Goal: Task Accomplishment & Management: Manage account settings

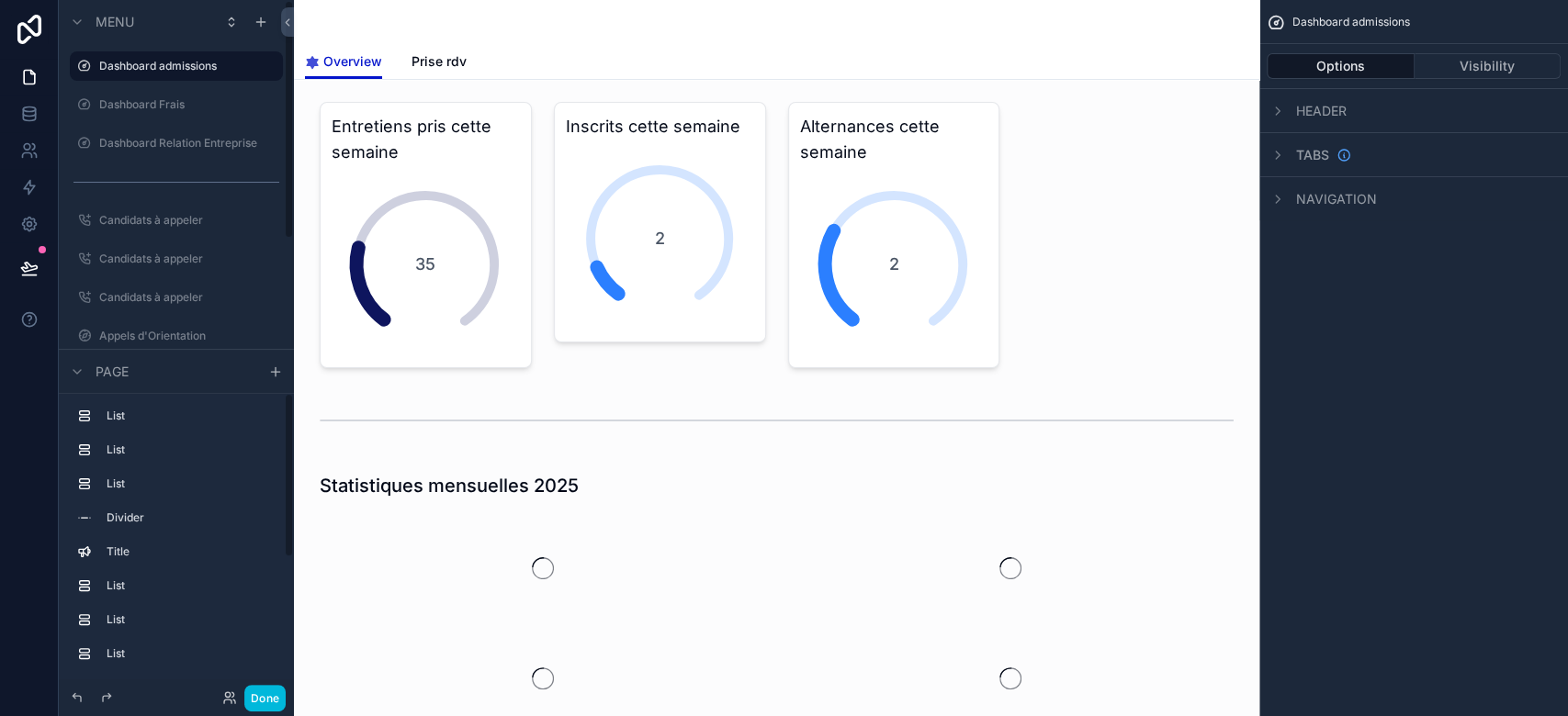
click at [268, 686] on button "Done" at bounding box center [265, 699] width 41 height 27
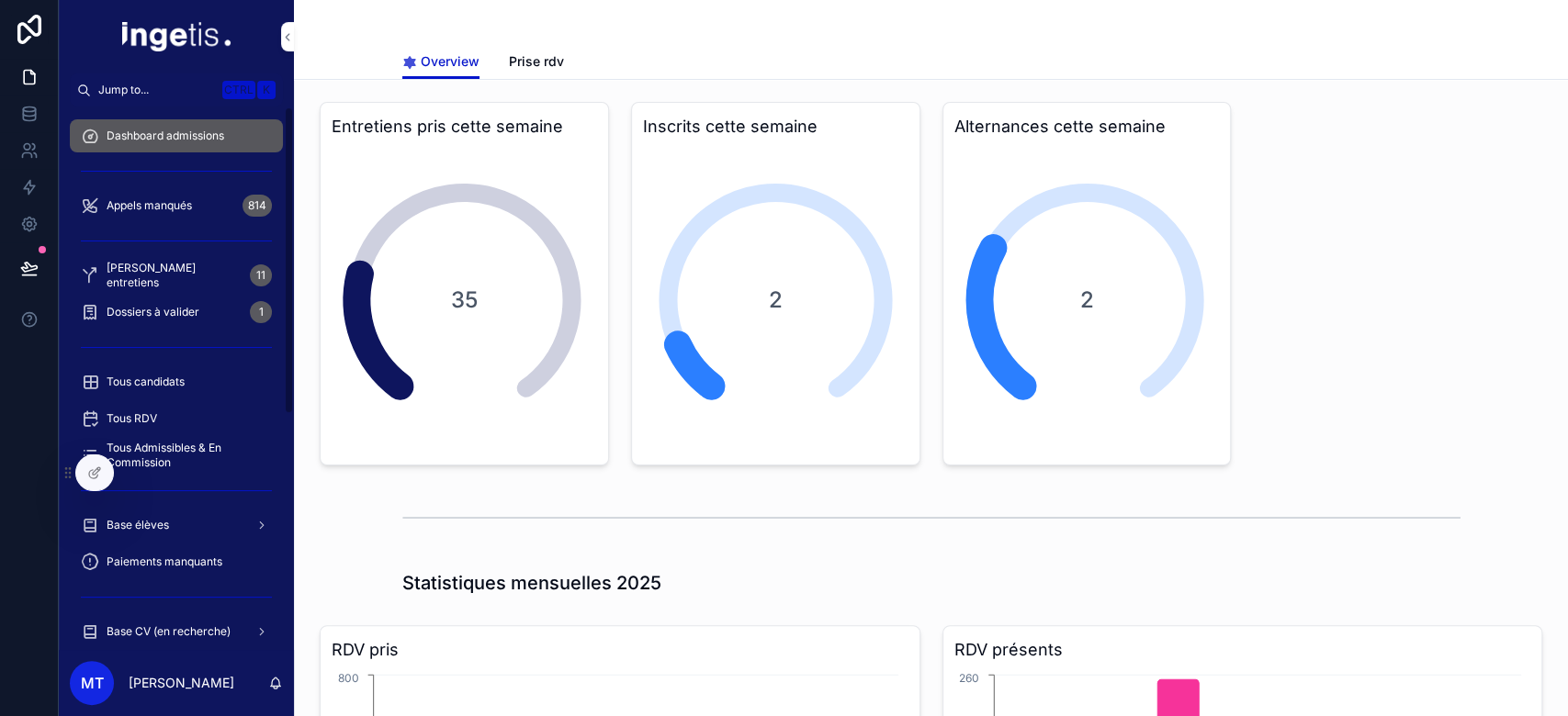
scroll to position [100, 0]
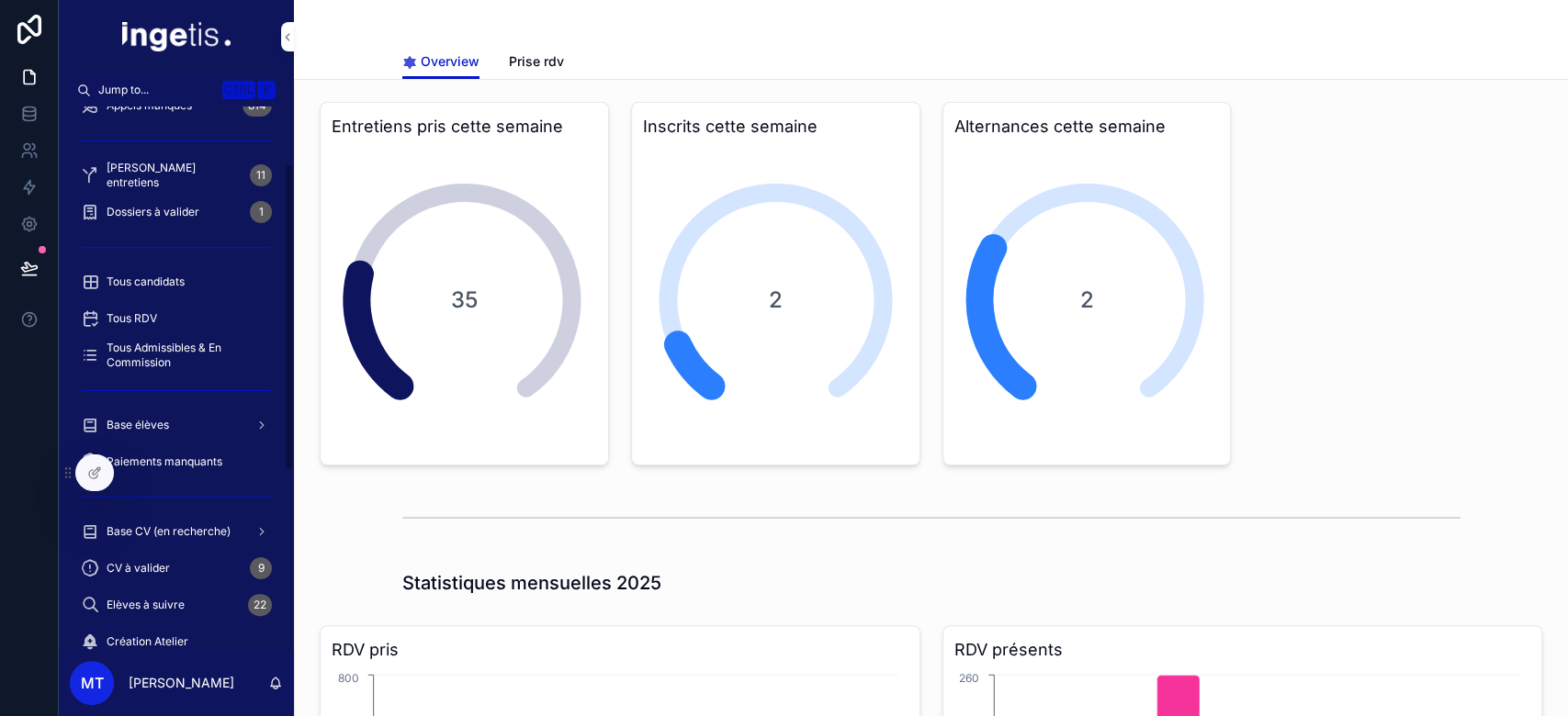
click at [138, 409] on link "Base élèves" at bounding box center [176, 425] width 213 height 33
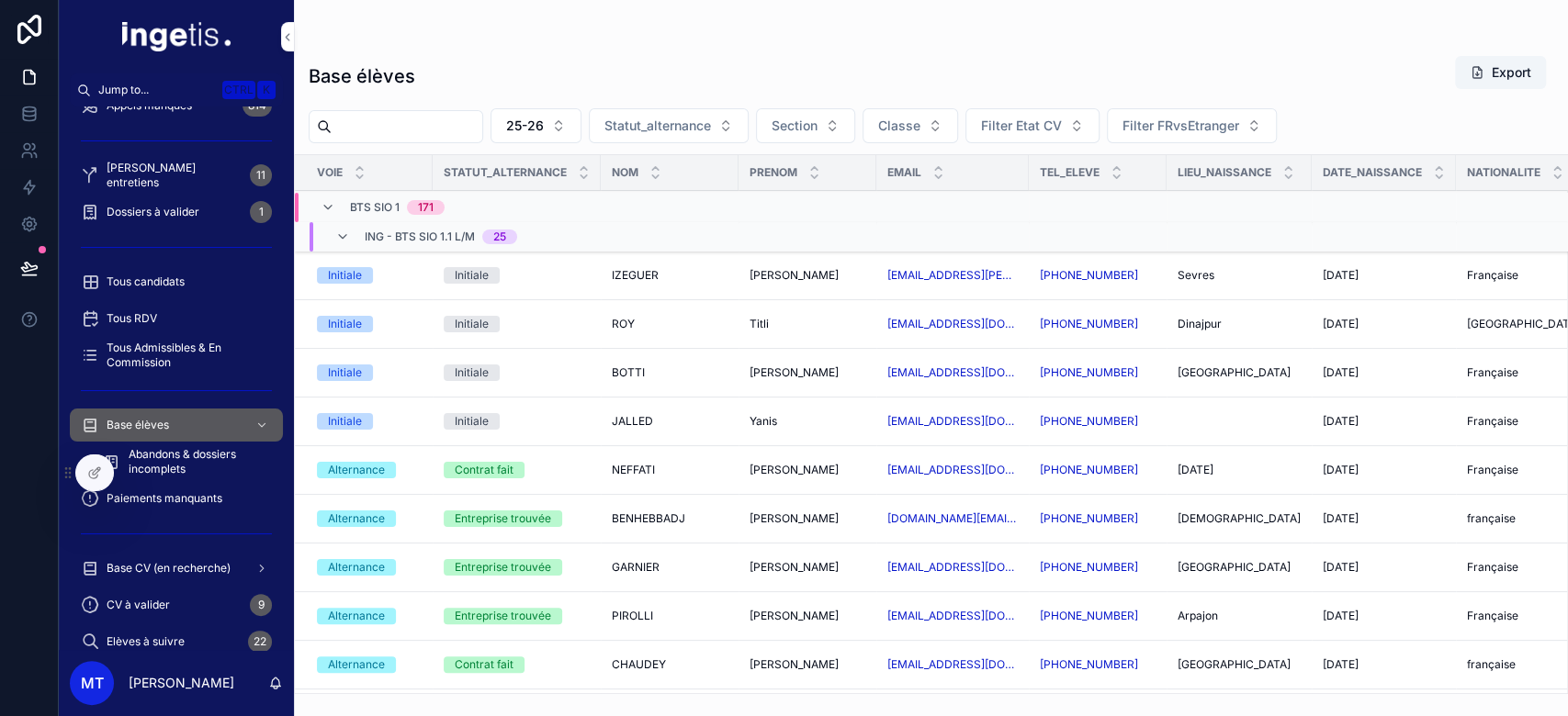
click at [482, 114] on input "scrollable content" at bounding box center [407, 126] width 151 height 26
paste input "**********"
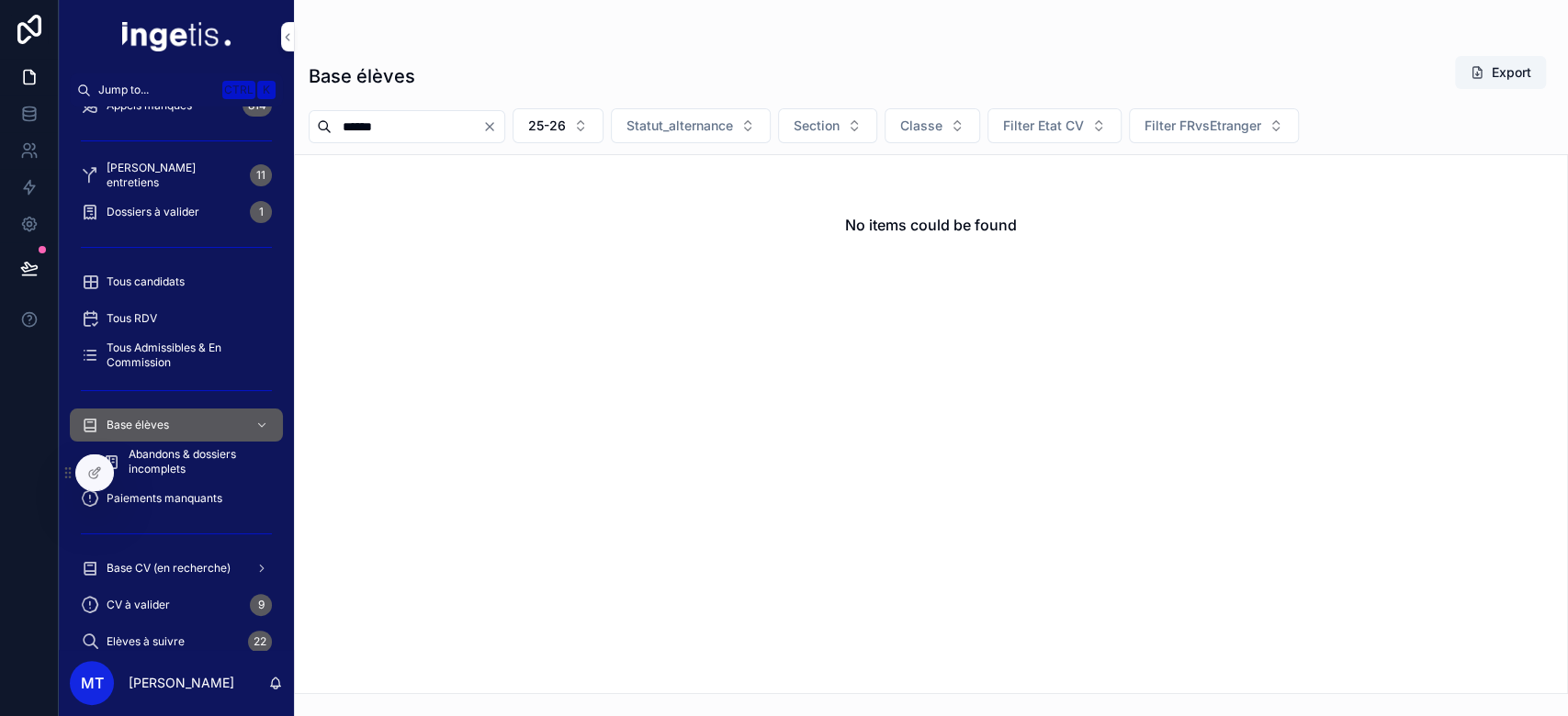
type input "*****"
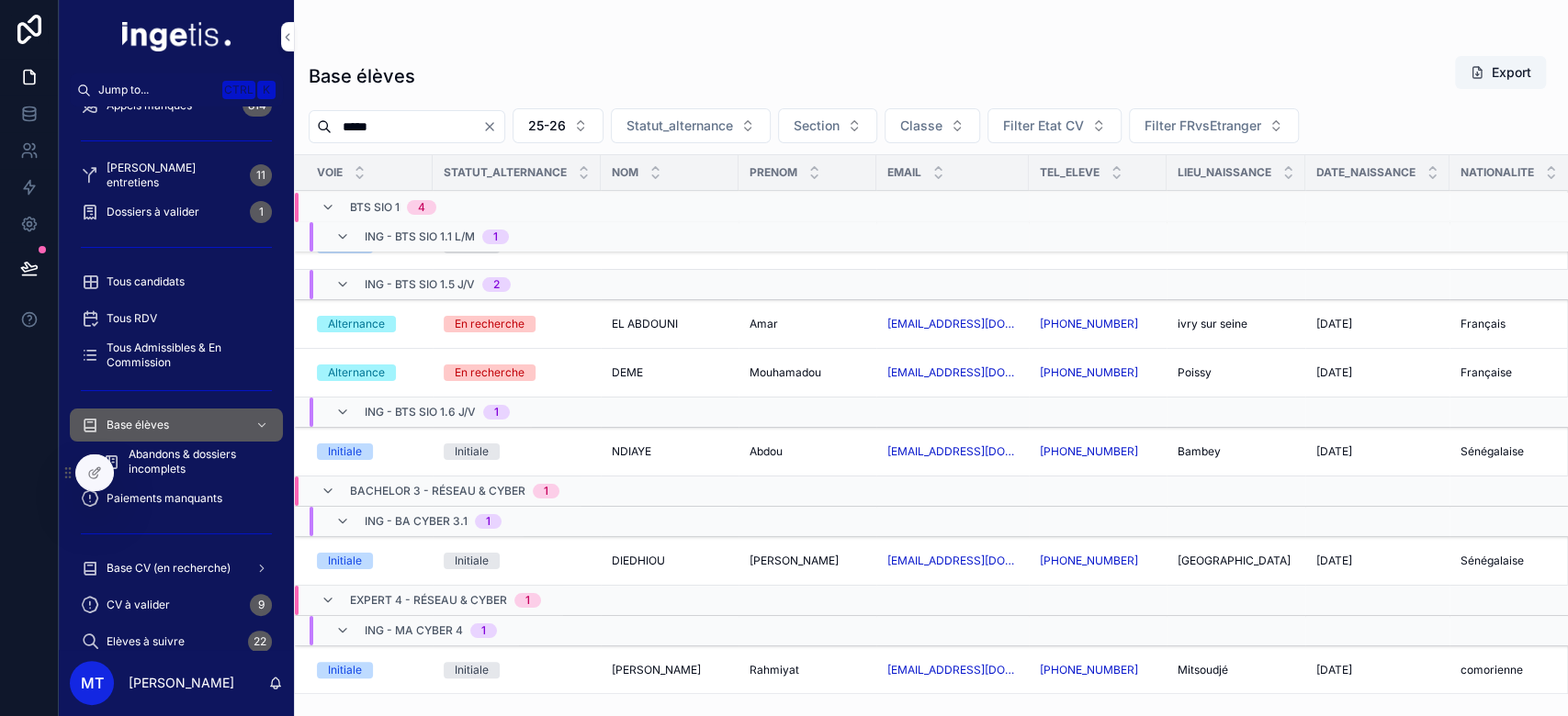
scroll to position [32, 0]
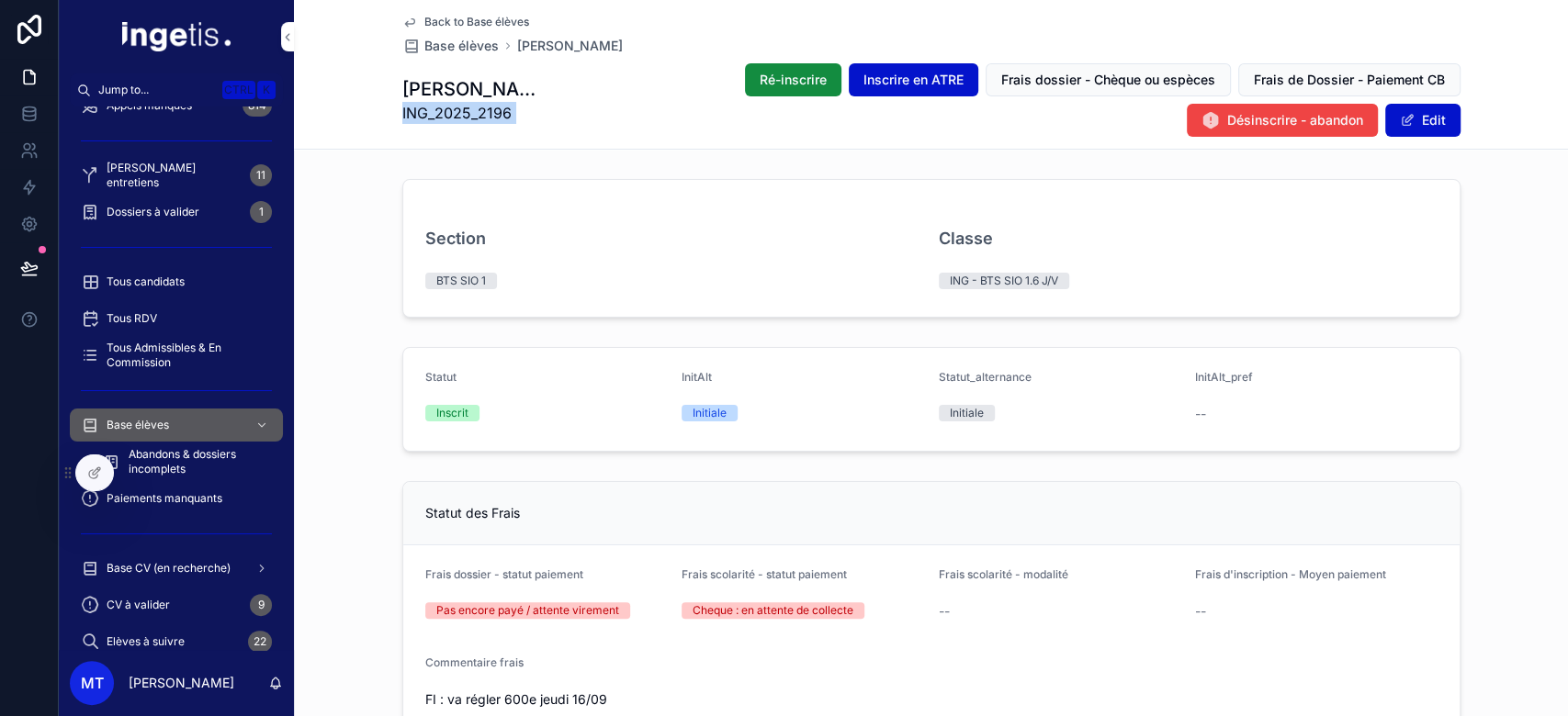
drag, startPoint x: 519, startPoint y: 122, endPoint x: 390, endPoint y: 119, distance: 129.0
click at [390, 119] on div "Back to Base élèves Base élèves NDIAYE Abdou NDIAYE Abdou ING_2025_2196 Ré-insc…" at bounding box center [931, 74] width 1274 height 150
copy span "ING_2025_2196"
drag, startPoint x: 530, startPoint y: 128, endPoint x: 374, endPoint y: 129, distance: 156.0
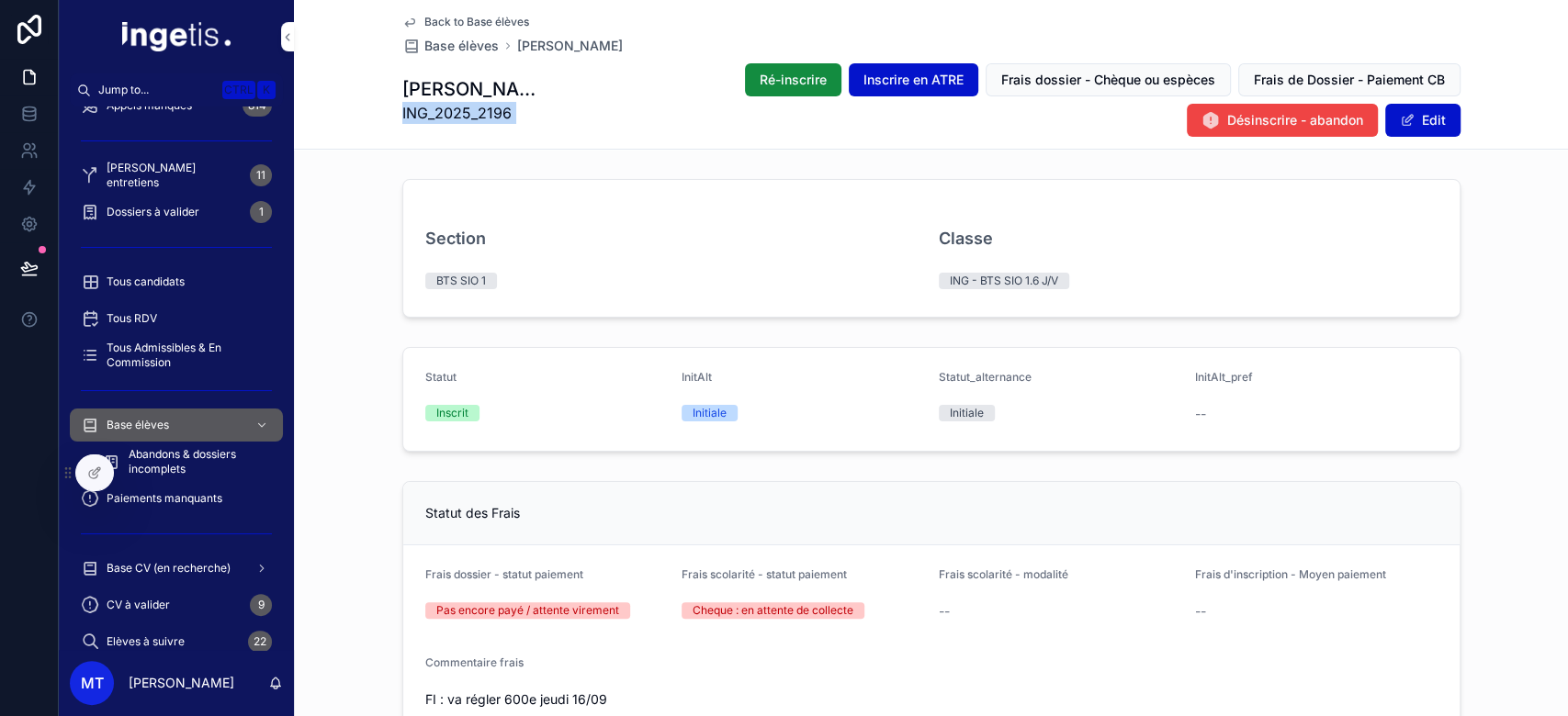
click at [374, 129] on div "Back to Base élèves Base élèves NDIAYE Abdou NDIAYE Abdou ING_2025_2196 Ré-insc…" at bounding box center [931, 74] width 1274 height 150
copy span "ING_2025_2196"
click at [1002, 78] on span "Frais dossier - Chèque ou espèces" at bounding box center [1109, 79] width 214 height 18
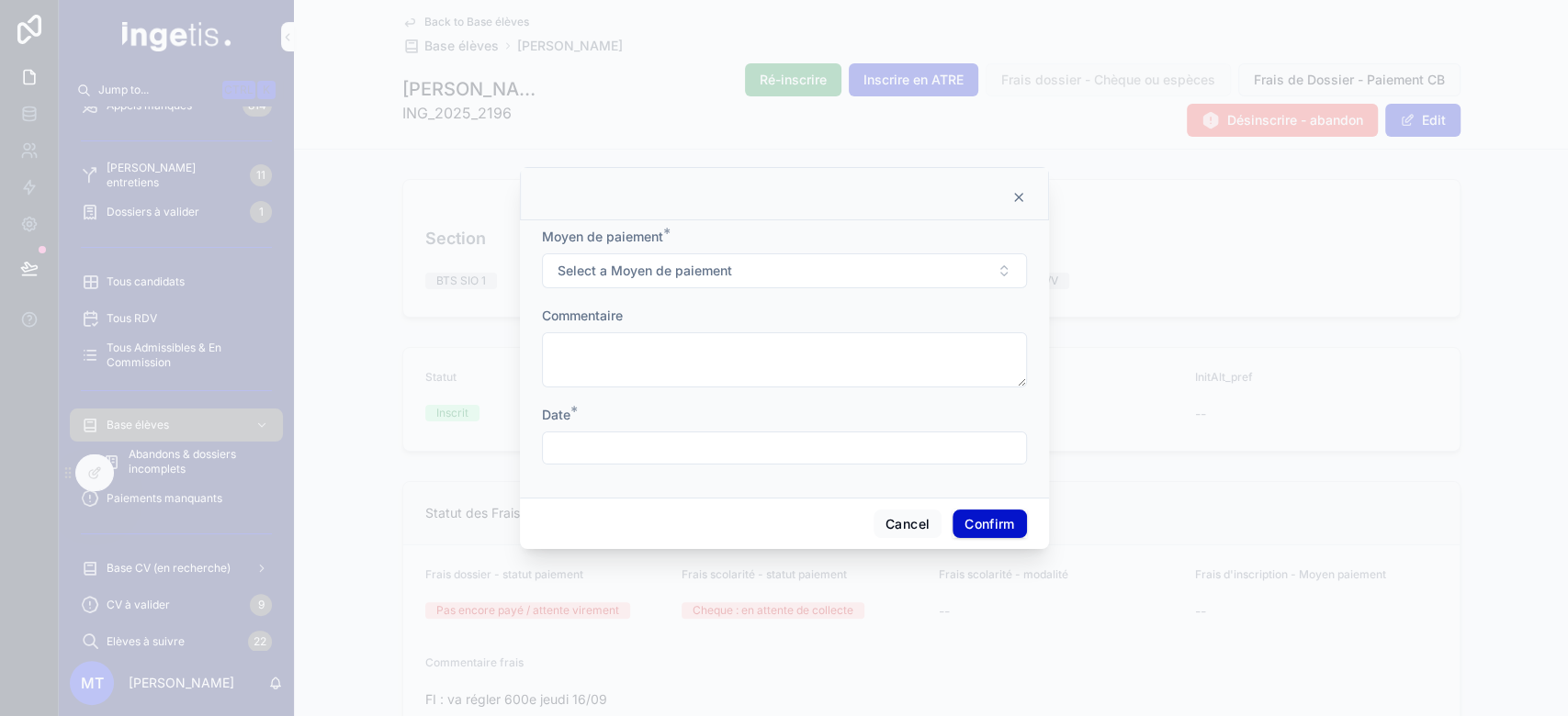
click at [1018, 195] on icon at bounding box center [1018, 197] width 14 height 14
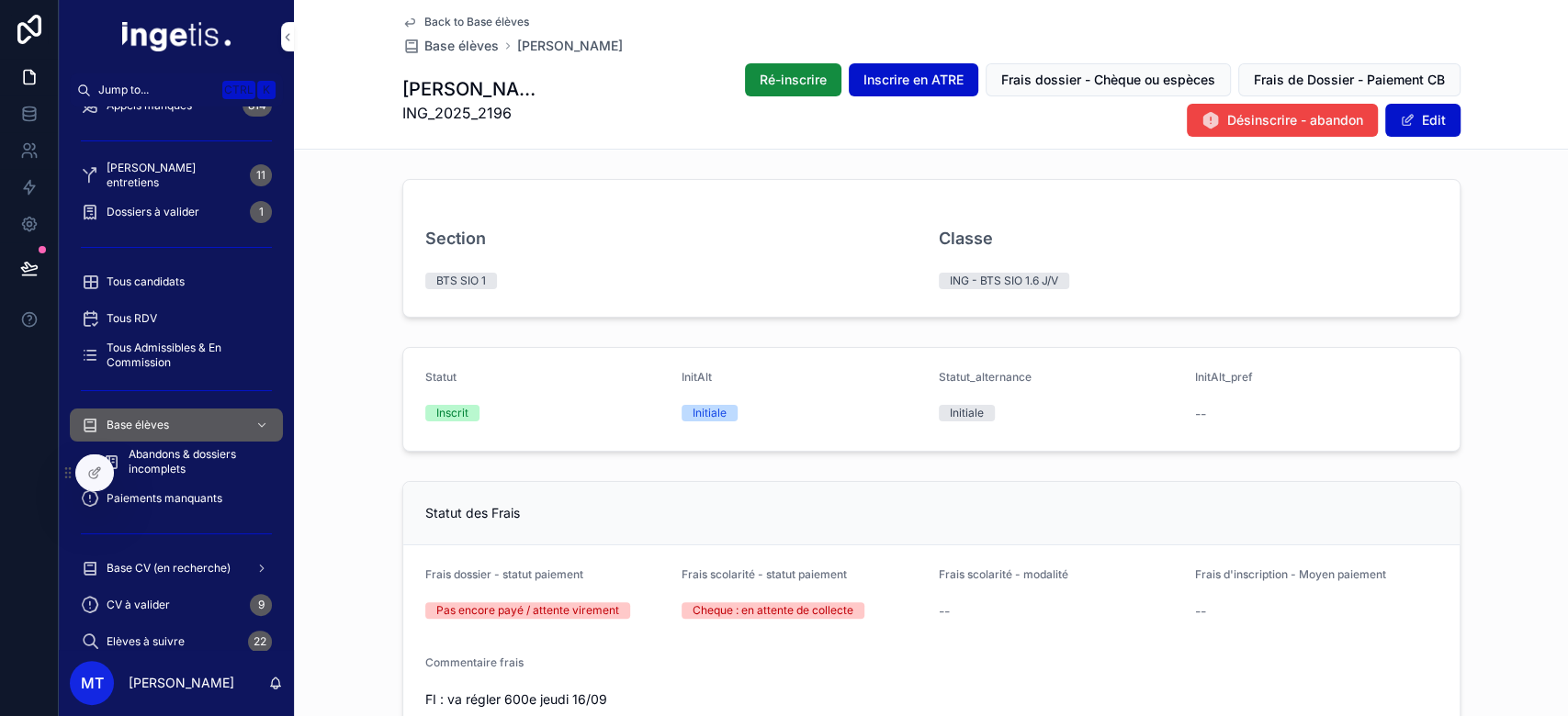
click at [1002, 86] on span "Frais dossier - Chèque ou espèces" at bounding box center [1109, 79] width 214 height 18
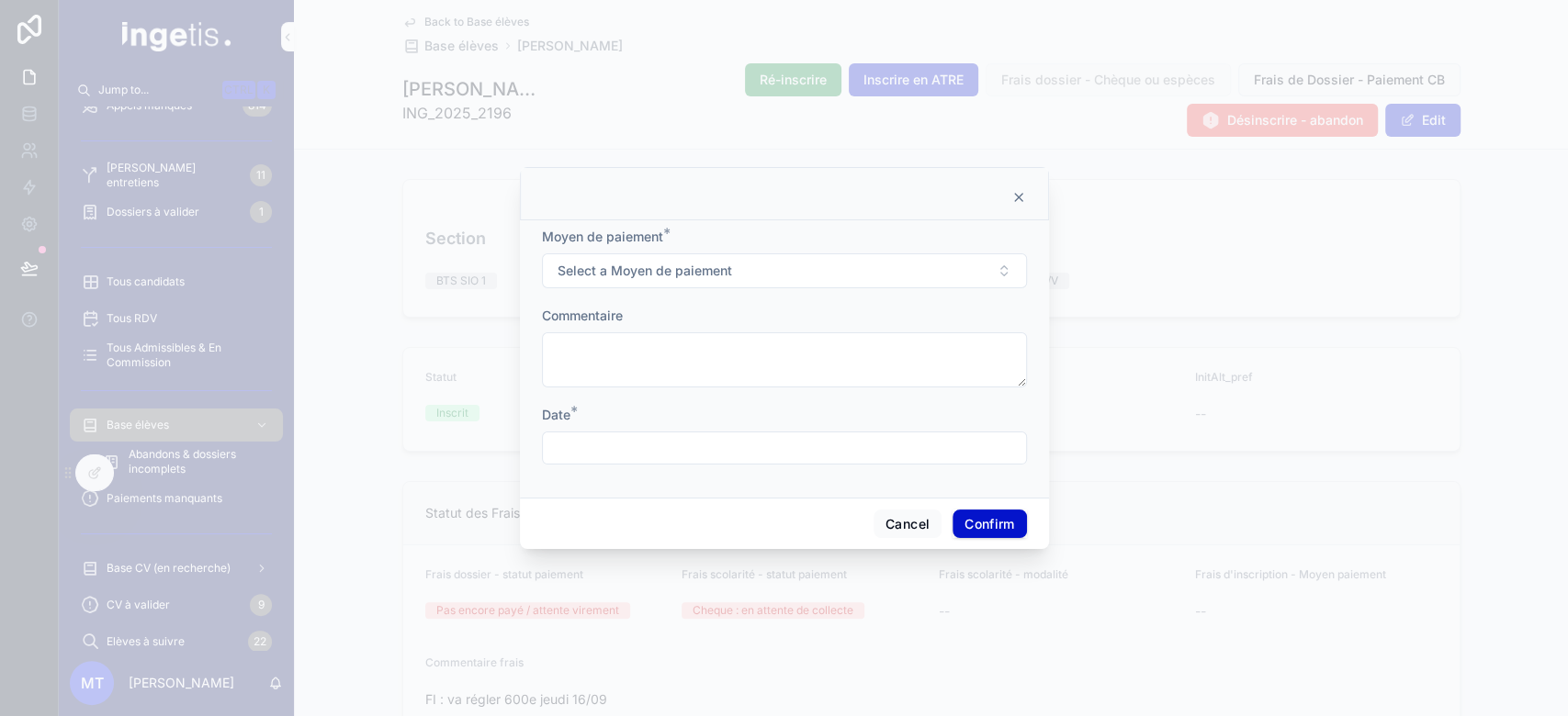
click at [1022, 185] on div at bounding box center [784, 194] width 529 height 53
click at [1019, 195] on icon at bounding box center [1018, 197] width 14 height 14
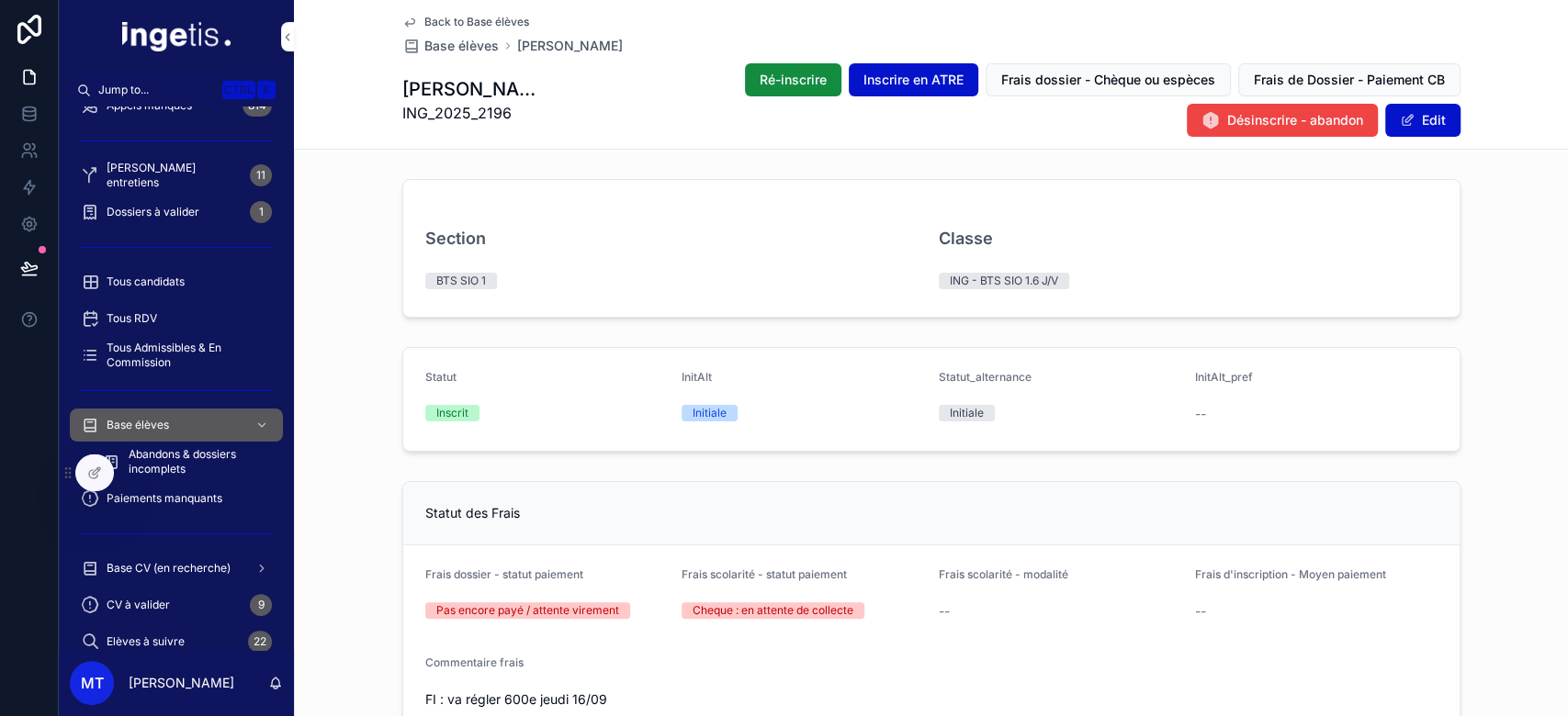
click at [1254, 86] on span "Frais de Dossier - Paiement CB" at bounding box center [1349, 79] width 191 height 18
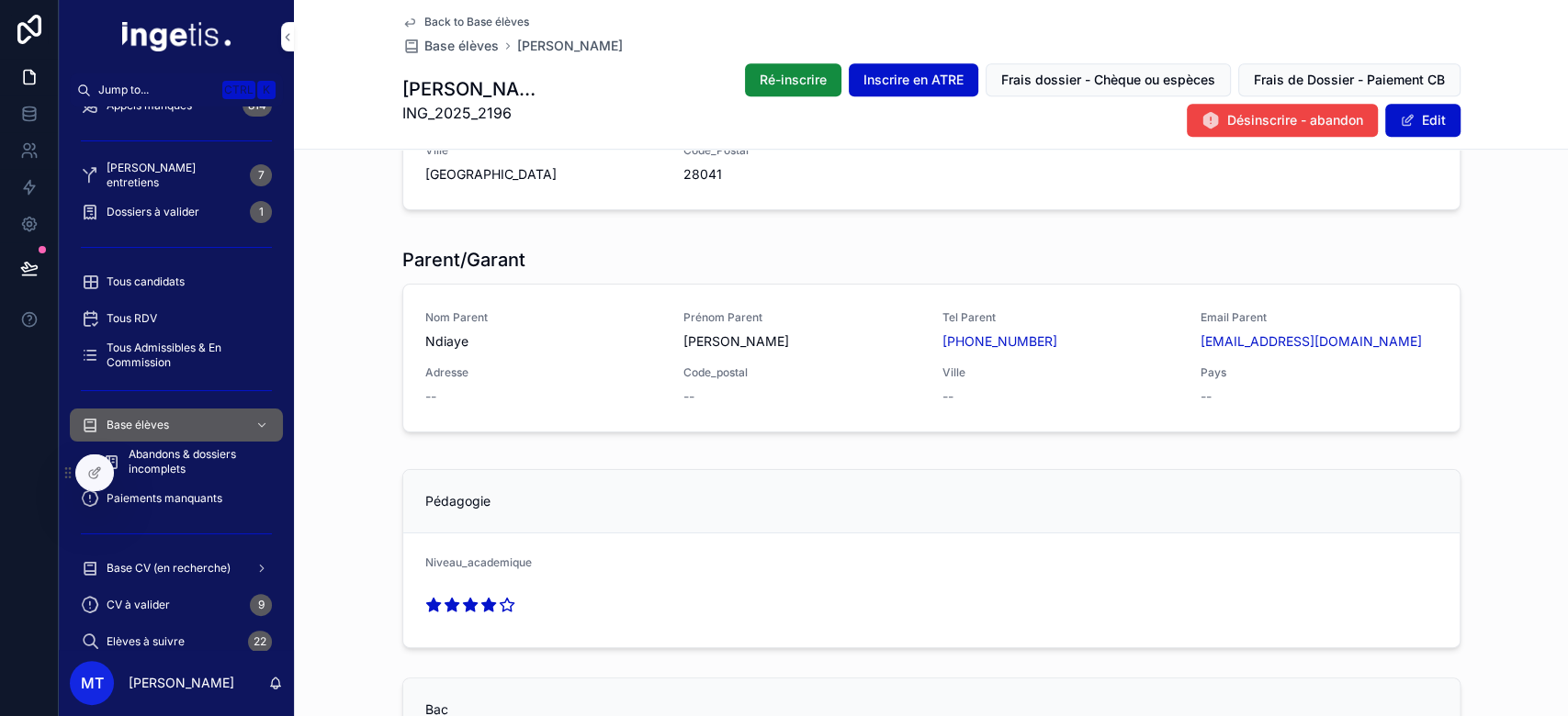
scroll to position [798, 0]
click at [95, 468] on icon at bounding box center [94, 473] width 14 height 14
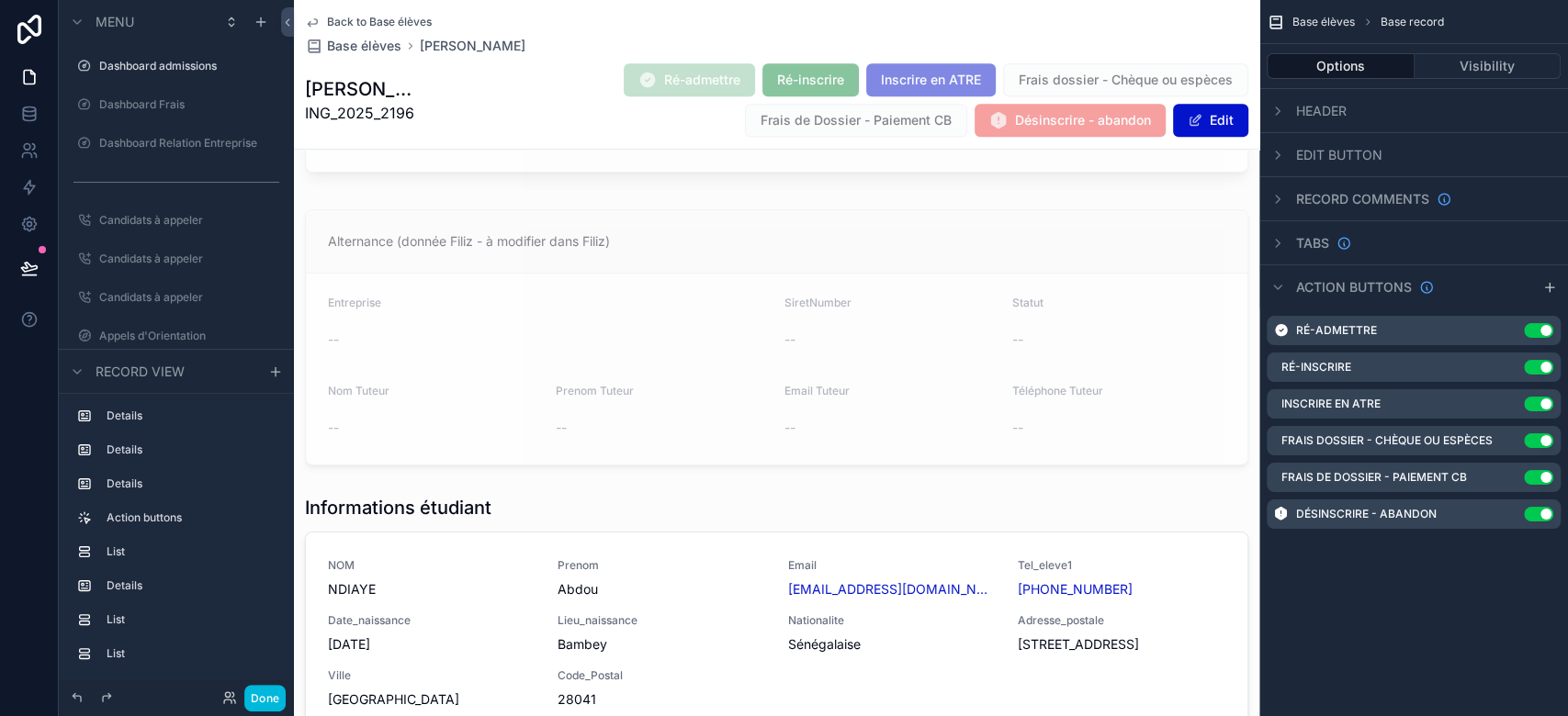
click at [0, 0] on icon "scrollable content" at bounding box center [0, 0] width 0 height 0
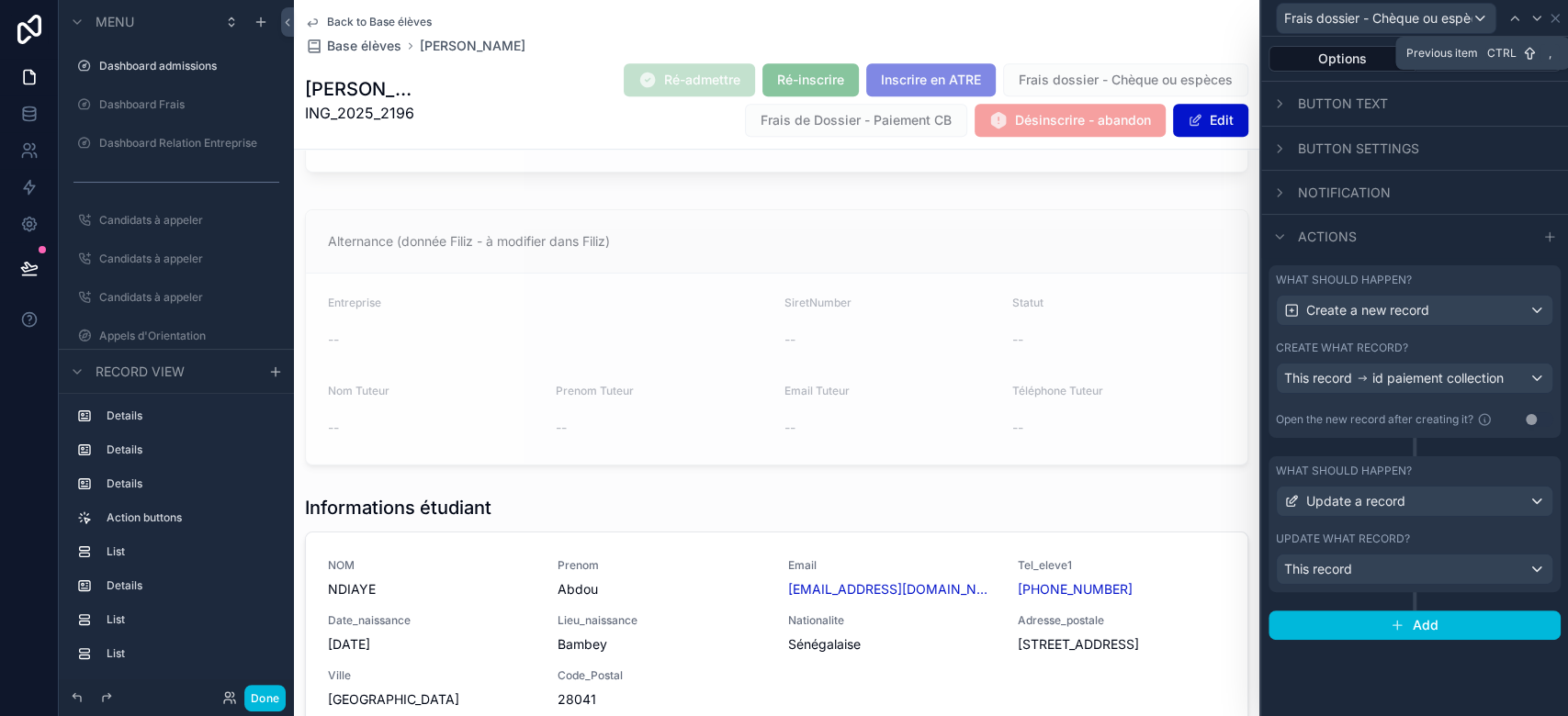
click at [1507, 28] on div at bounding box center [1515, 18] width 22 height 22
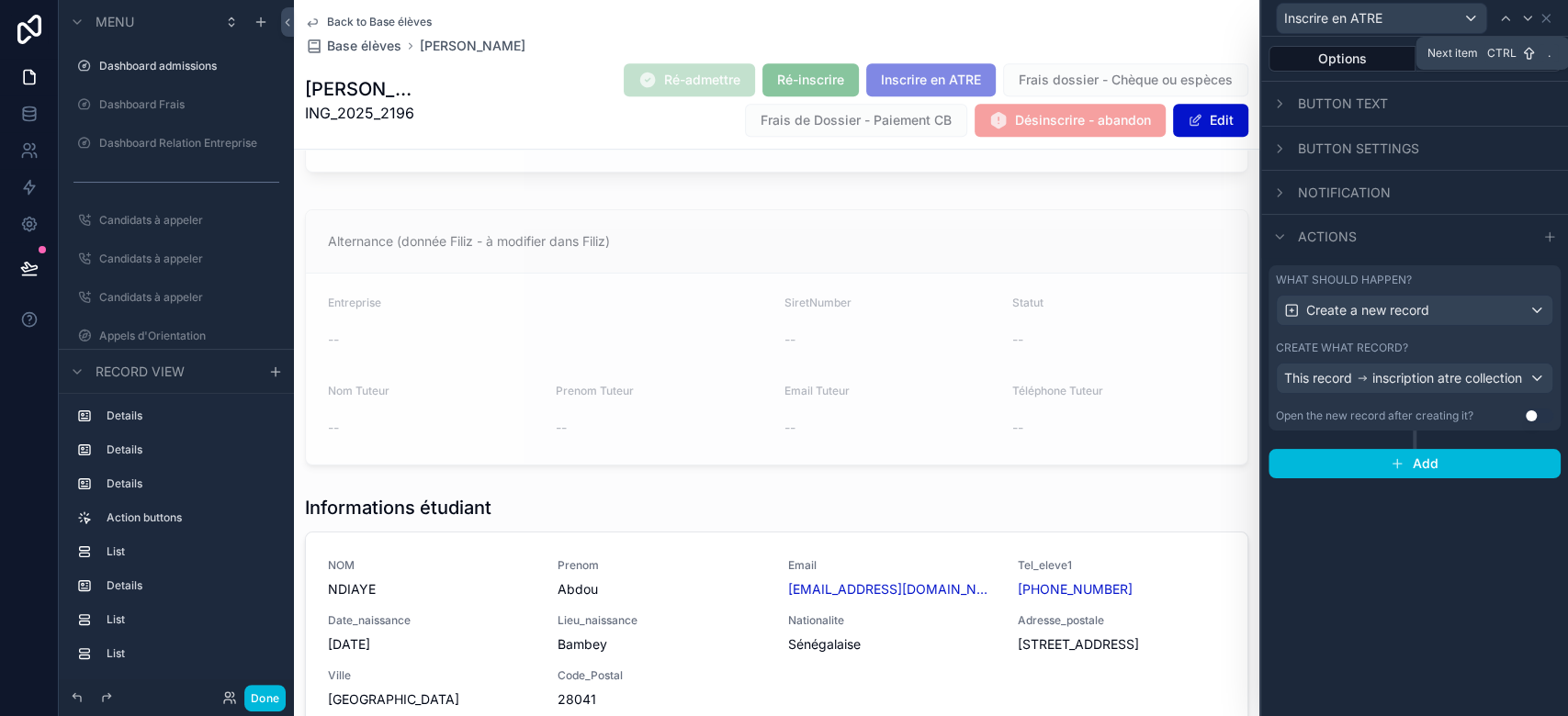
click at [1523, 28] on div at bounding box center [1527, 18] width 22 height 22
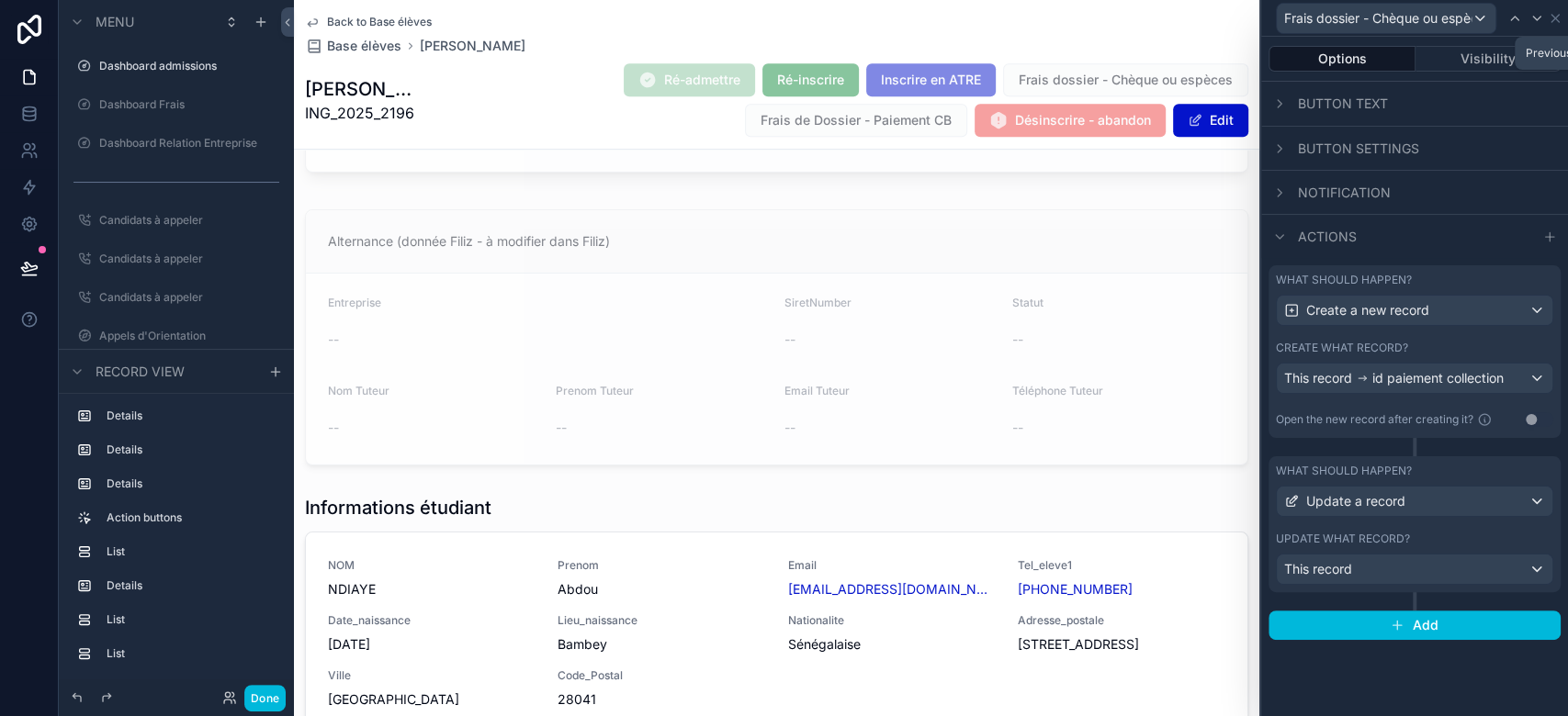
click at [1523, 27] on div at bounding box center [1515, 18] width 22 height 22
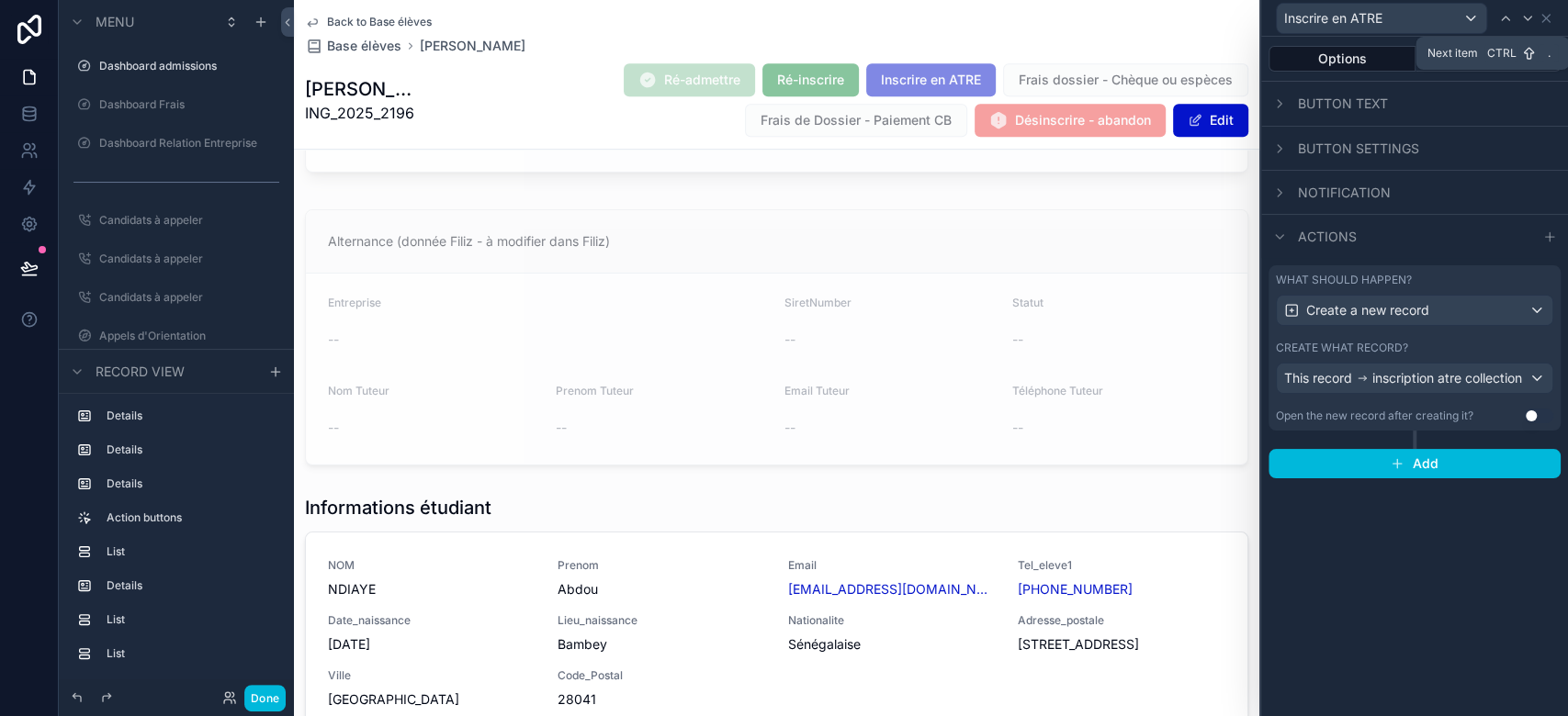
click at [1523, 26] on div at bounding box center [1527, 18] width 22 height 22
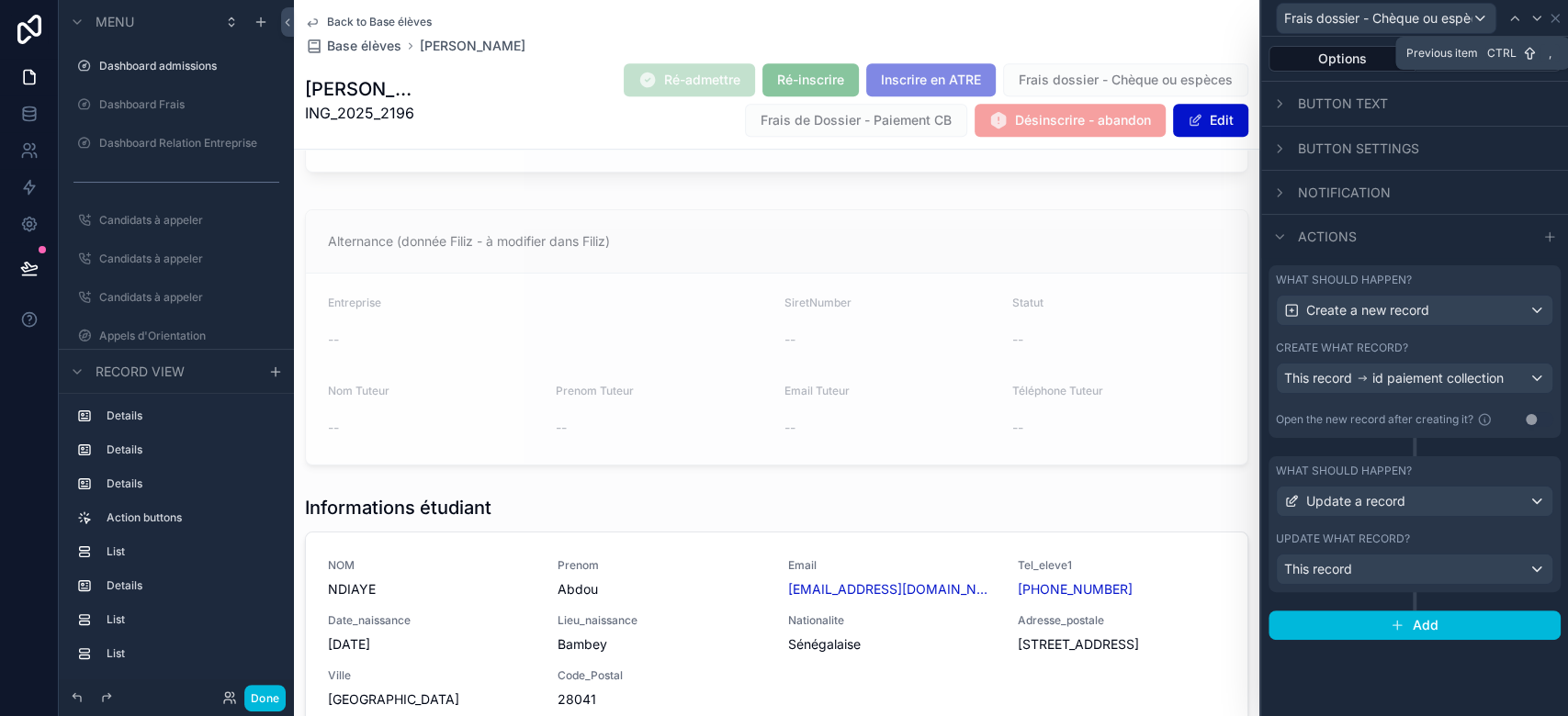
click at [1523, 26] on div at bounding box center [1515, 18] width 22 height 22
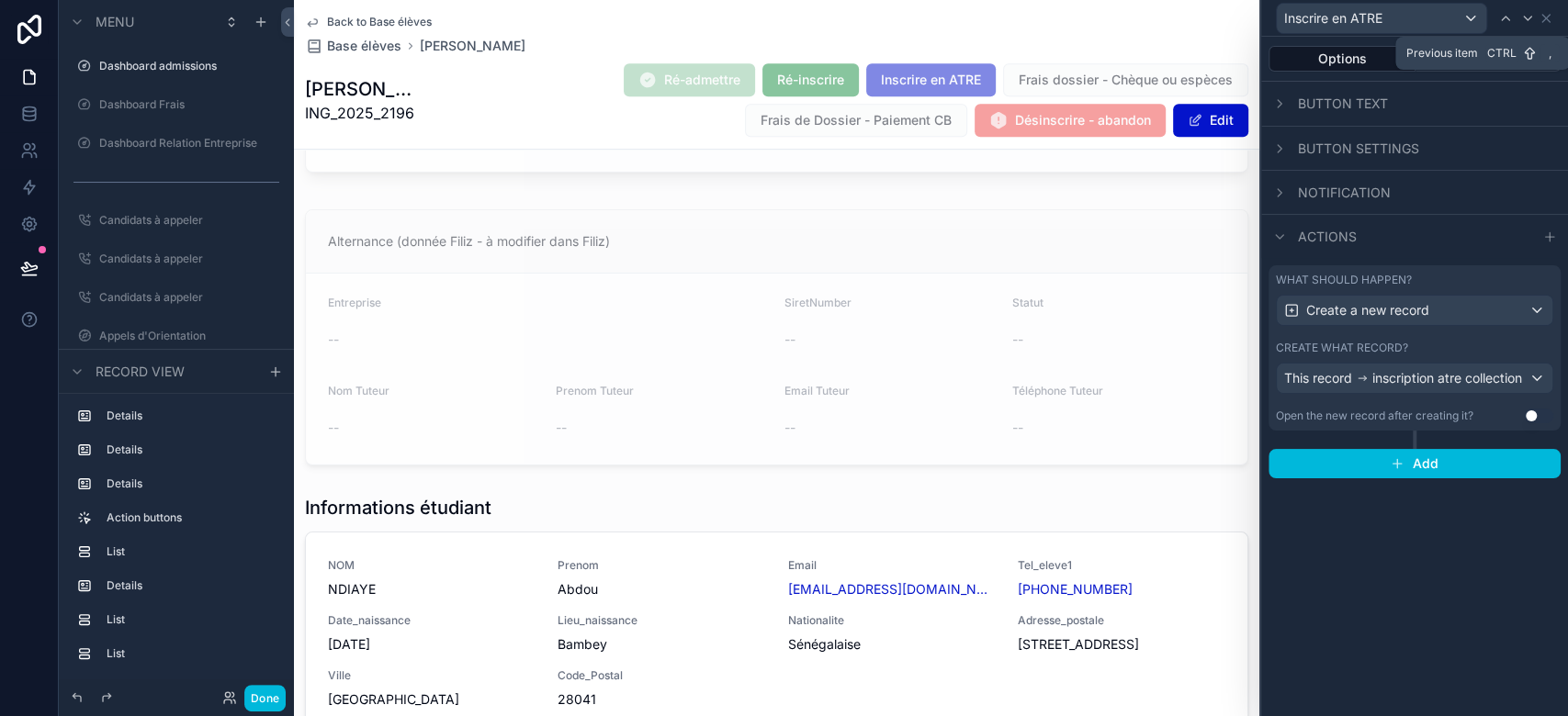
click at [1508, 25] on icon at bounding box center [1505, 18] width 14 height 14
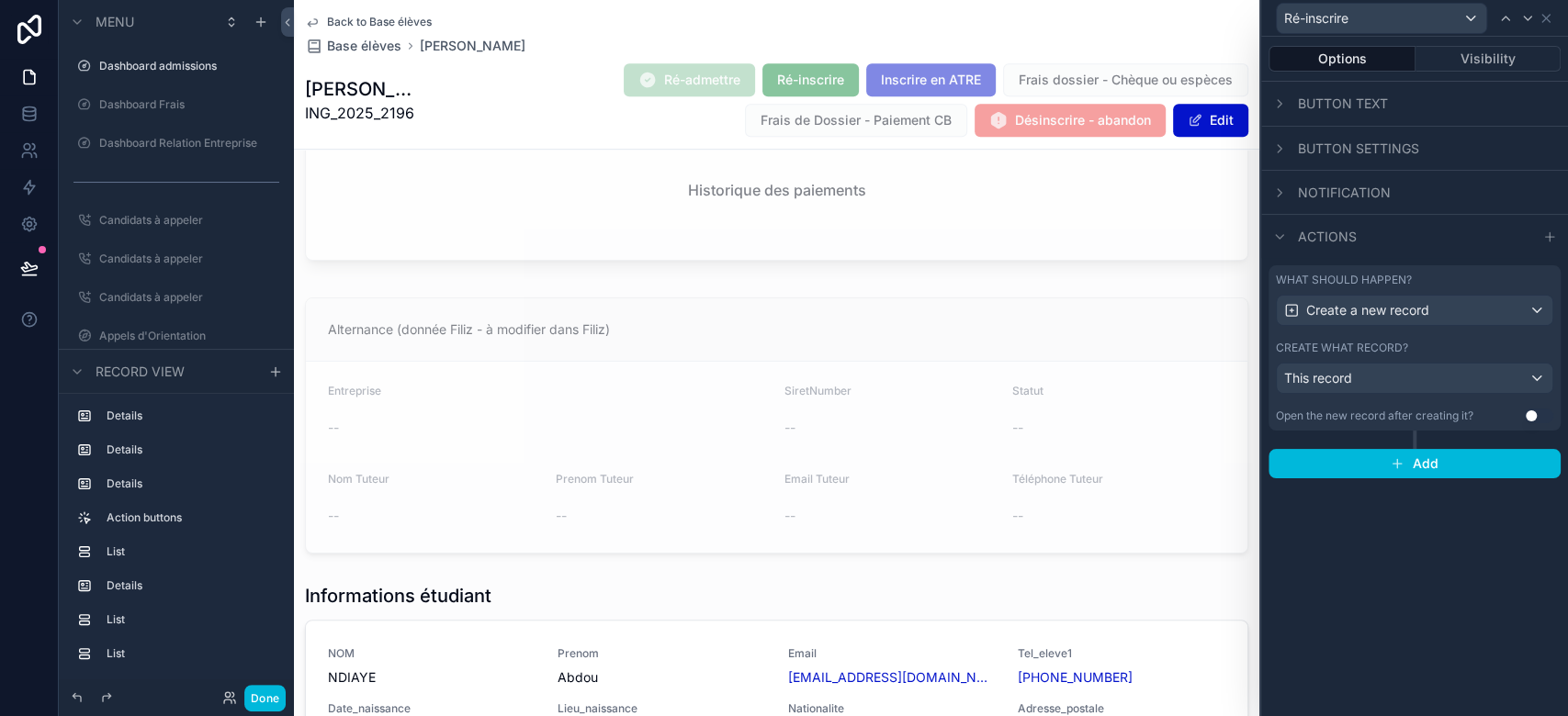
scroll to position [707, 0]
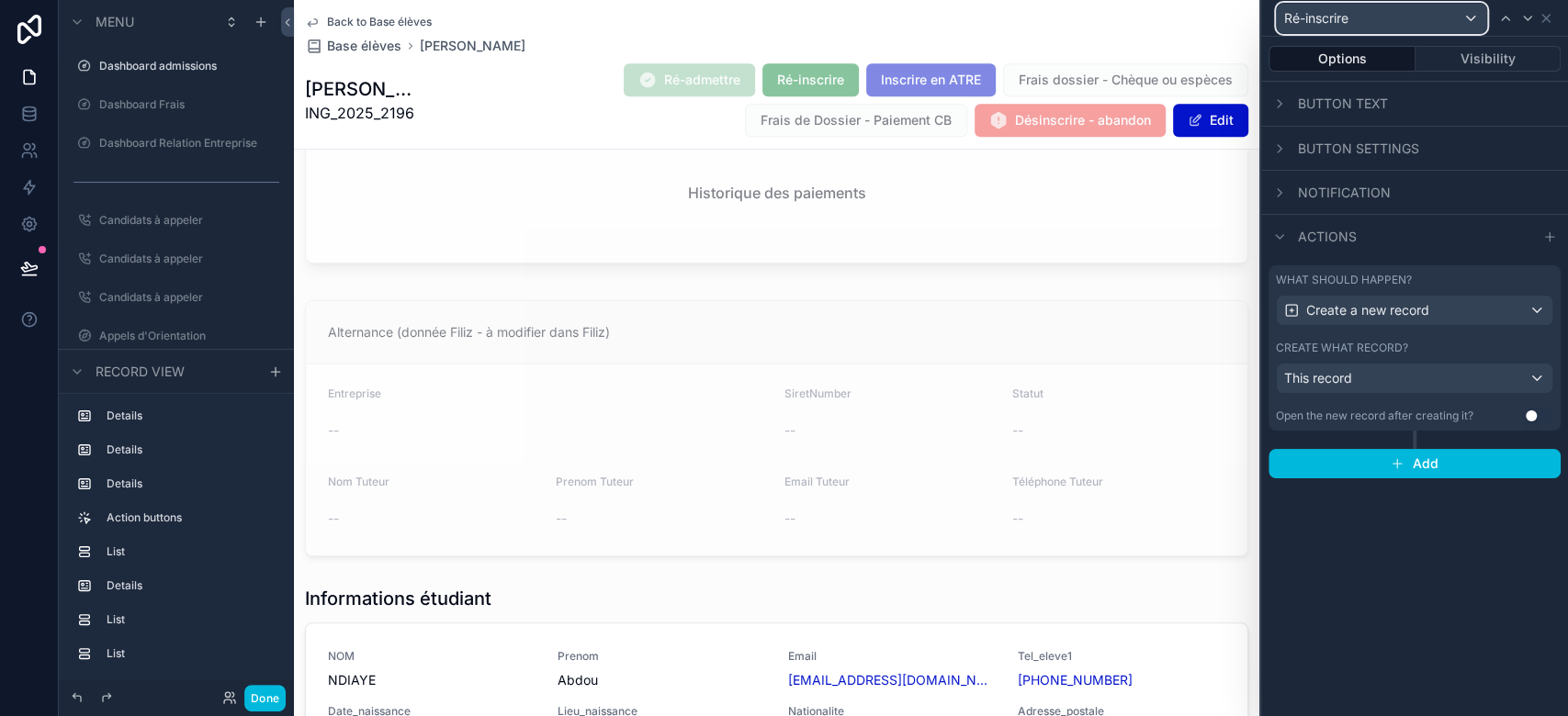
click at [1464, 20] on div "Ré-inscrire" at bounding box center [1381, 18] width 209 height 30
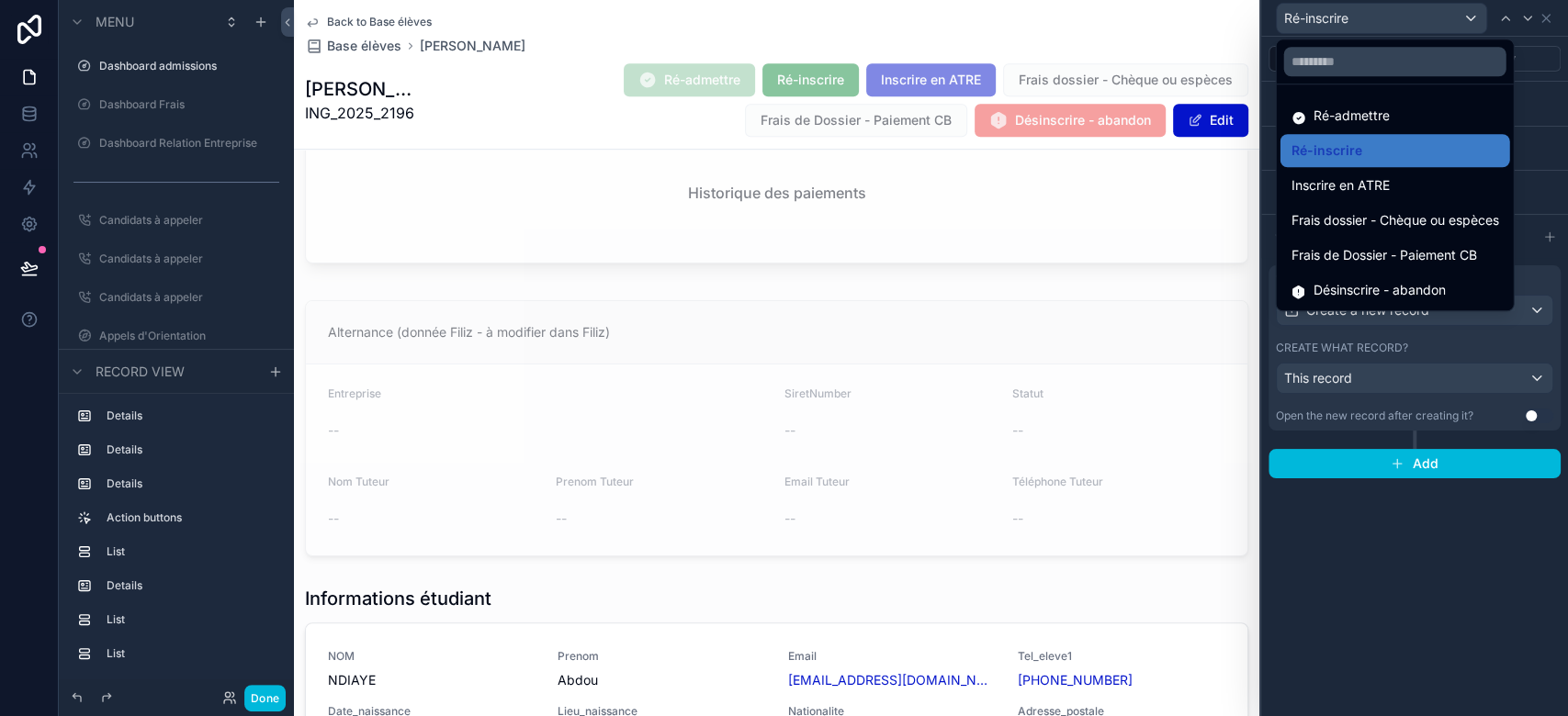
click at [1365, 231] on div "Frais dossier - Chèque ou espèces" at bounding box center [1394, 221] width 229 height 33
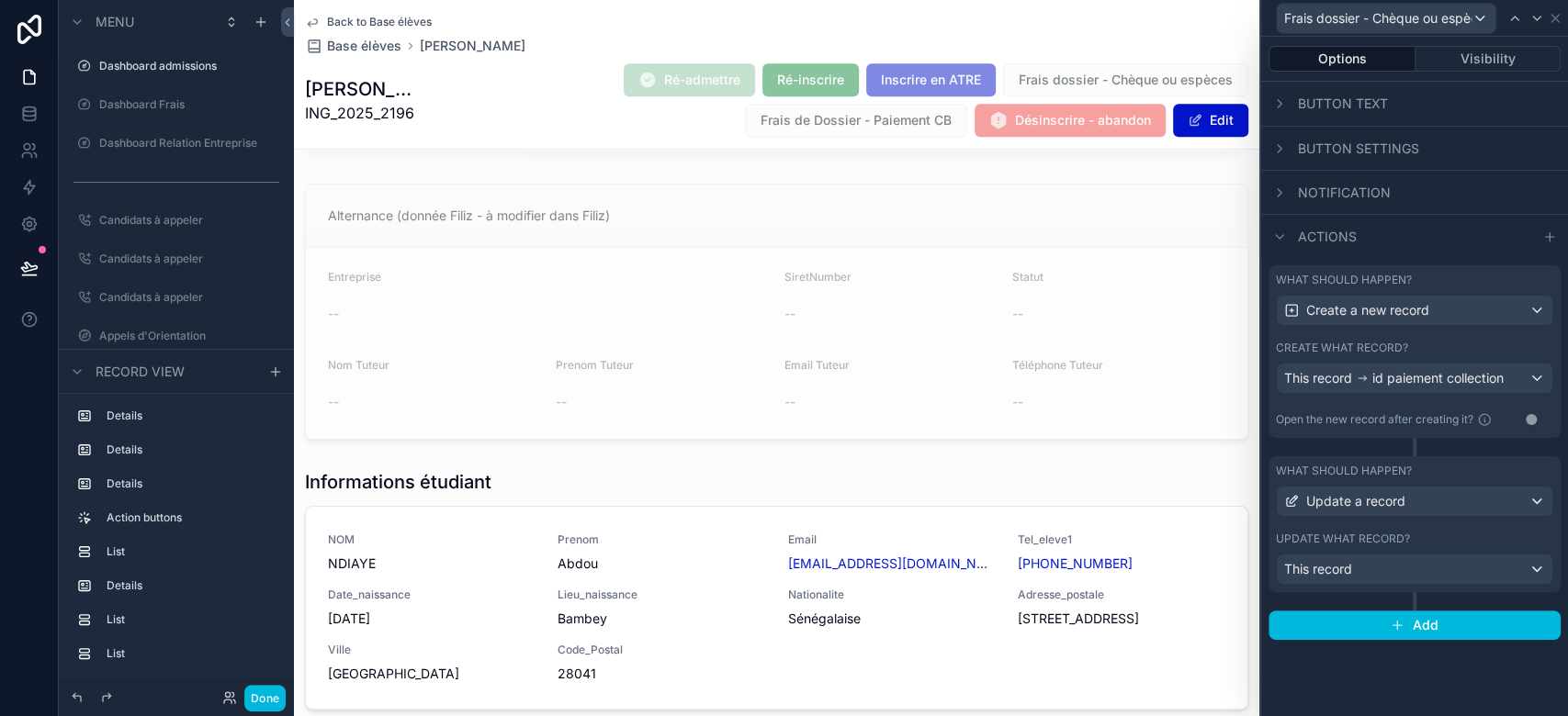
scroll to position [825, 0]
click at [273, 688] on button "Done" at bounding box center [265, 699] width 41 height 27
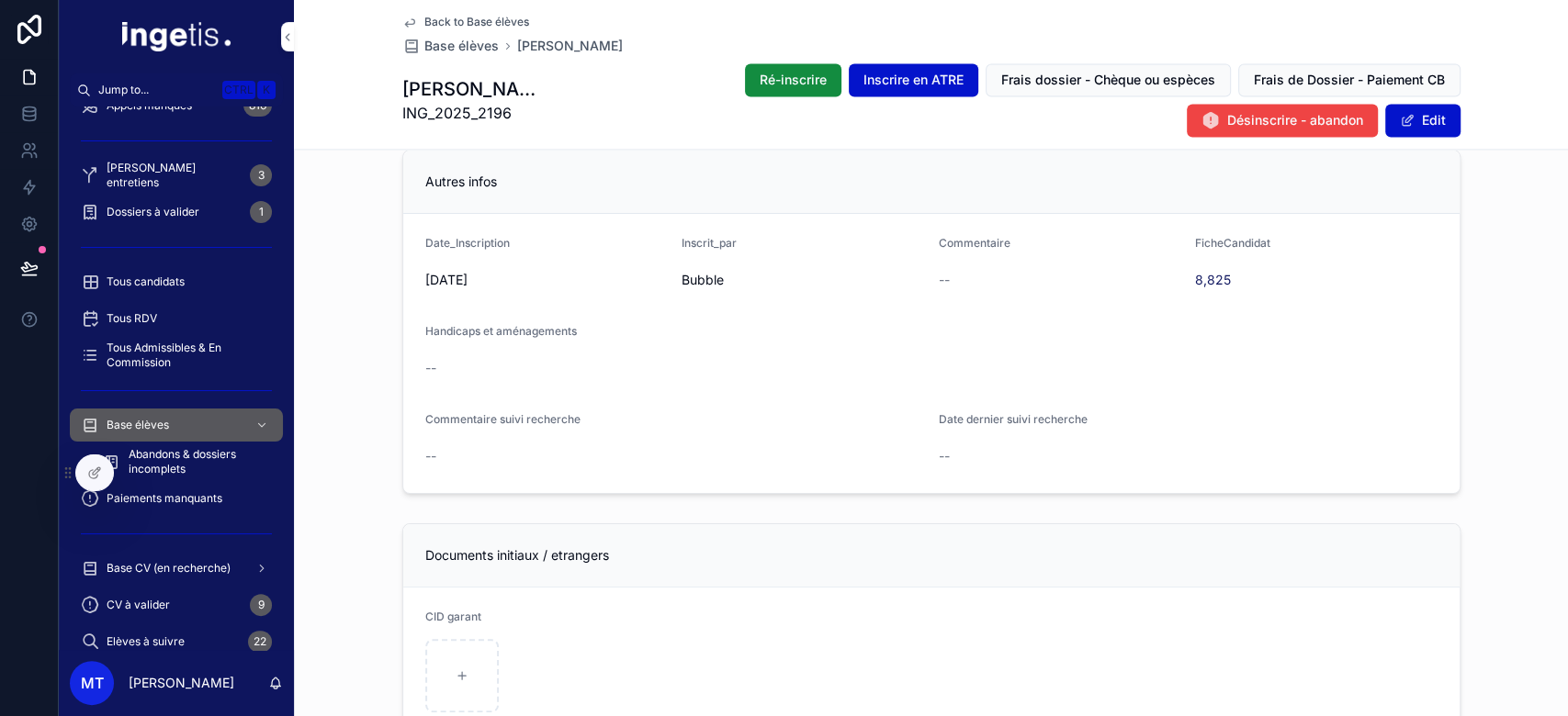
scroll to position [1903, 0]
click at [103, 473] on div at bounding box center [95, 473] width 36 height 35
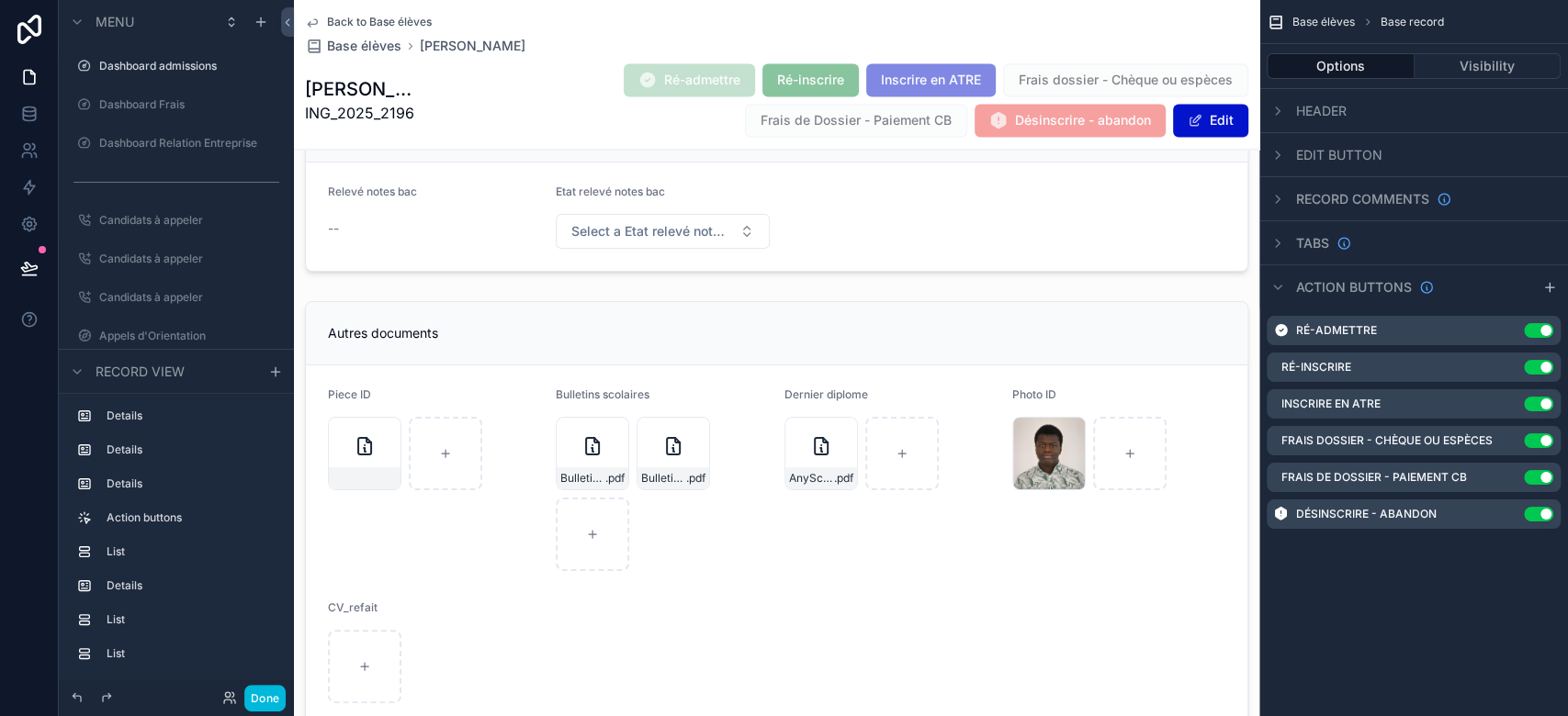
click at [0, 0] on icon "scrollable content" at bounding box center [0, 0] width 0 height 0
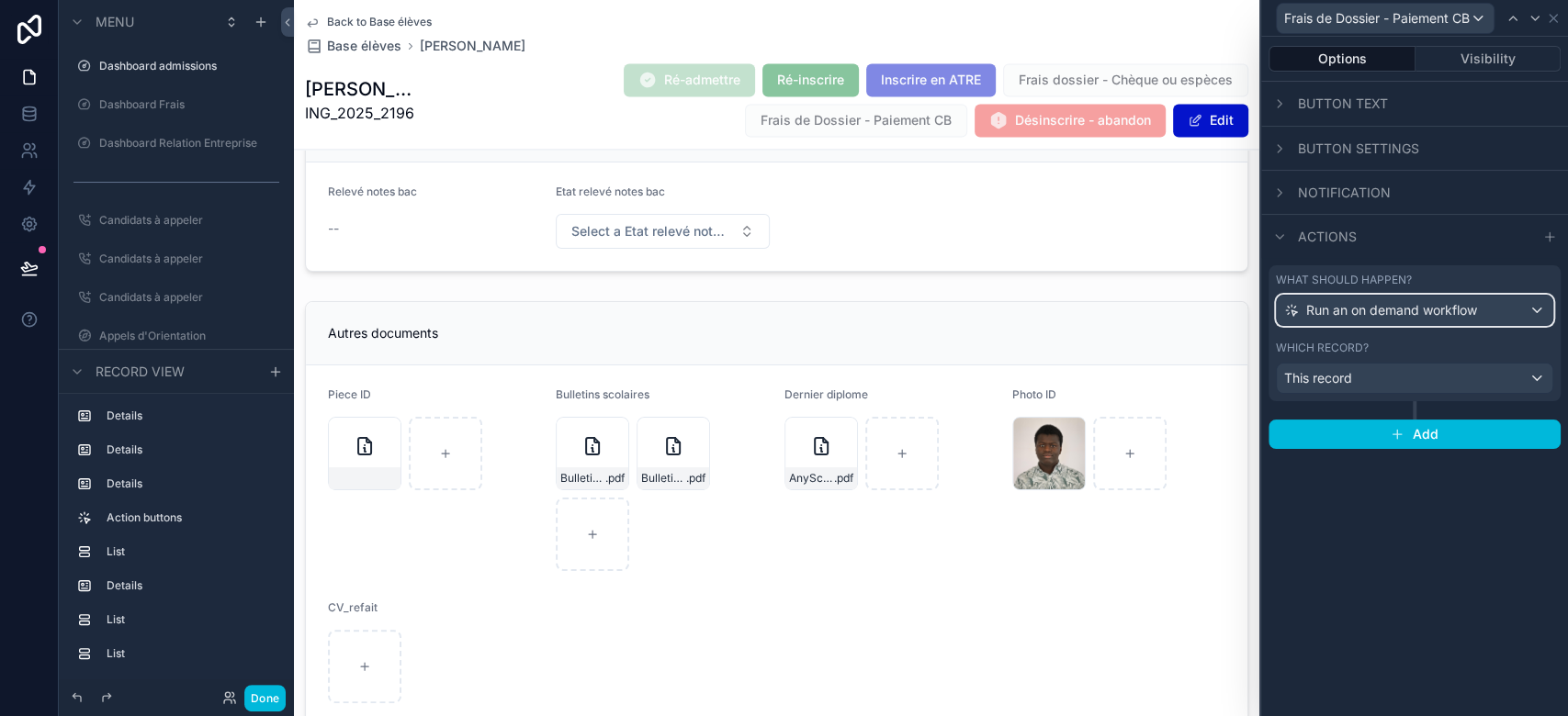
click at [1448, 302] on span "Run an on demand workflow" at bounding box center [1391, 310] width 171 height 18
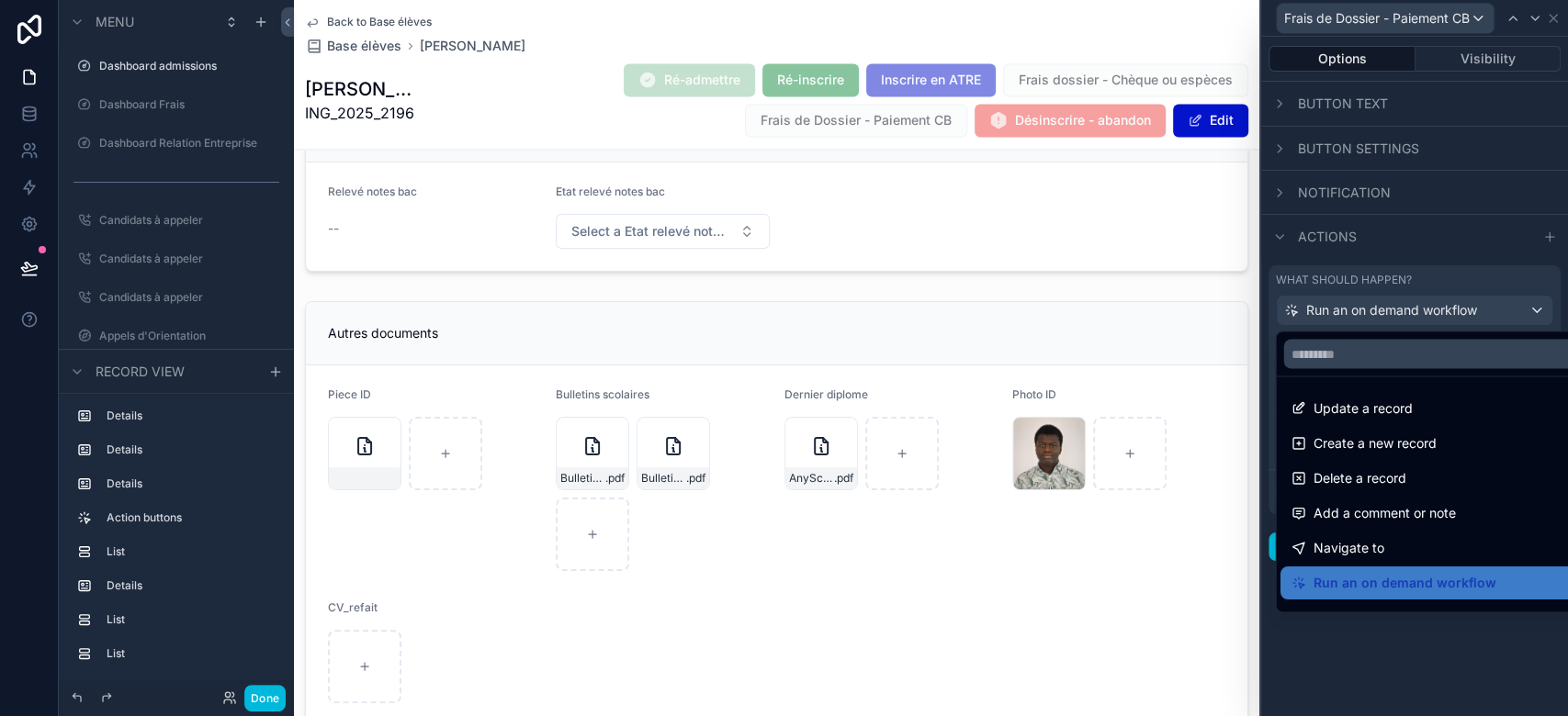
click at [1448, 302] on div at bounding box center [1414, 358] width 307 height 716
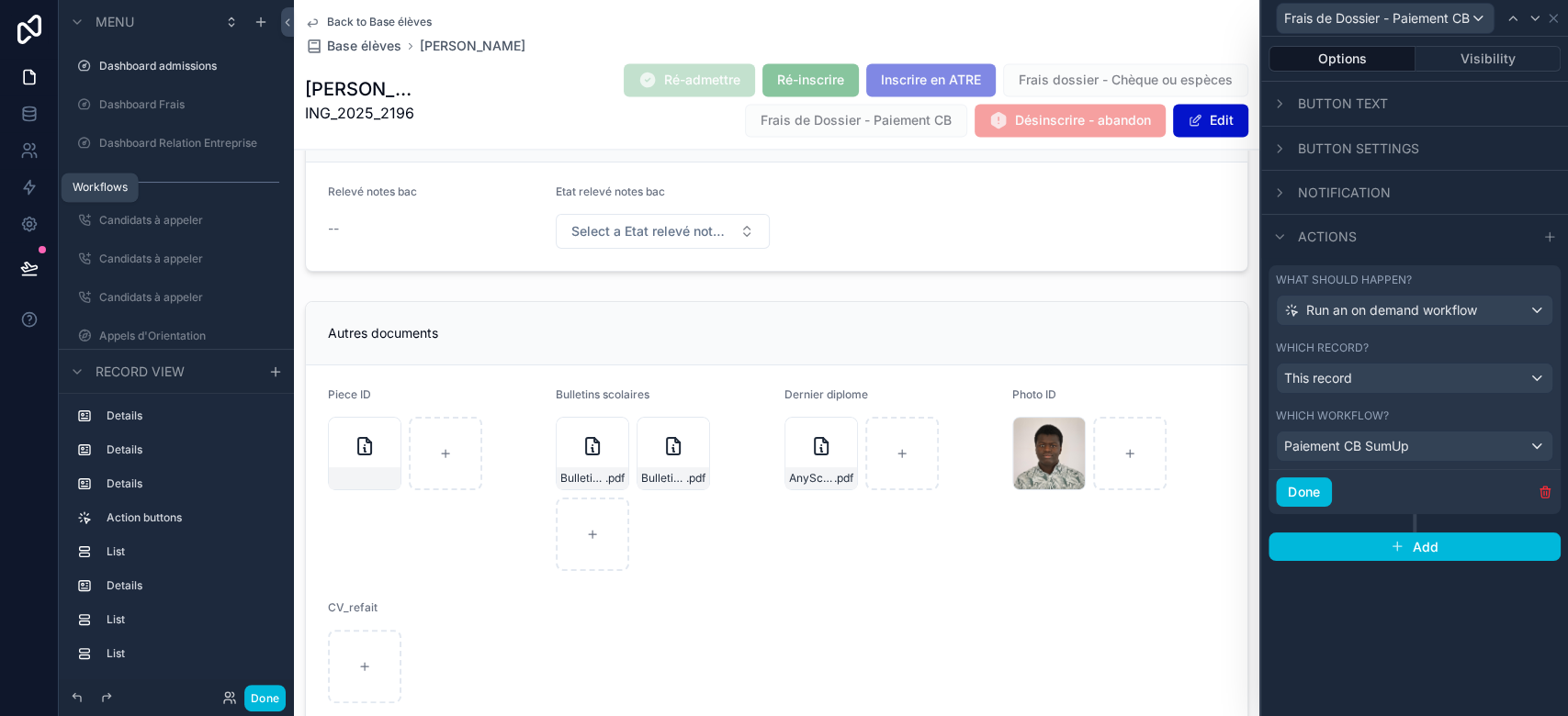
click at [30, 176] on link at bounding box center [29, 187] width 58 height 36
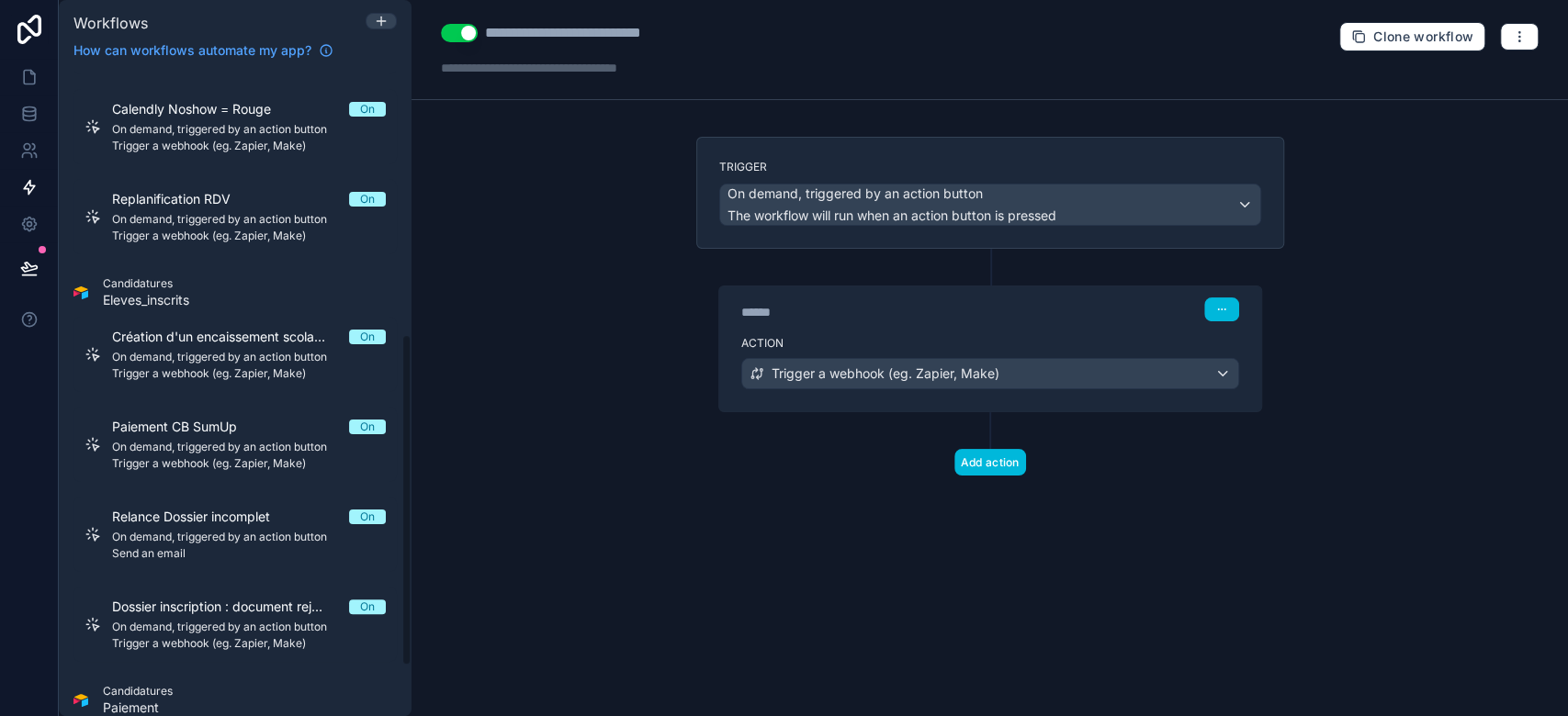
scroll to position [611, 0]
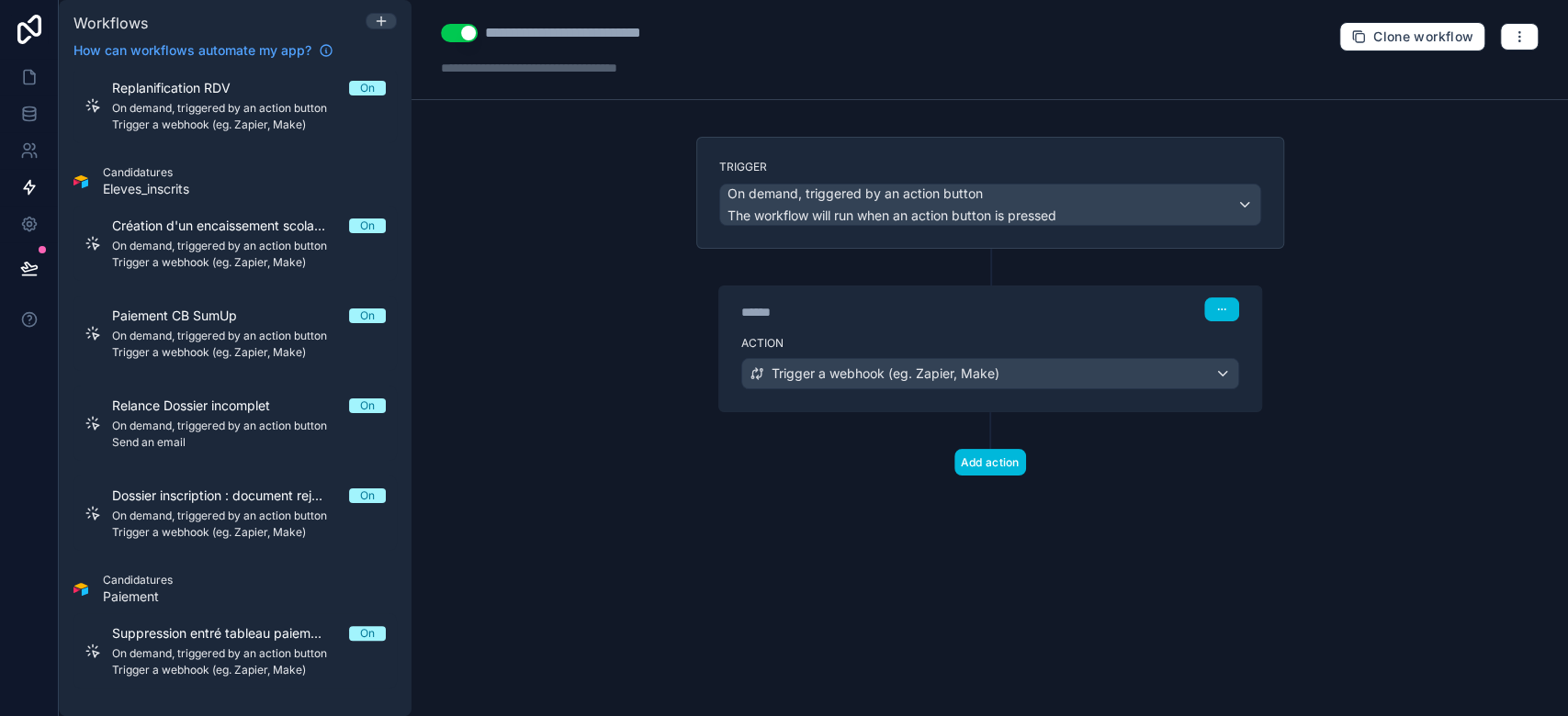
click at [204, 637] on span "Suppression entré tableau paiement" at bounding box center [230, 633] width 237 height 18
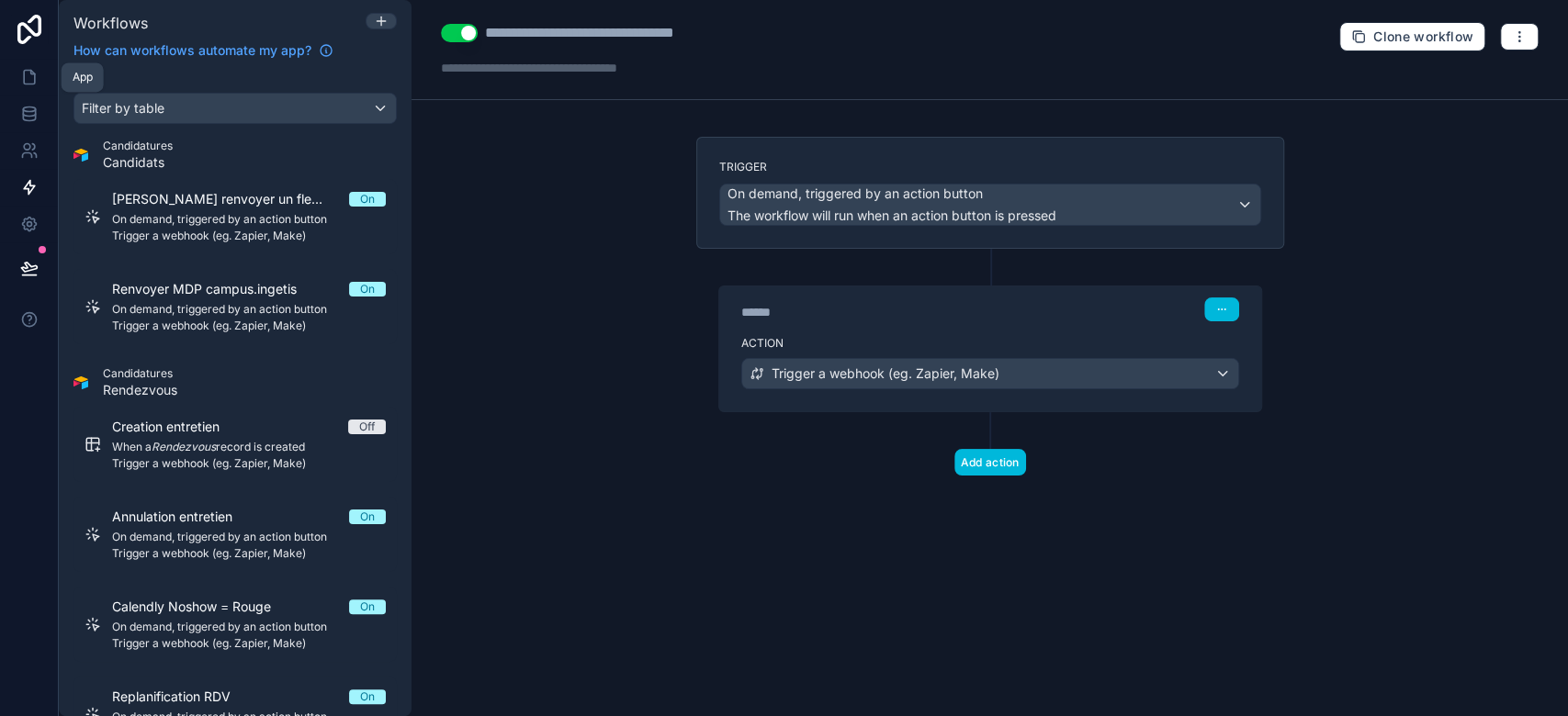
click at [40, 91] on link at bounding box center [29, 77] width 58 height 36
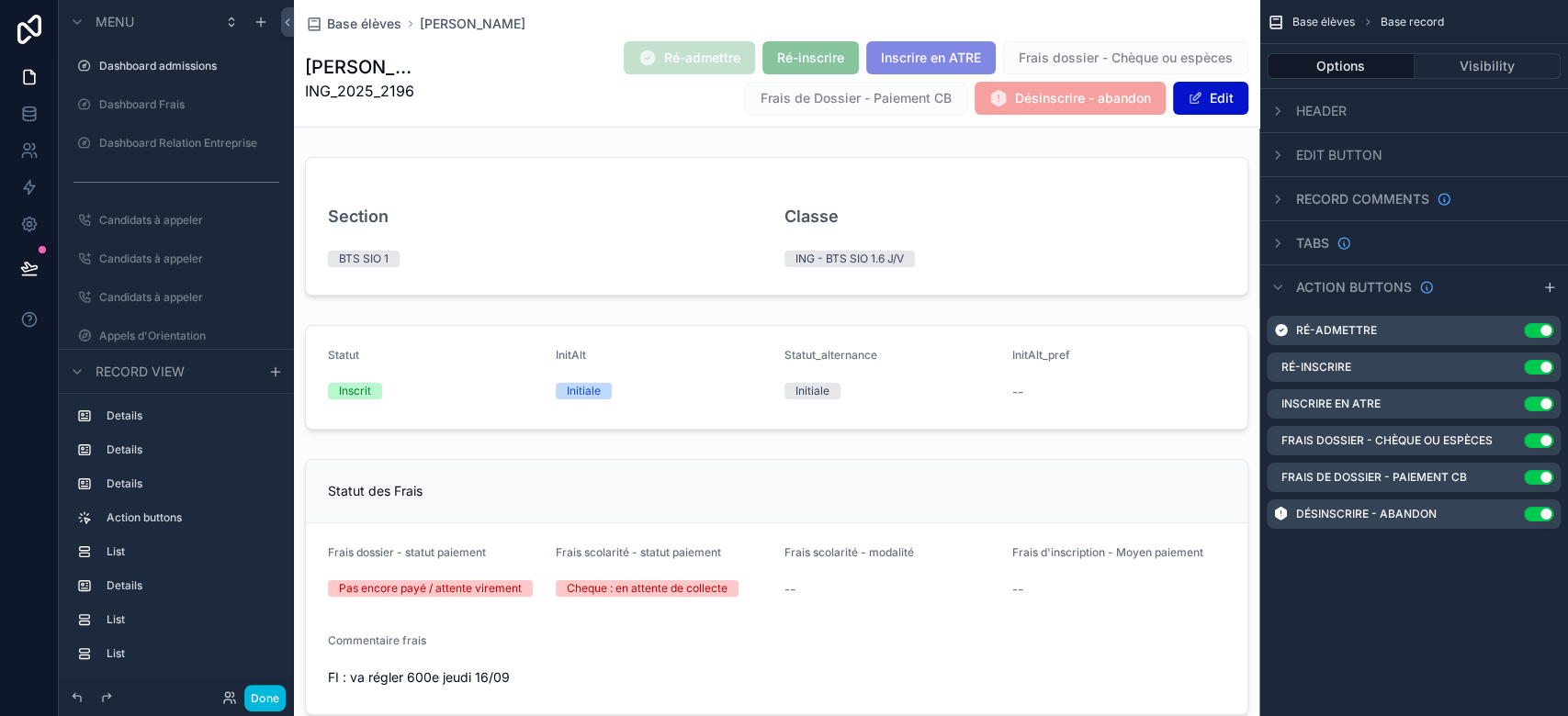
click at [0, 0] on icon "scrollable content" at bounding box center [0, 0] width 0 height 0
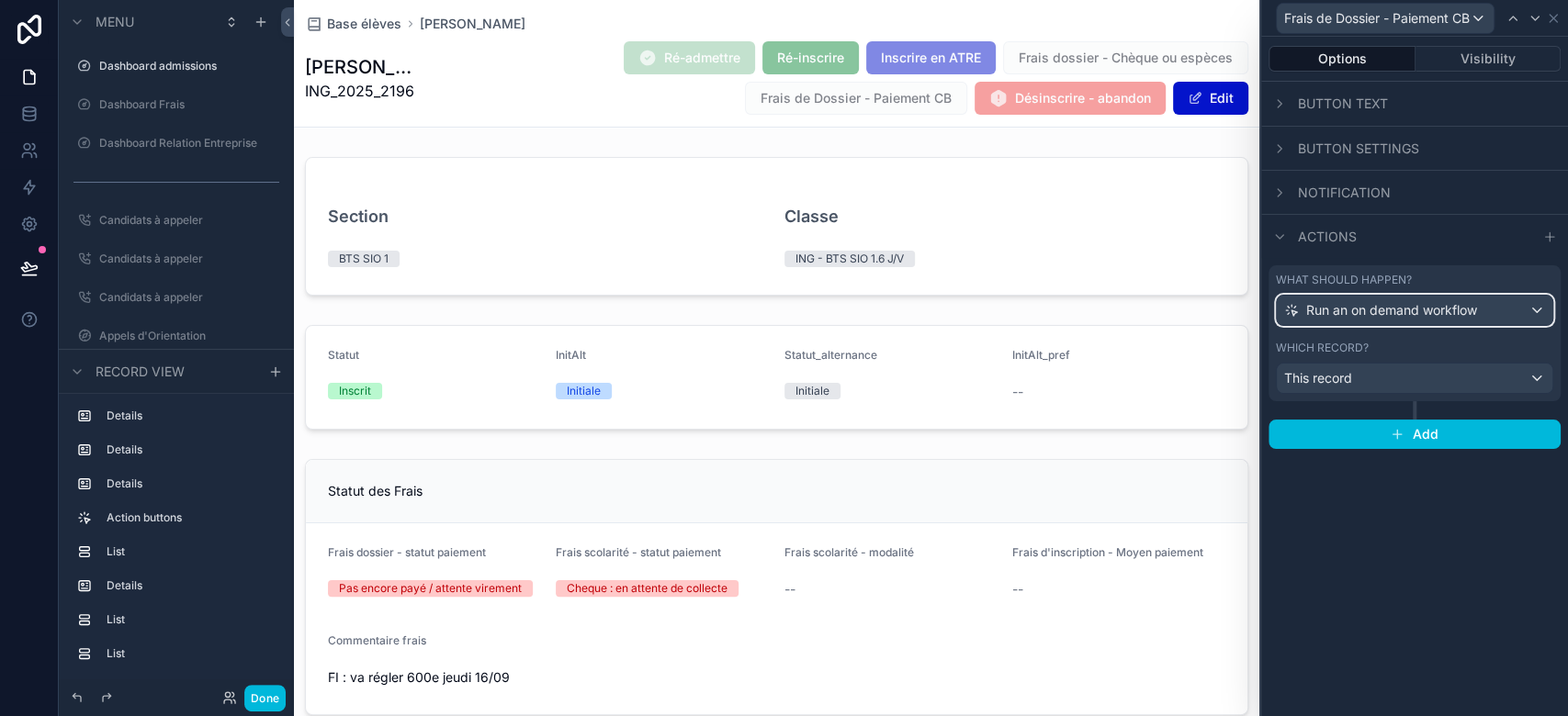
click at [1366, 311] on span "Run an on demand workflow" at bounding box center [1391, 310] width 171 height 18
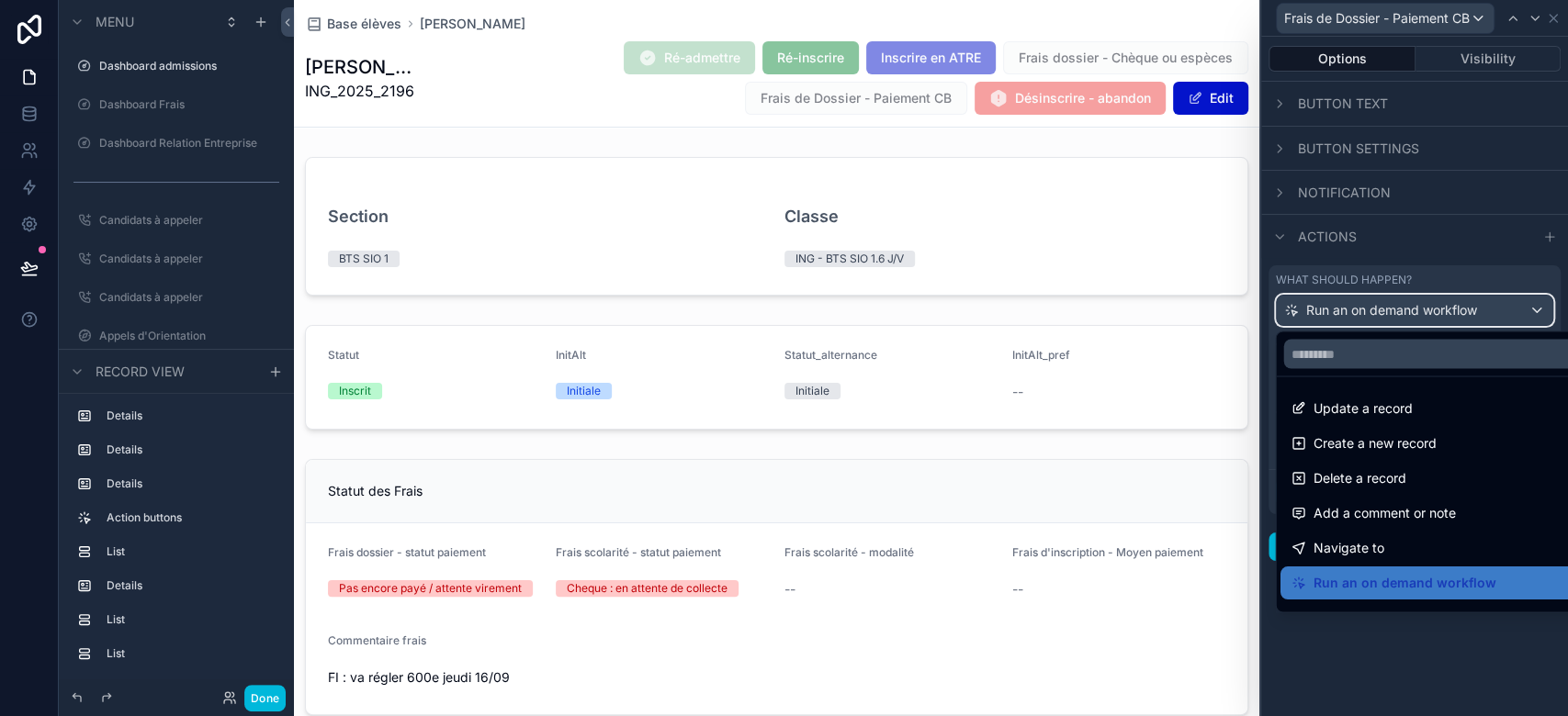
scroll to position [164, 0]
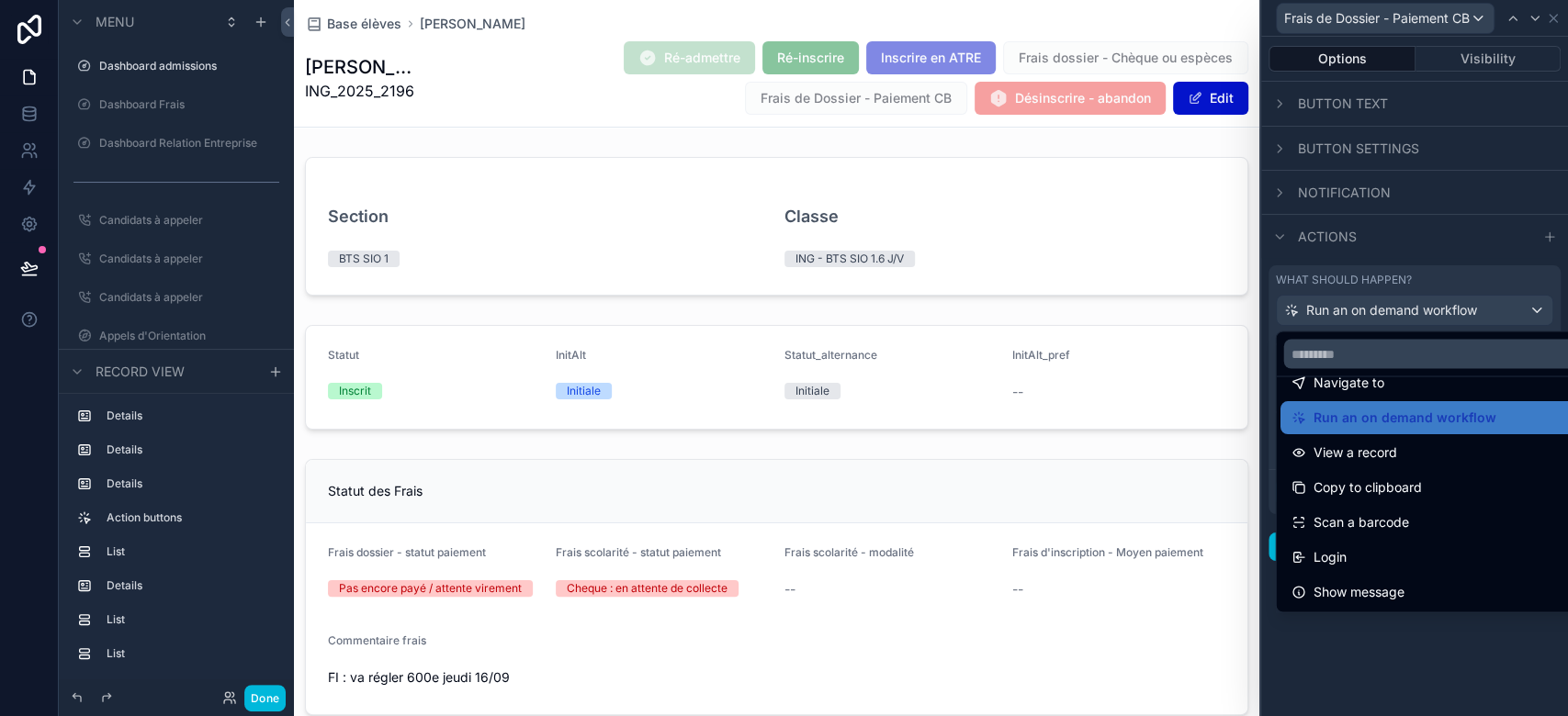
click at [1345, 682] on div at bounding box center [1414, 358] width 307 height 716
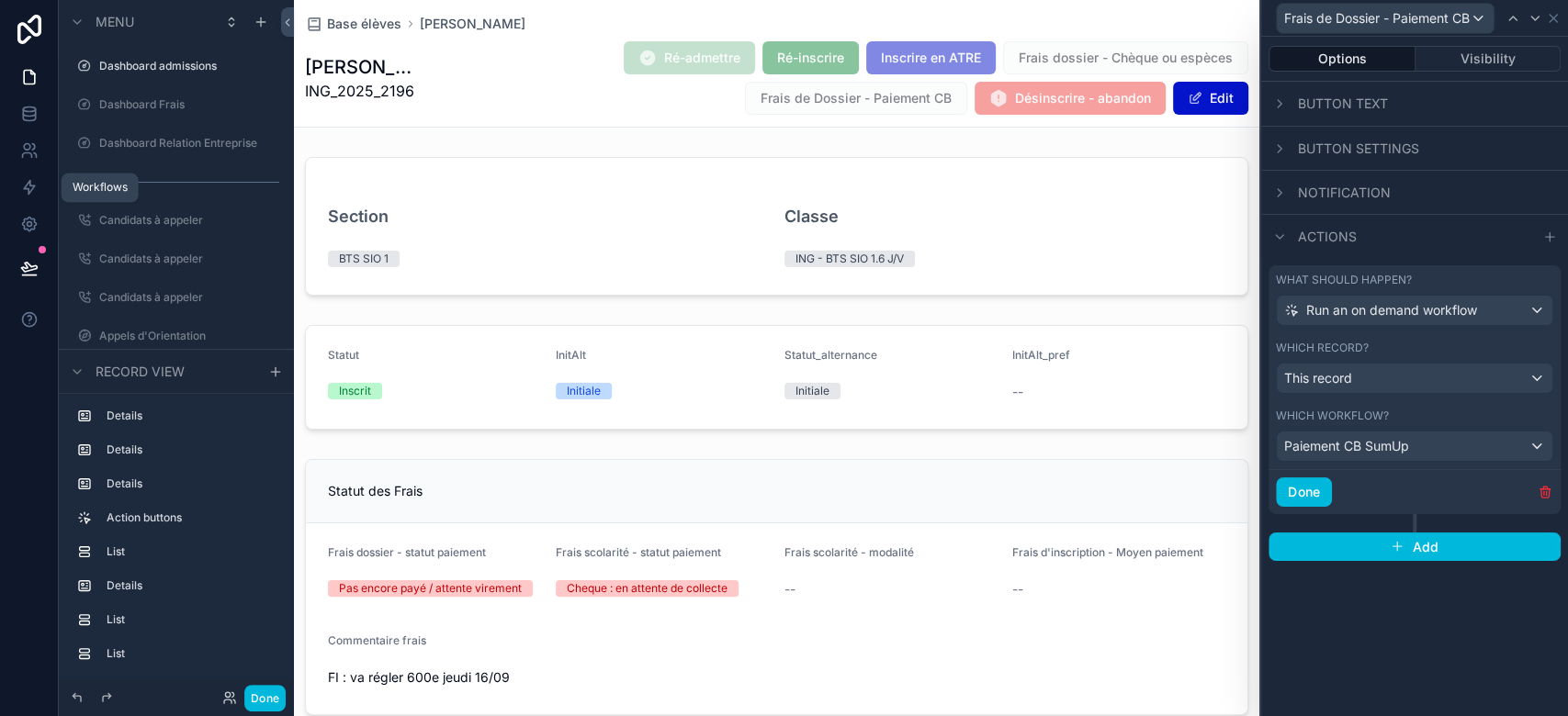
click at [28, 179] on icon at bounding box center [29, 187] width 18 height 18
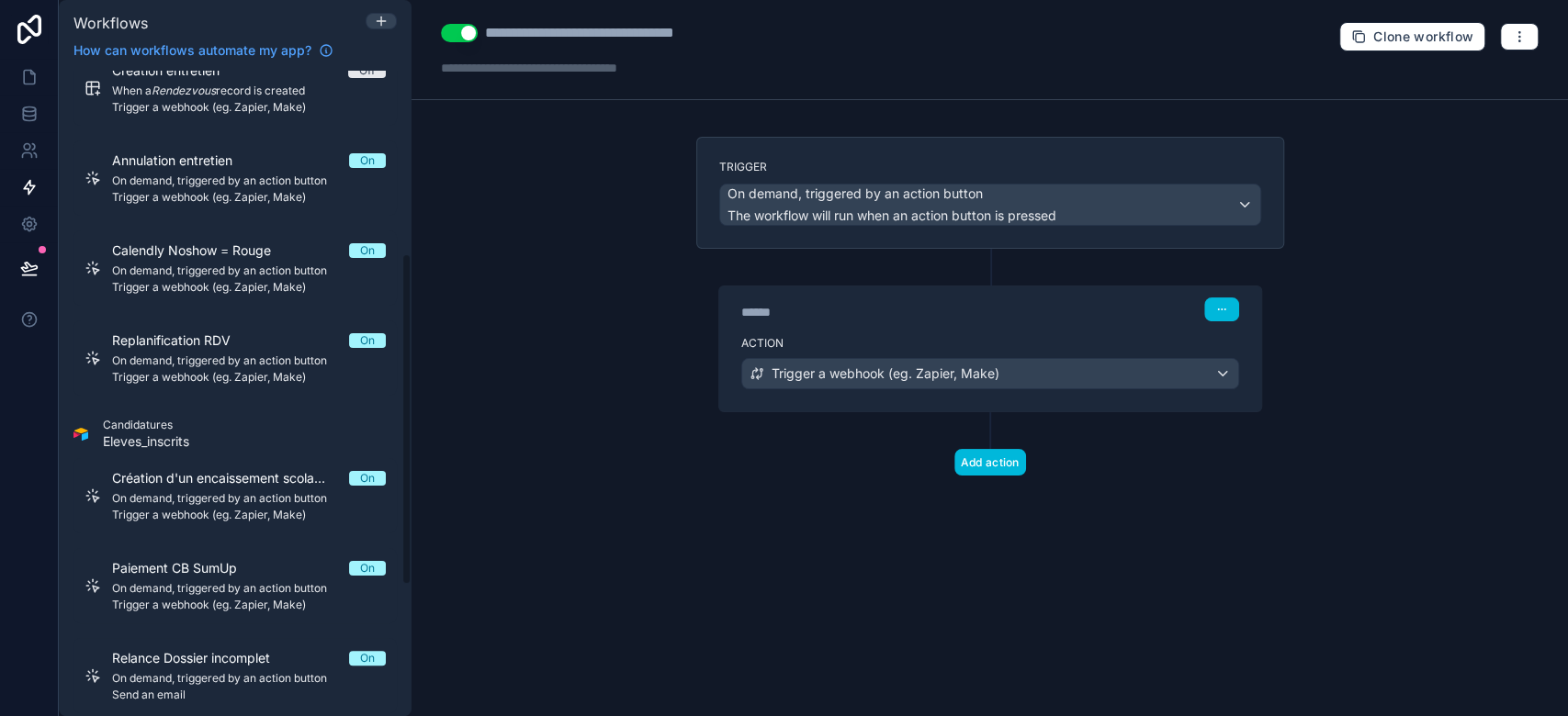
scroll to position [611, 0]
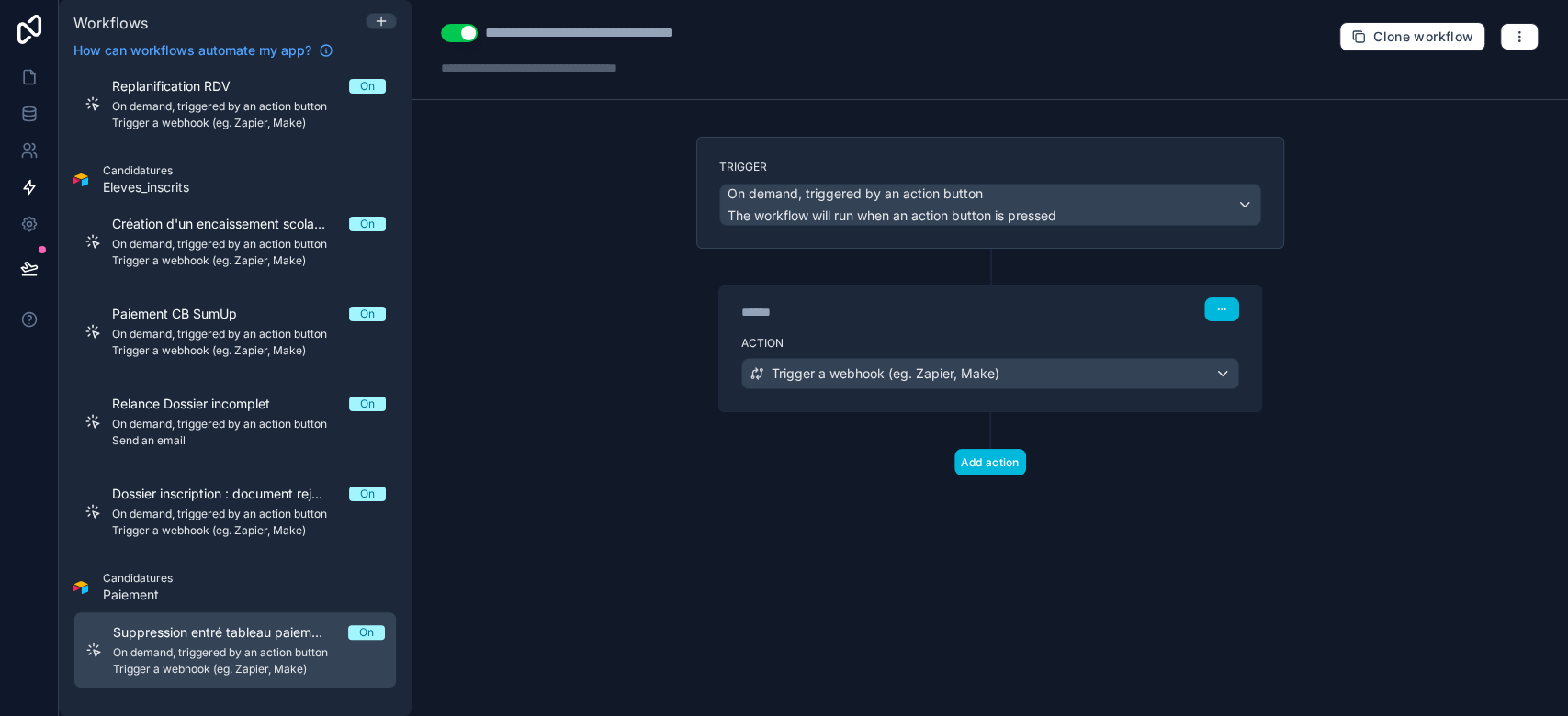
click at [196, 320] on span "Paiement CB SumUp" at bounding box center [185, 313] width 147 height 18
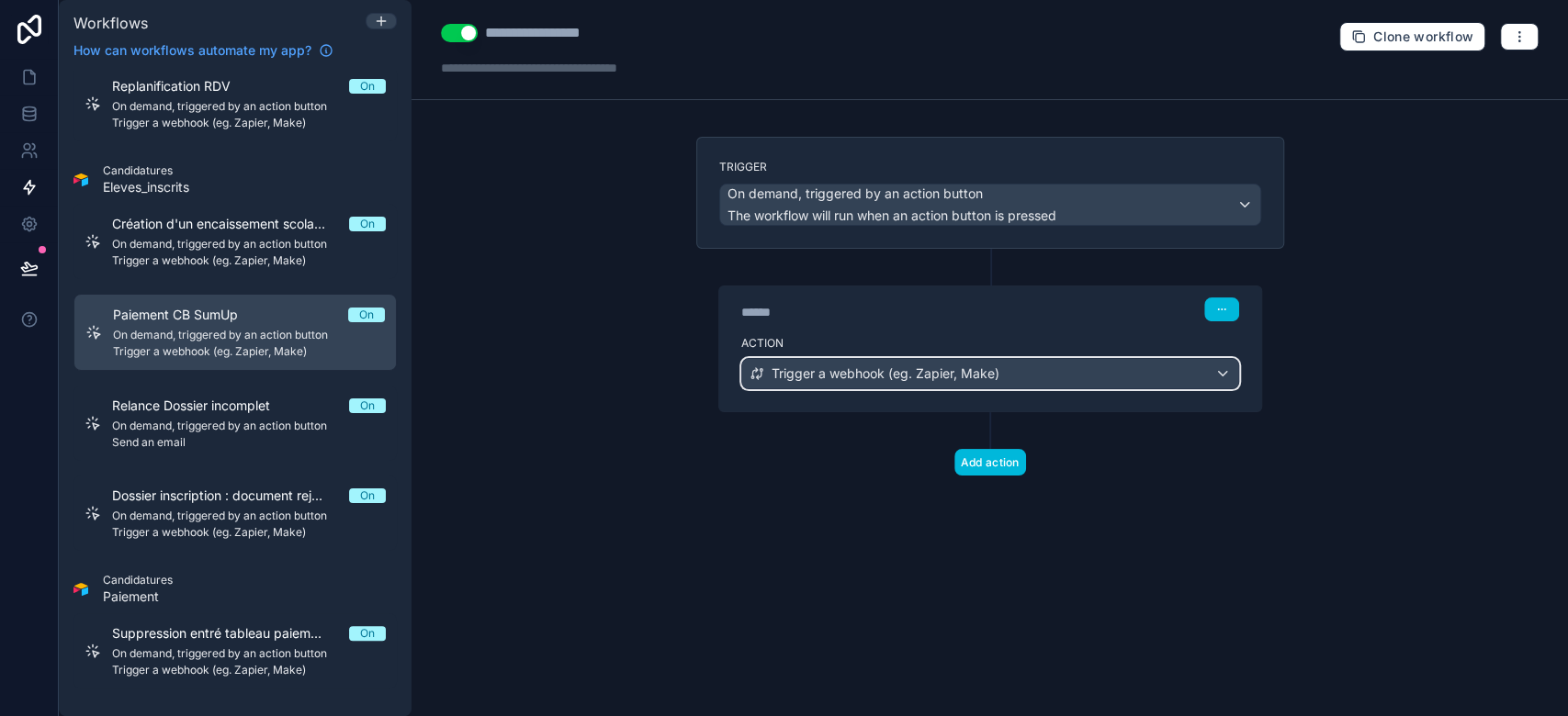
click at [930, 369] on span "Trigger a webhook (eg. Zapier, Make)" at bounding box center [885, 373] width 228 height 18
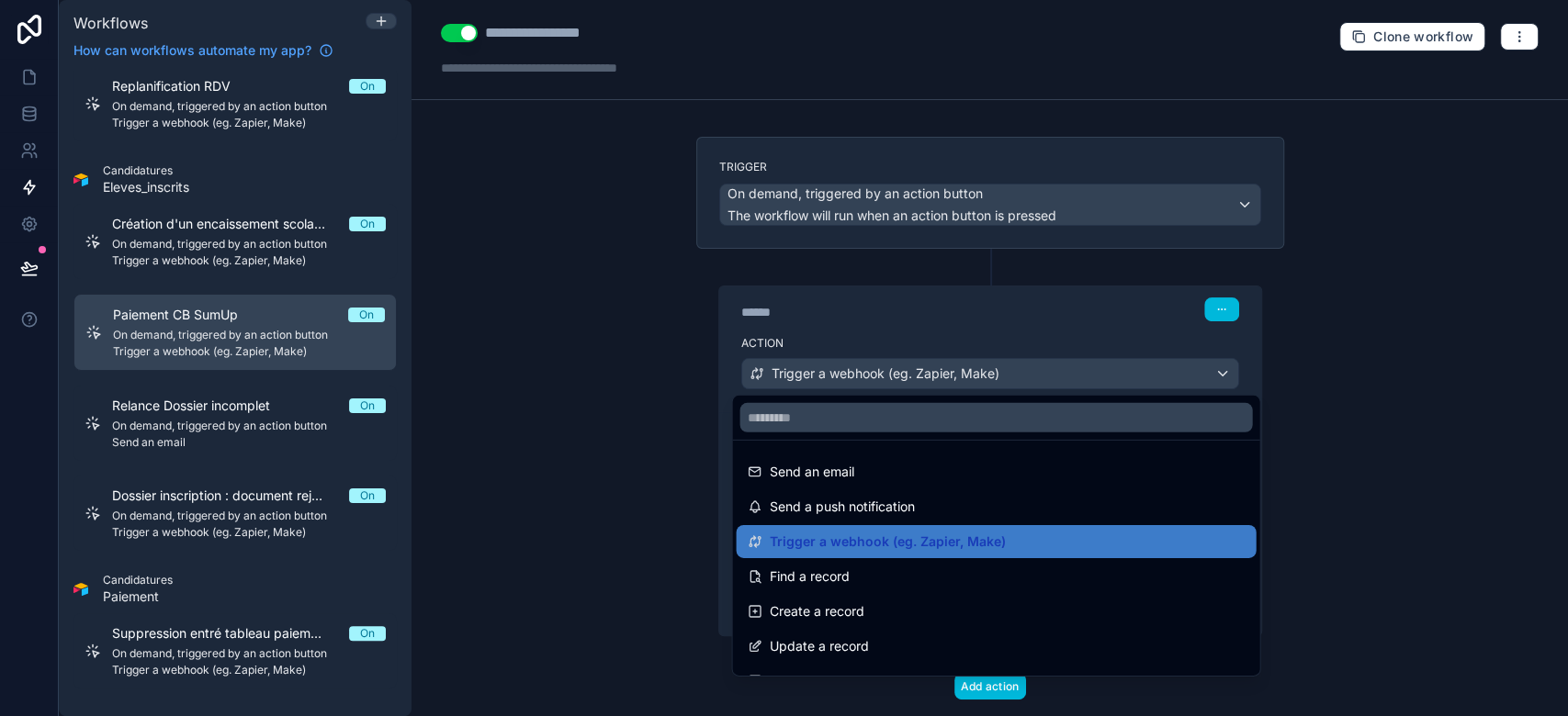
click at [930, 369] on div at bounding box center [784, 358] width 1568 height 716
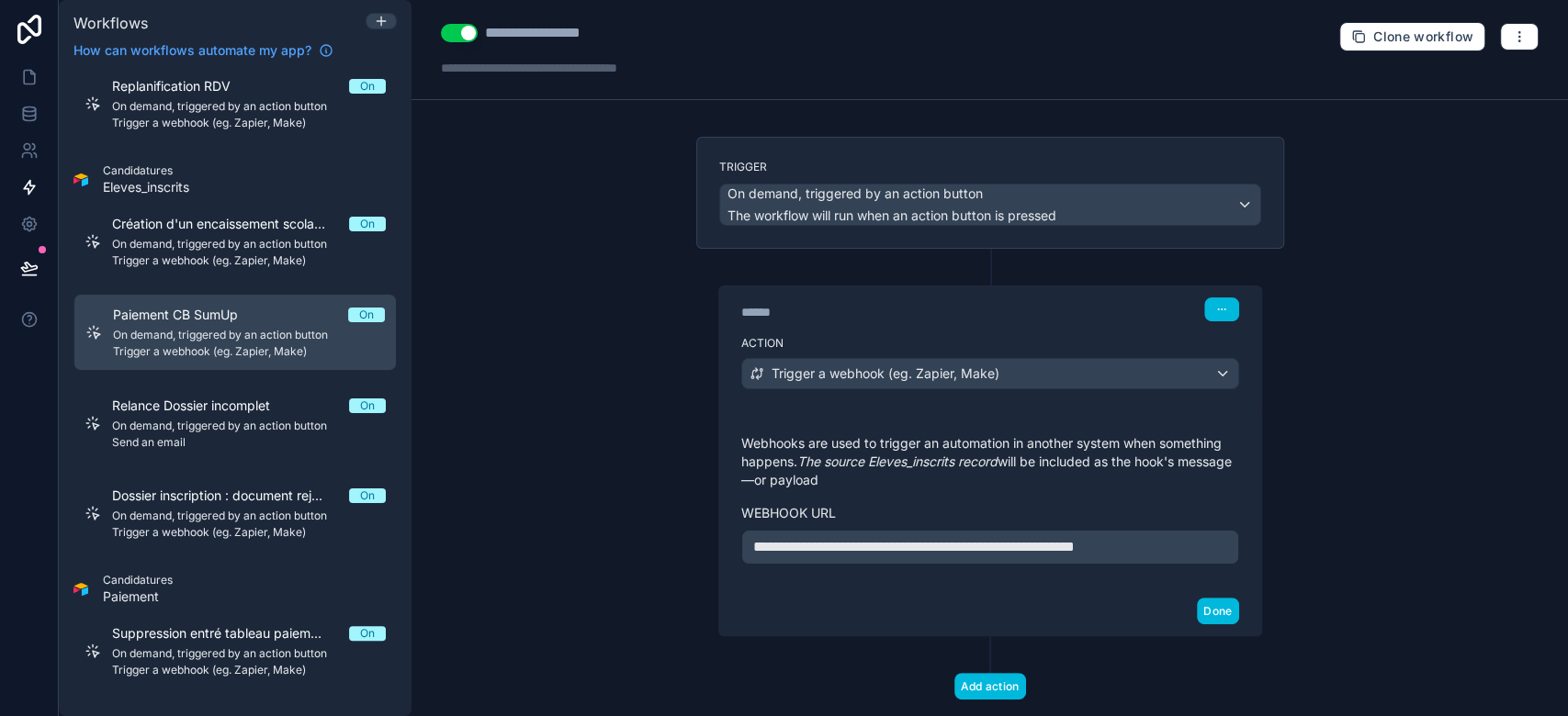
scroll to position [40, 0]
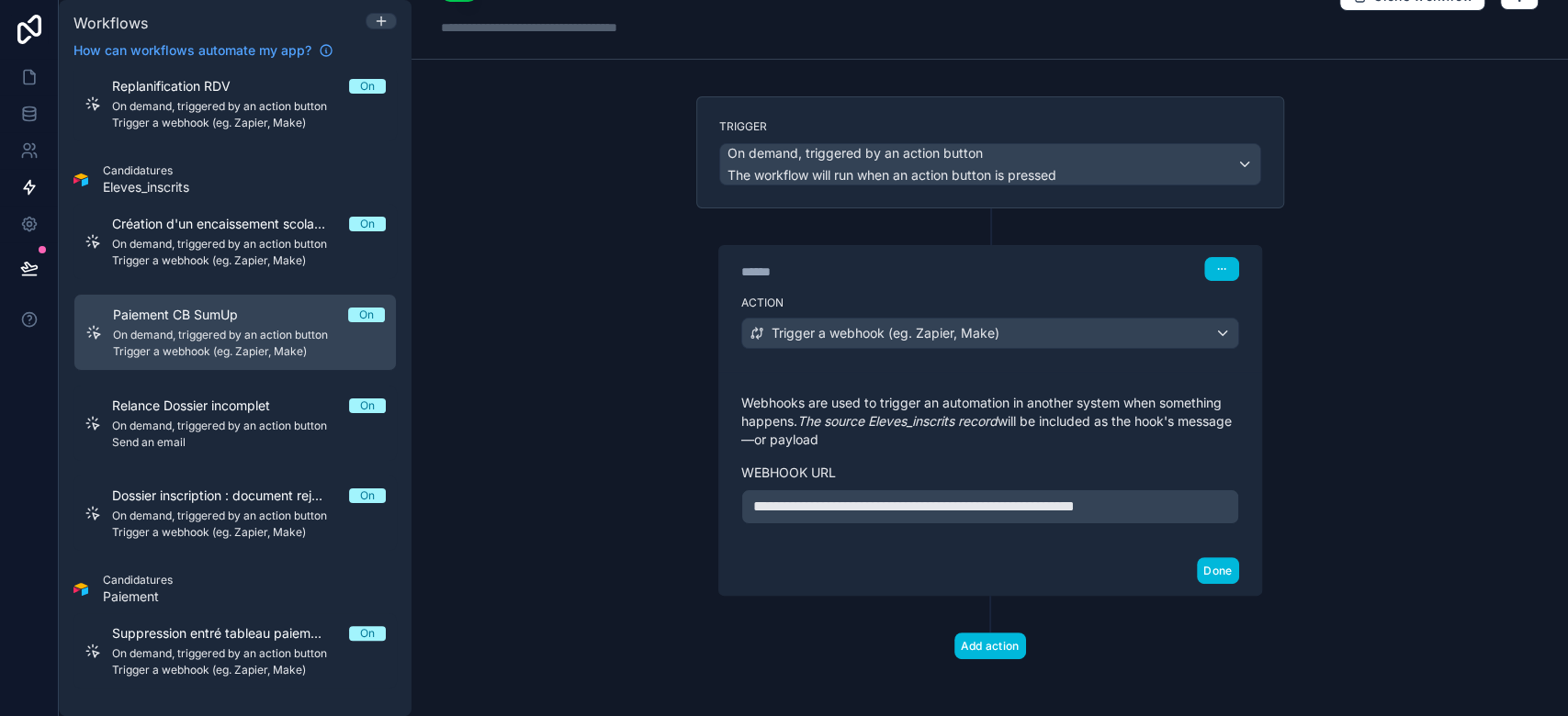
click at [1075, 513] on span "**********" at bounding box center [914, 506] width 322 height 13
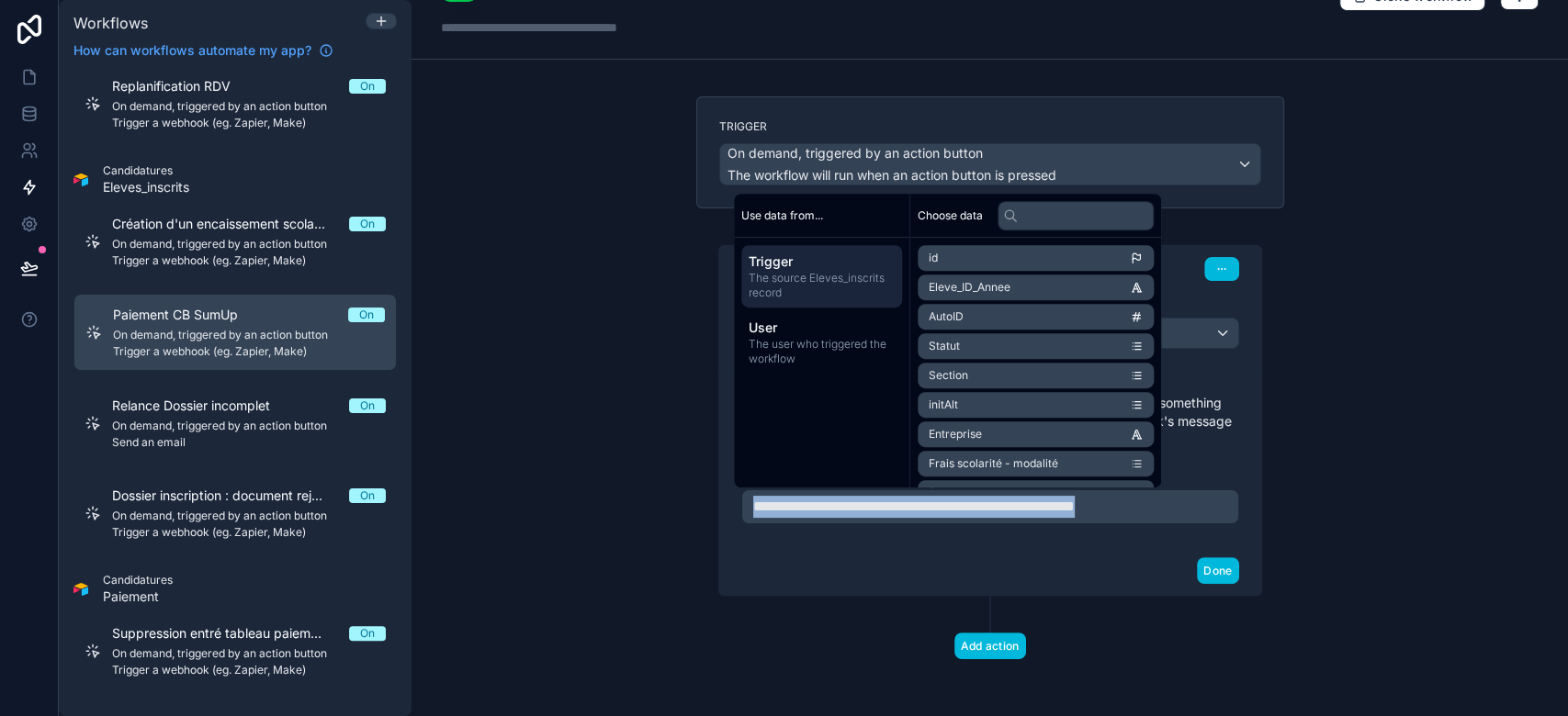
copy span "**********"
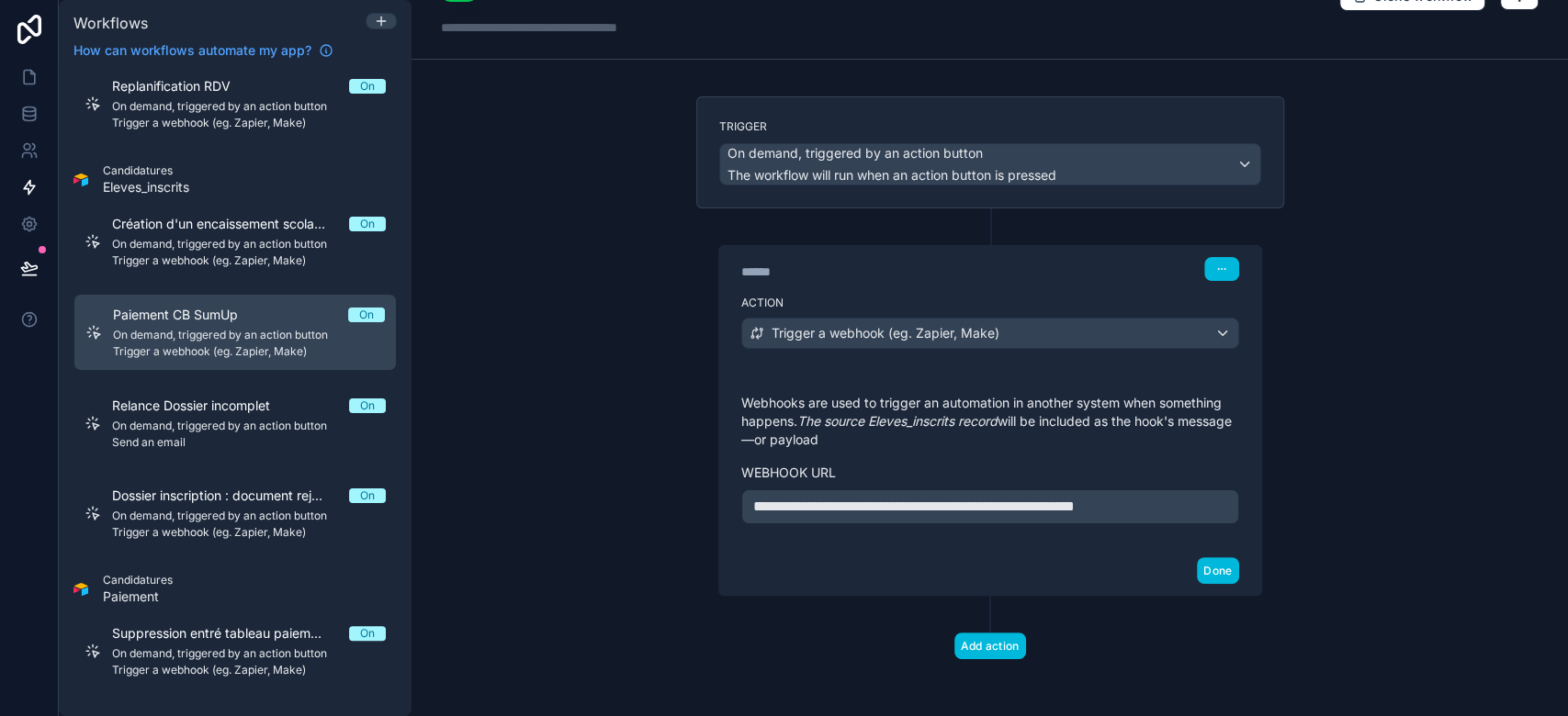
click at [1384, 445] on div "**********" at bounding box center [989, 358] width 1156 height 716
click at [885, 494] on div "**********" at bounding box center [989, 507] width 498 height 35
click at [885, 508] on span "**********" at bounding box center [914, 506] width 322 height 13
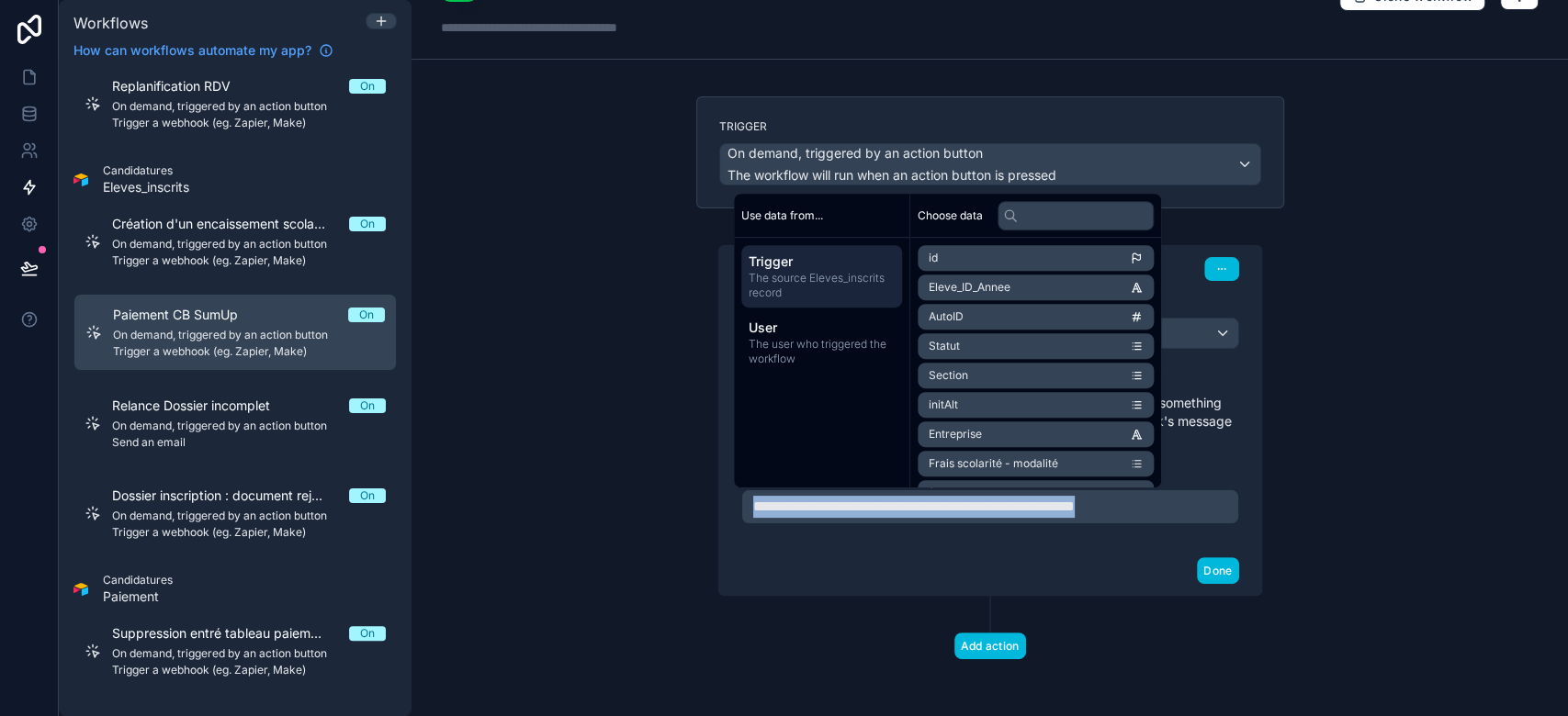
copy span "**********"
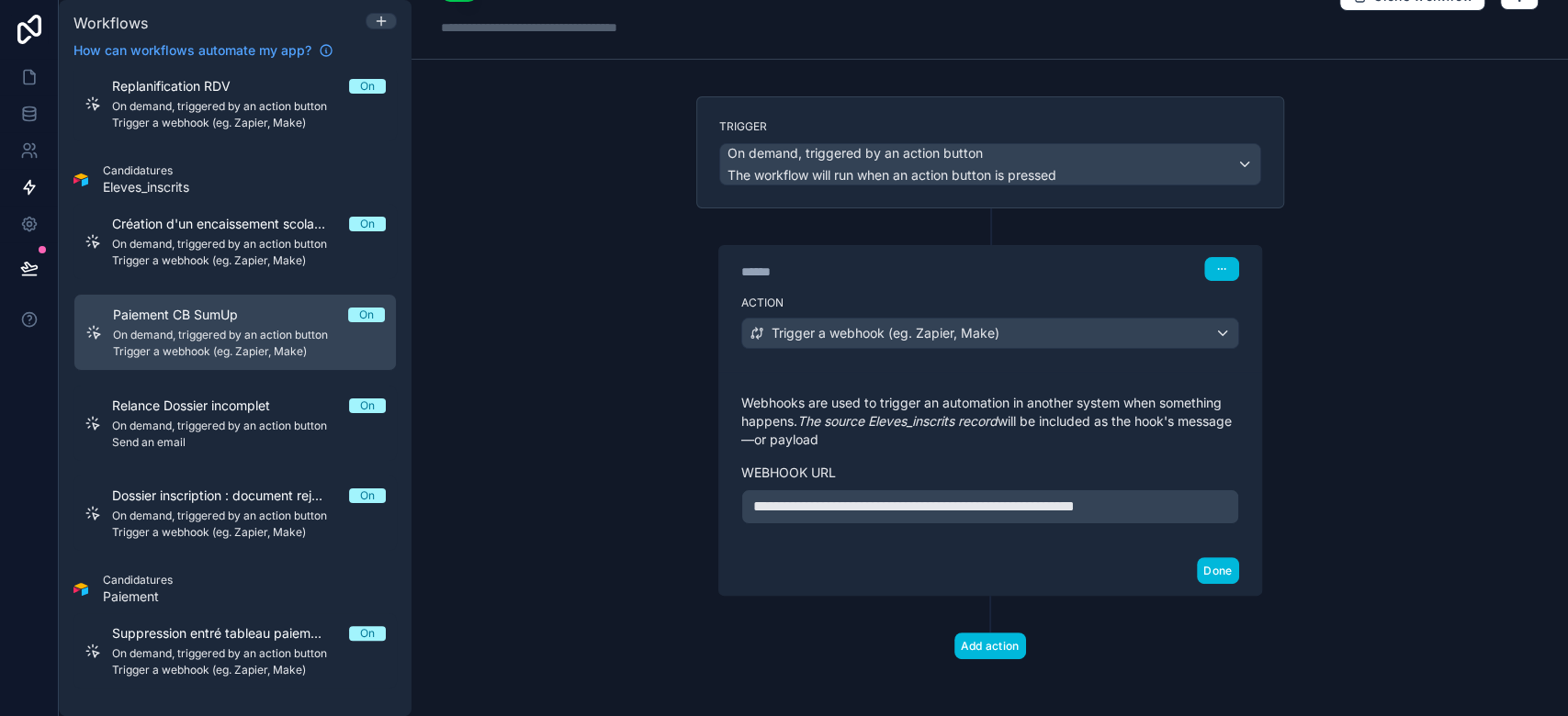
click at [661, 517] on div "**********" at bounding box center [989, 358] width 1156 height 716
click at [236, 258] on span "Trigger a webhook (eg. Zapier, Make)" at bounding box center [248, 261] width 274 height 14
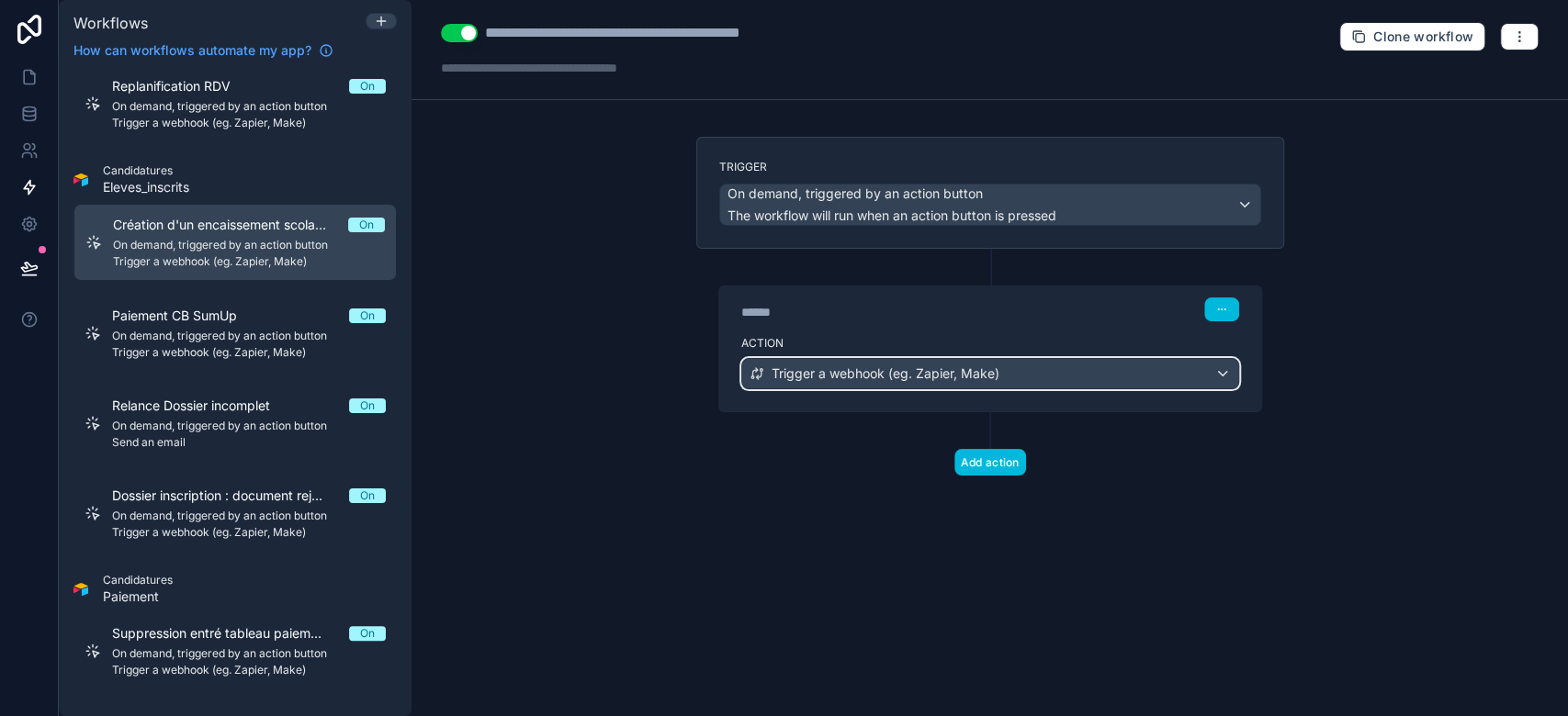
click at [1013, 375] on div "Trigger a webhook (eg. Zapier, Make)" at bounding box center [989, 373] width 496 height 30
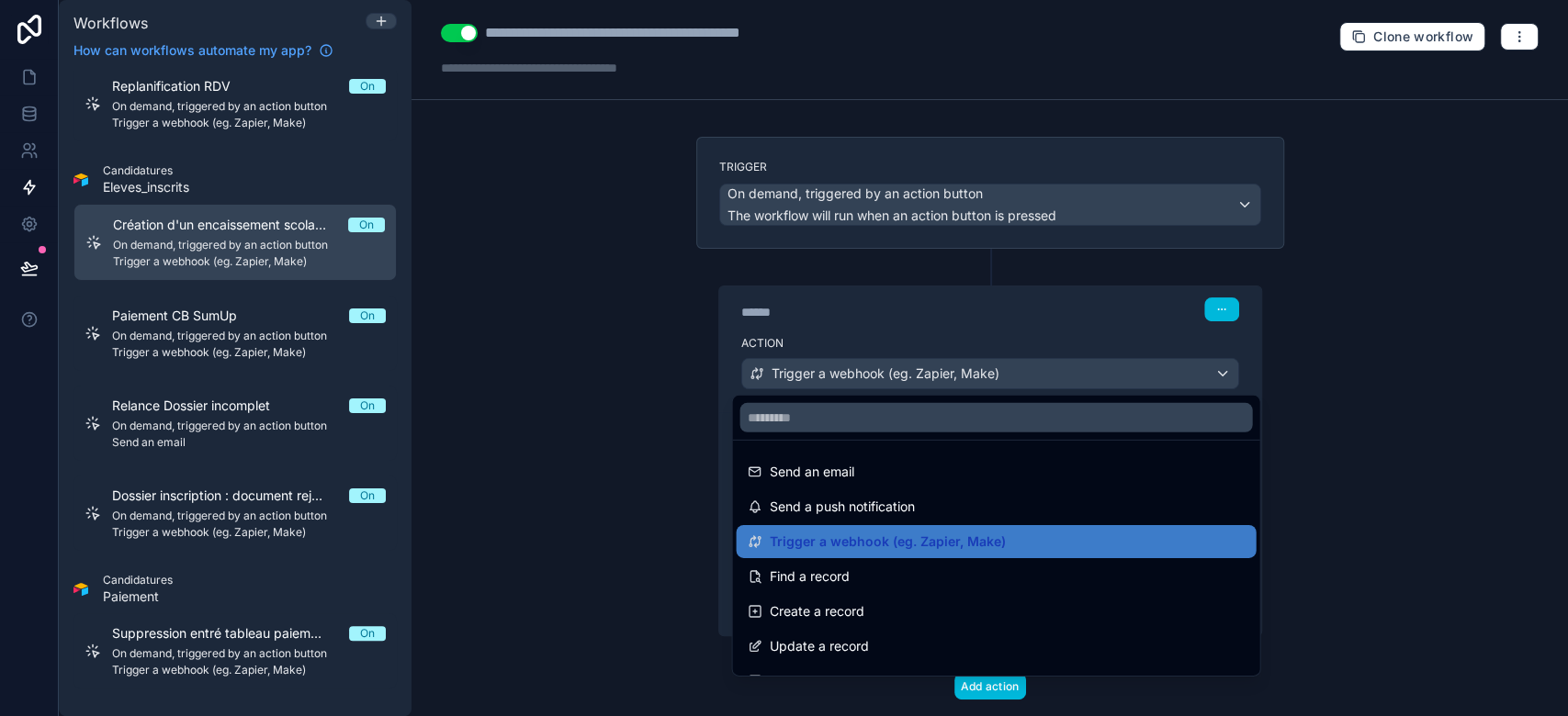
click at [1014, 346] on div at bounding box center [784, 358] width 1568 height 716
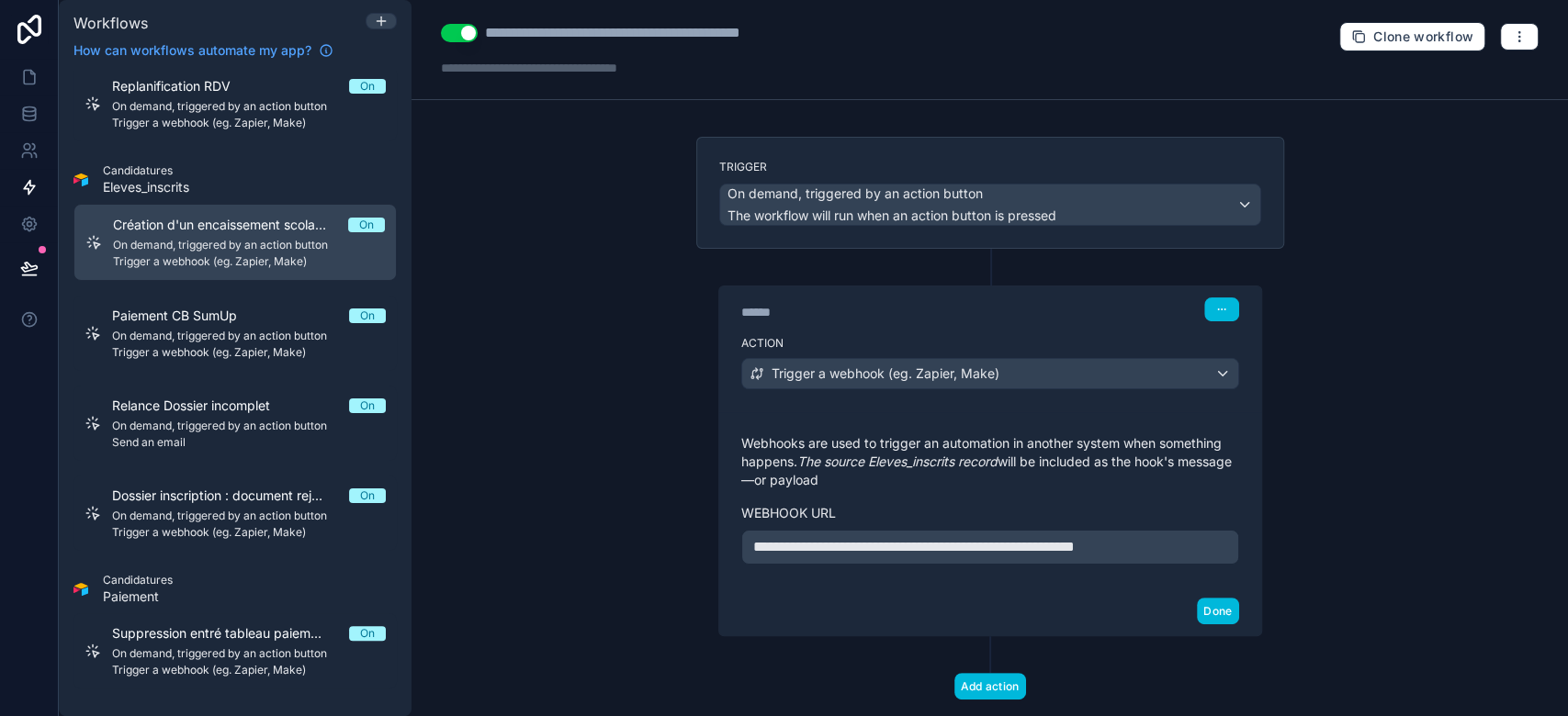
click at [1061, 544] on span "**********" at bounding box center [914, 547] width 322 height 13
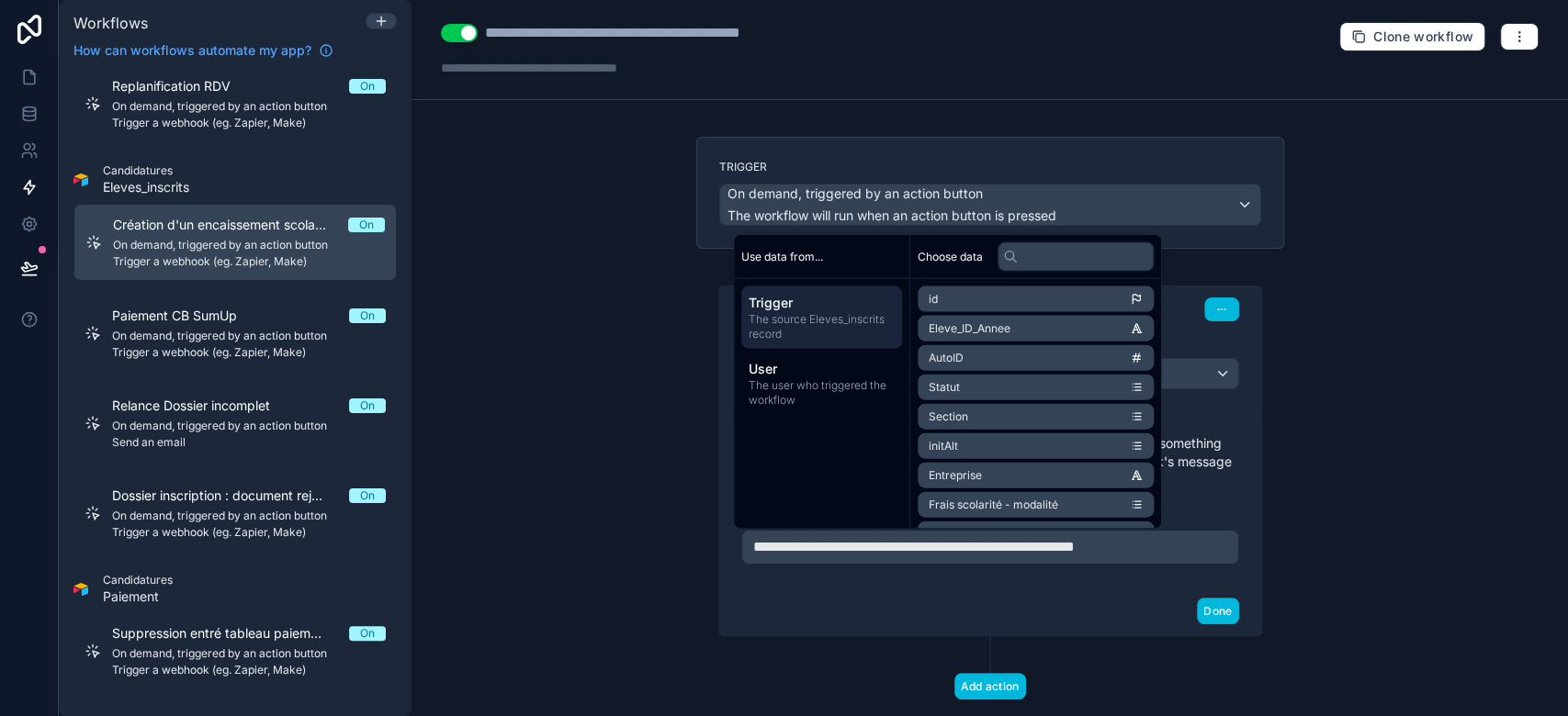
click at [223, 400] on span "Relance Dossier incomplet" at bounding box center [201, 406] width 180 height 18
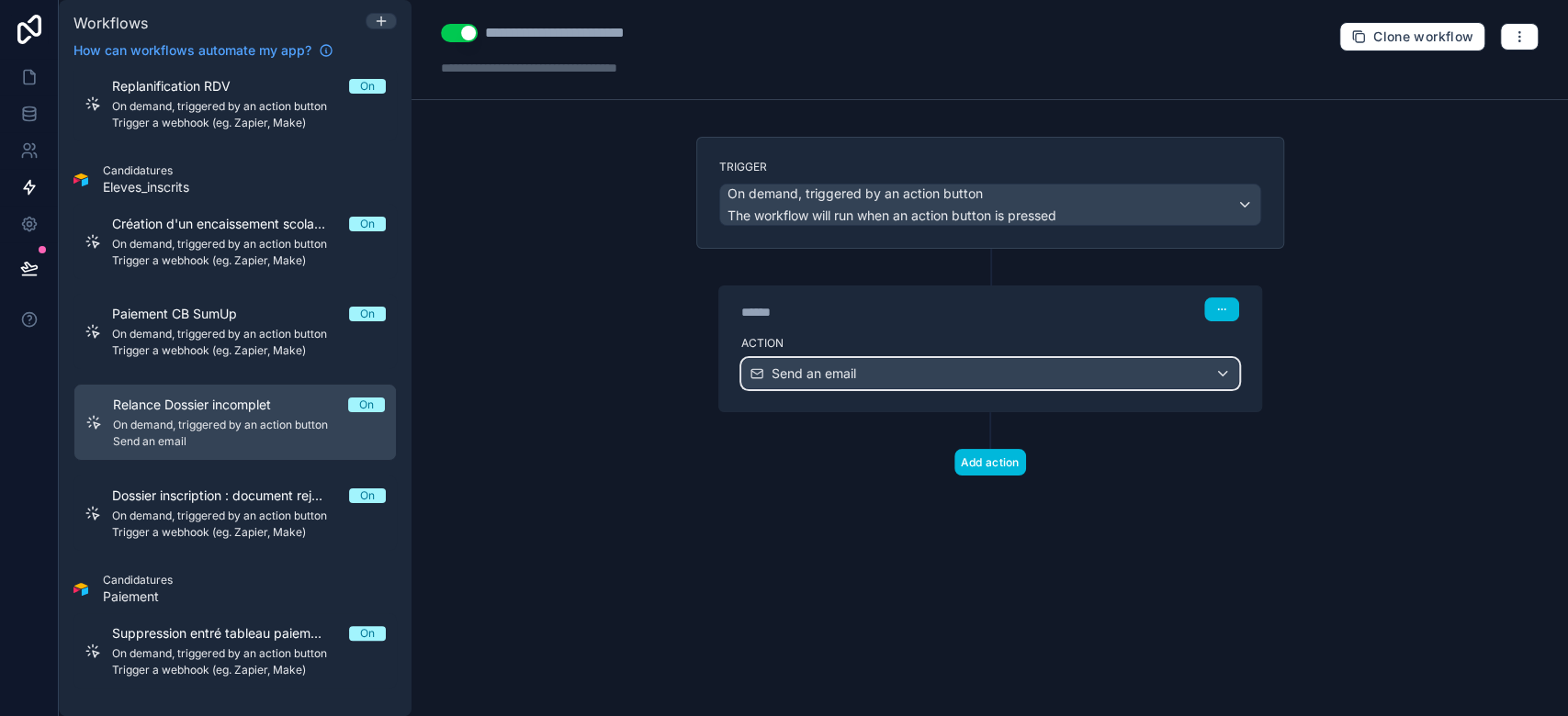
click at [877, 371] on div "Send an email" at bounding box center [989, 373] width 496 height 30
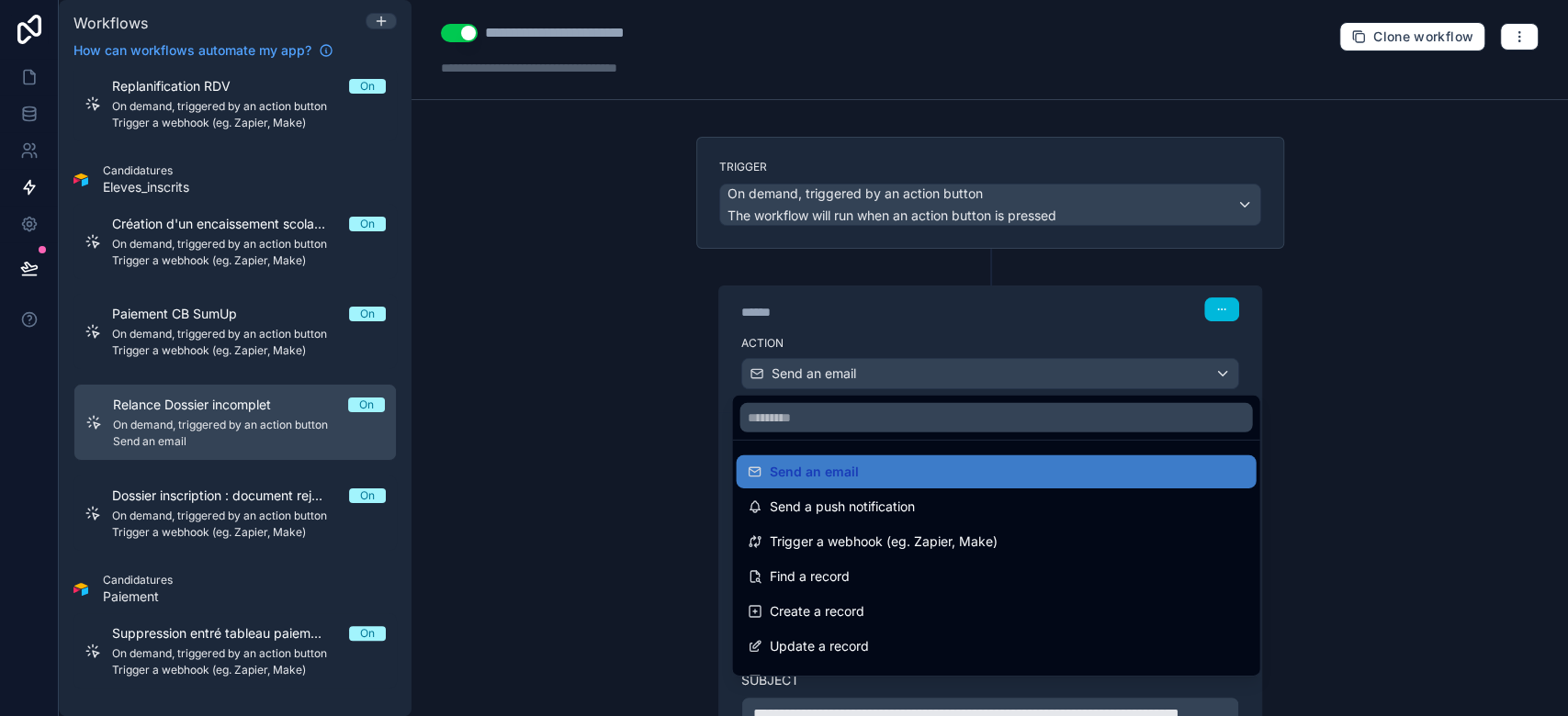
click at [618, 400] on div at bounding box center [784, 358] width 1568 height 716
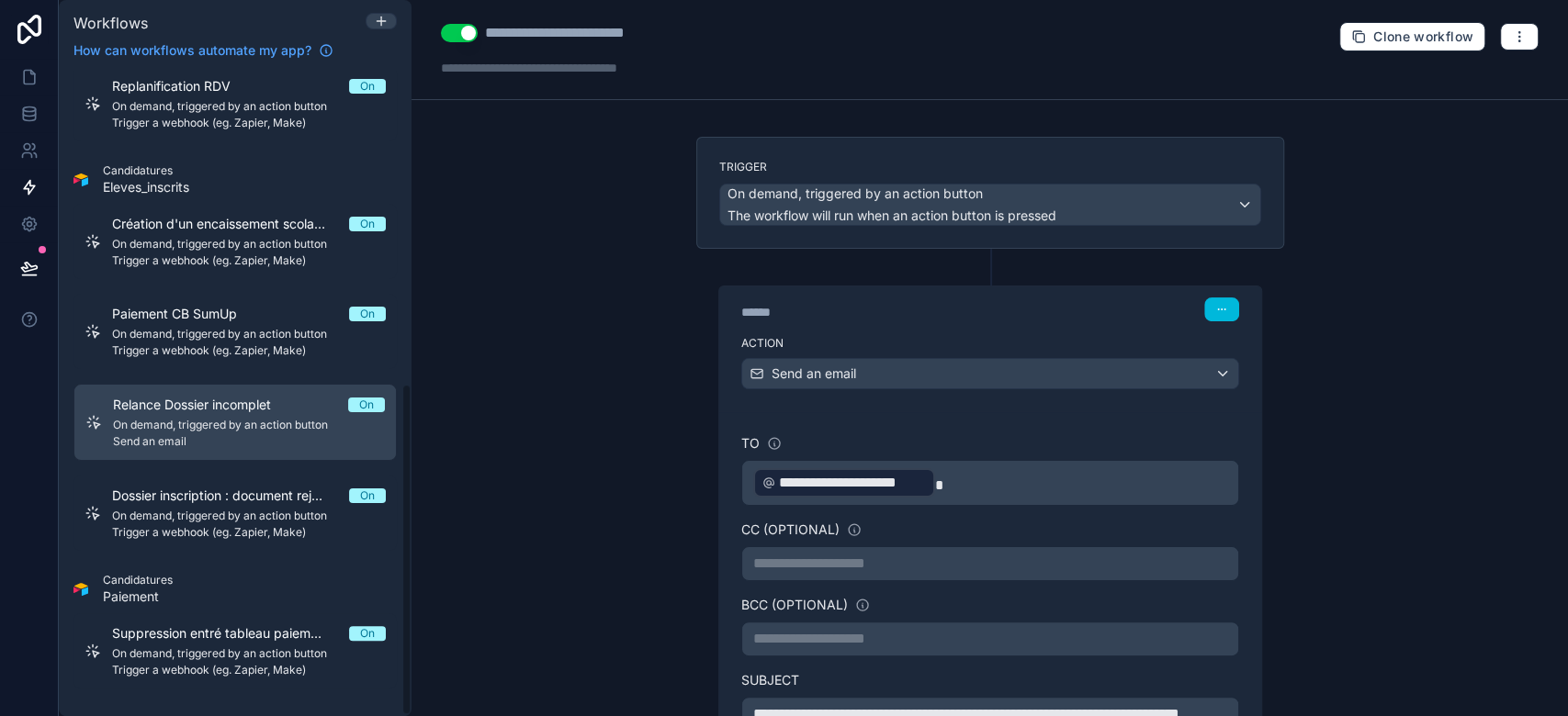
click at [226, 509] on span "On demand, triggered by an action button" at bounding box center [248, 516] width 274 height 14
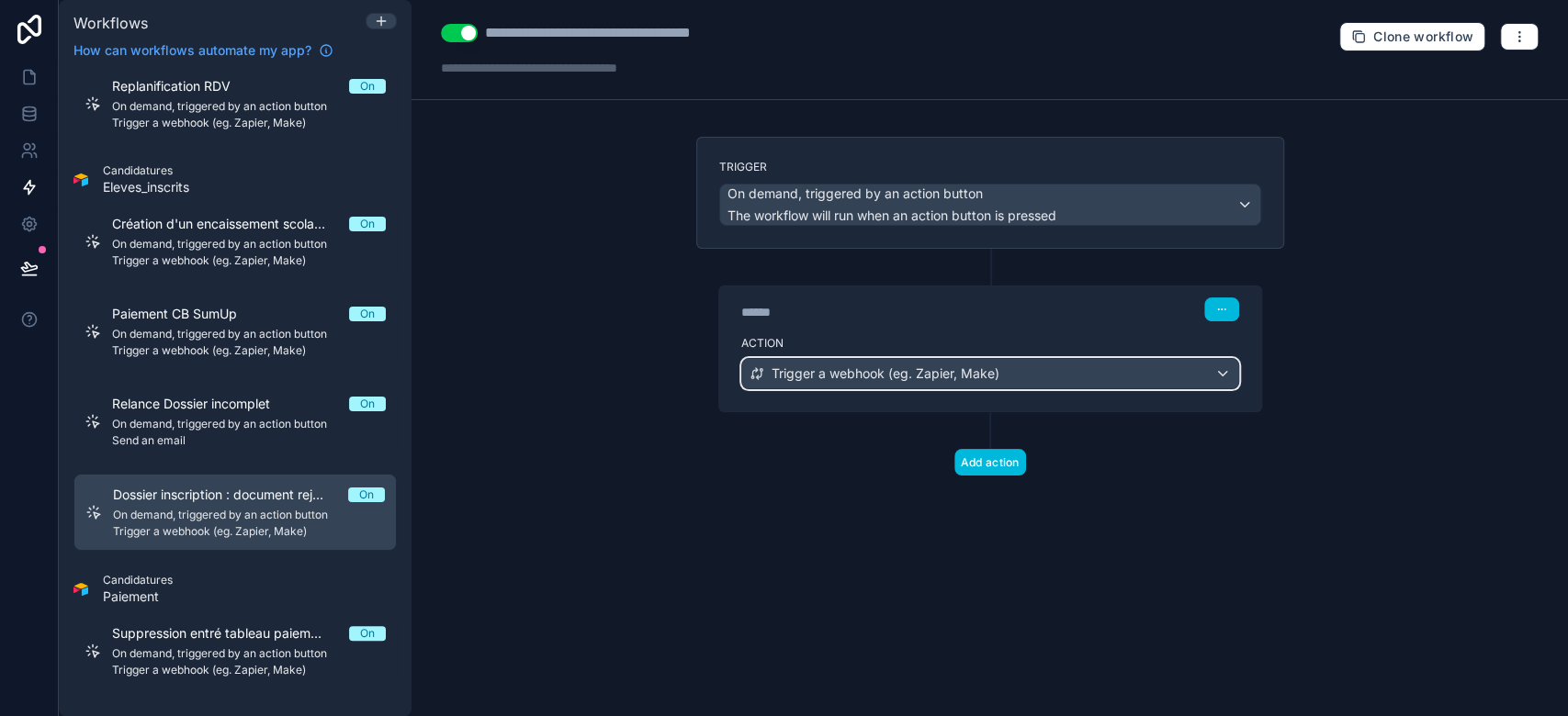
click at [791, 378] on span "Trigger a webhook (eg. Zapier, Make)" at bounding box center [885, 373] width 228 height 18
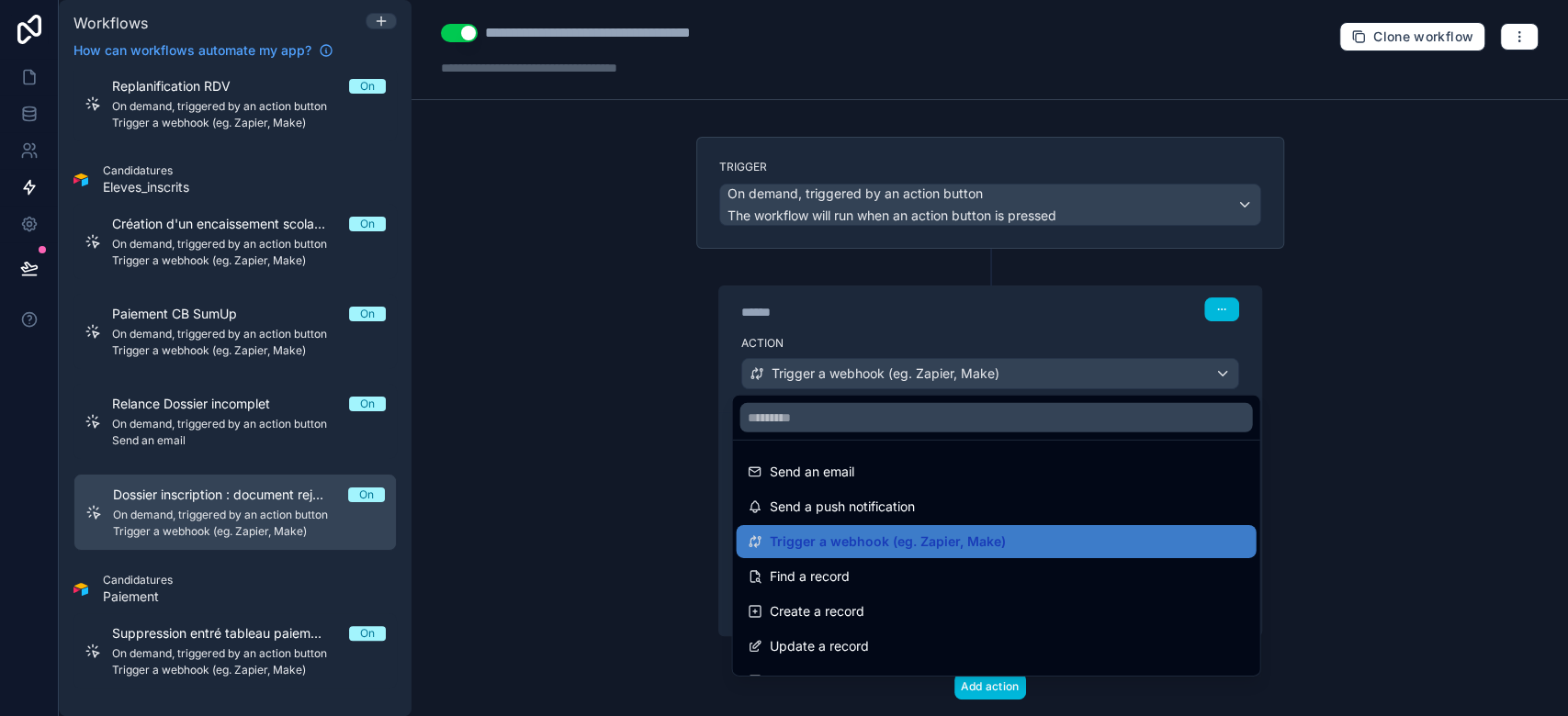
click at [662, 395] on div at bounding box center [784, 358] width 1568 height 716
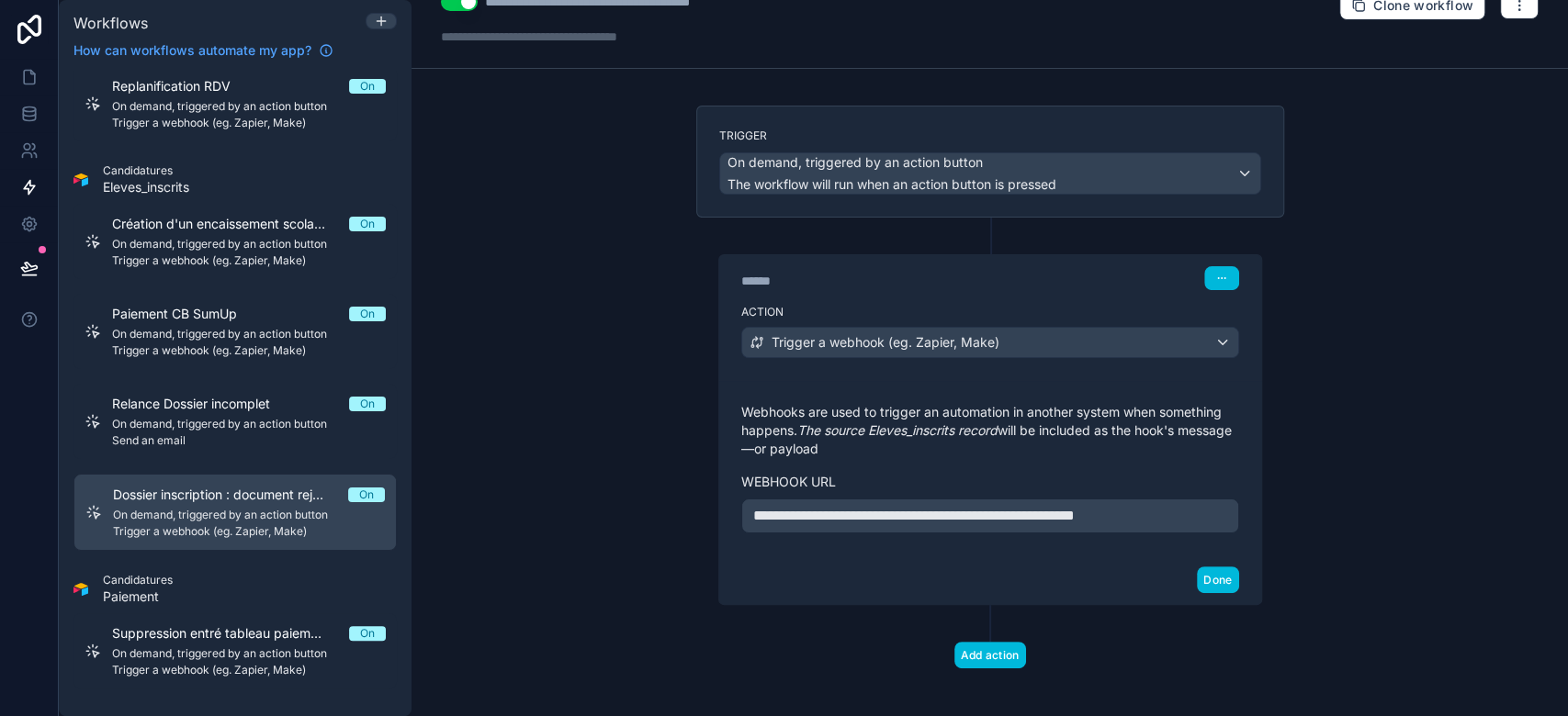
scroll to position [62, 0]
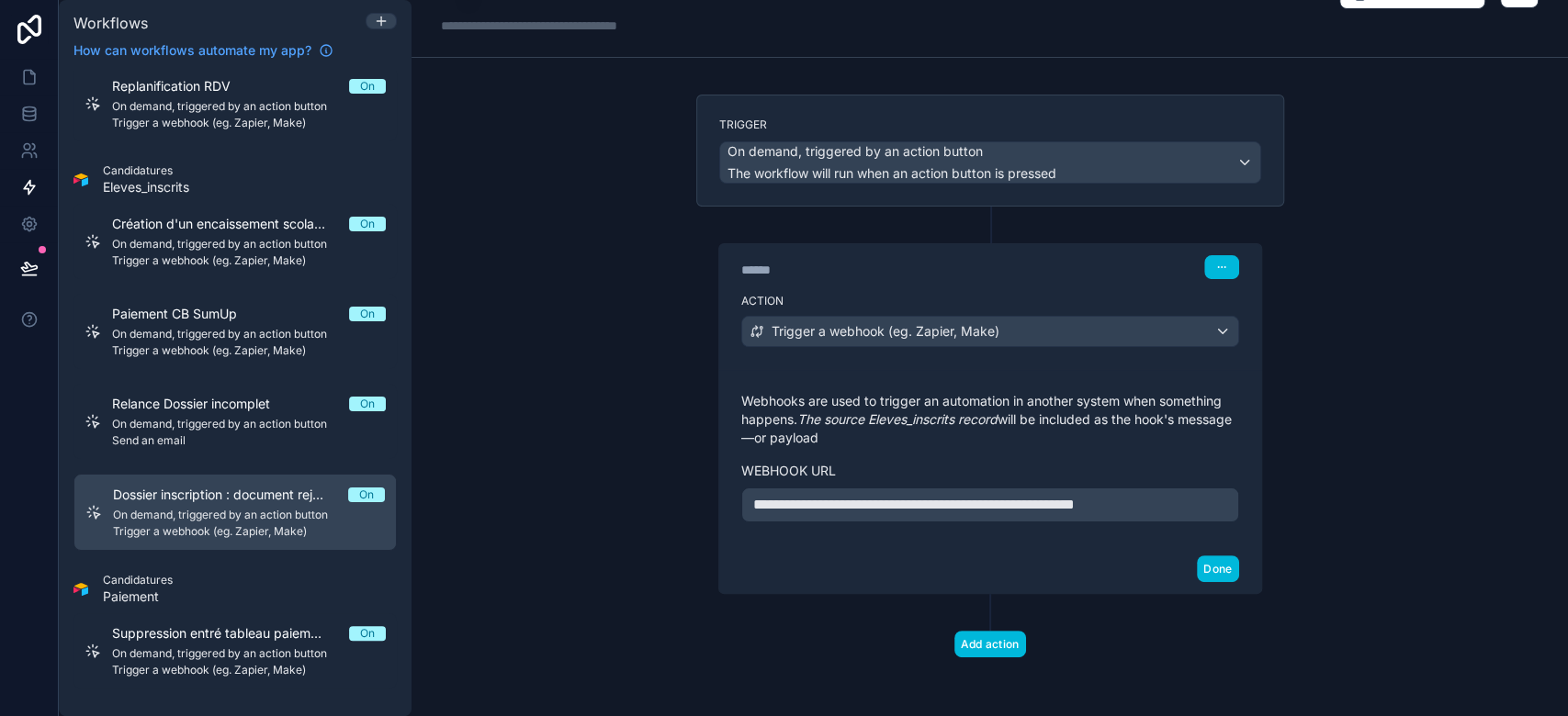
click at [207, 636] on span "Suppression entré tableau paiement" at bounding box center [230, 633] width 237 height 18
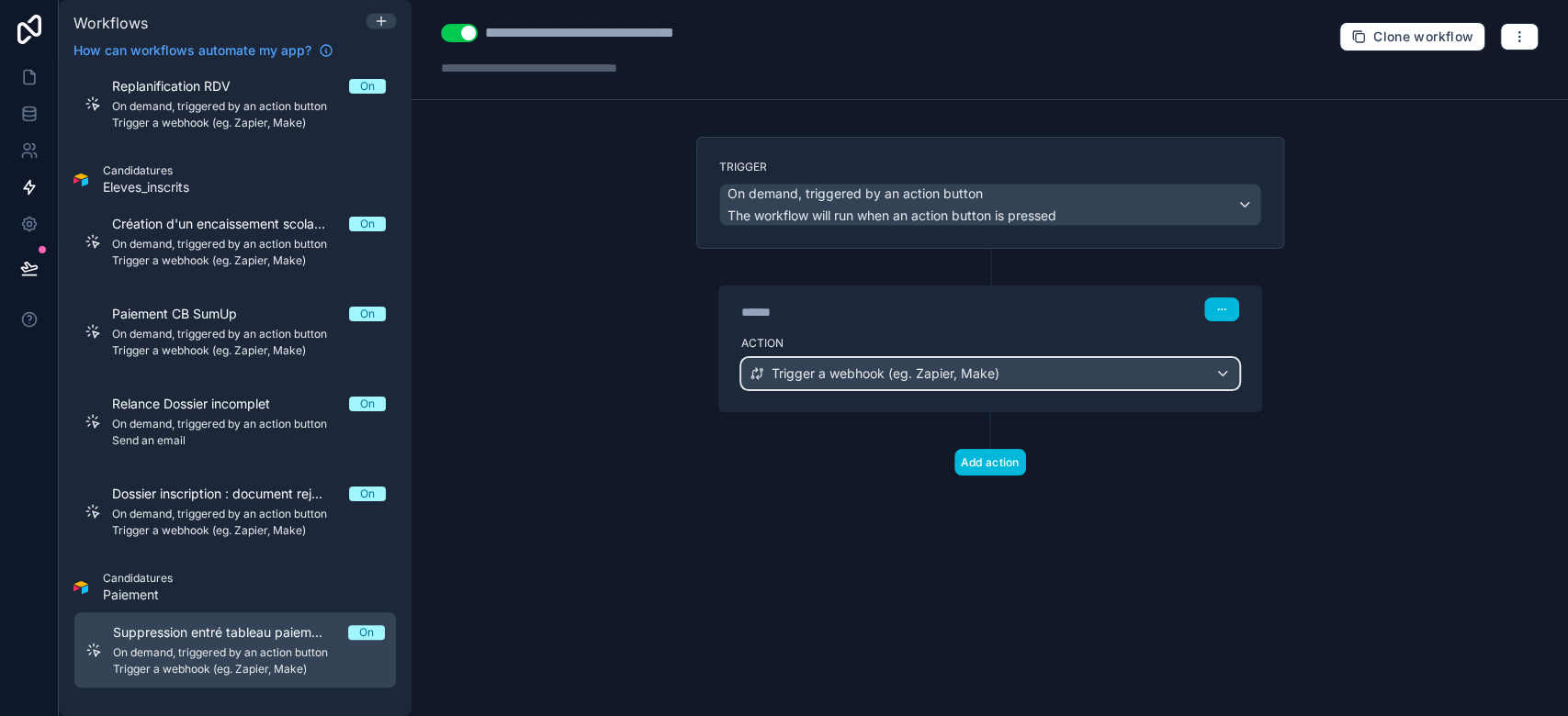
click at [812, 368] on span "Trigger a webhook (eg. Zapier, Make)" at bounding box center [885, 373] width 228 height 18
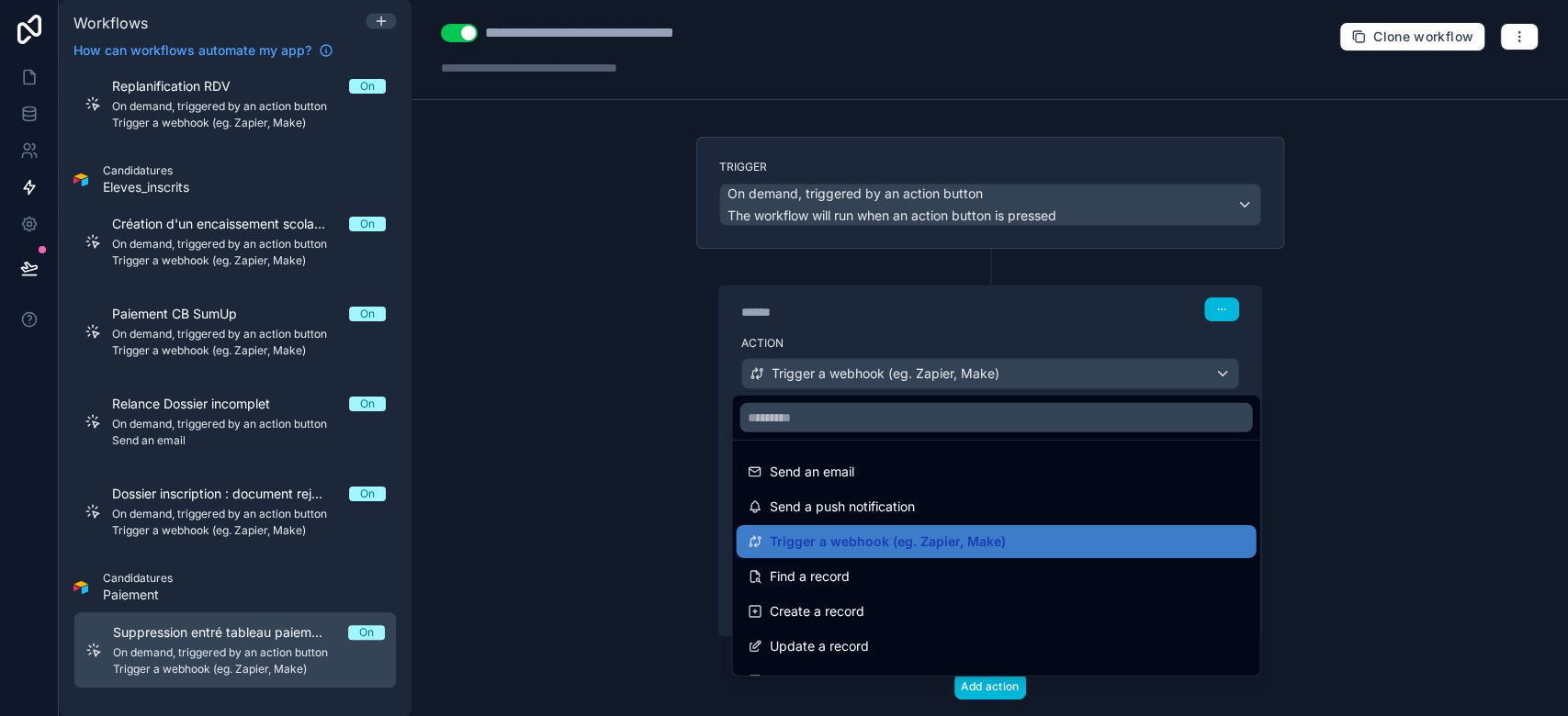
click at [643, 371] on div at bounding box center [784, 358] width 1568 height 716
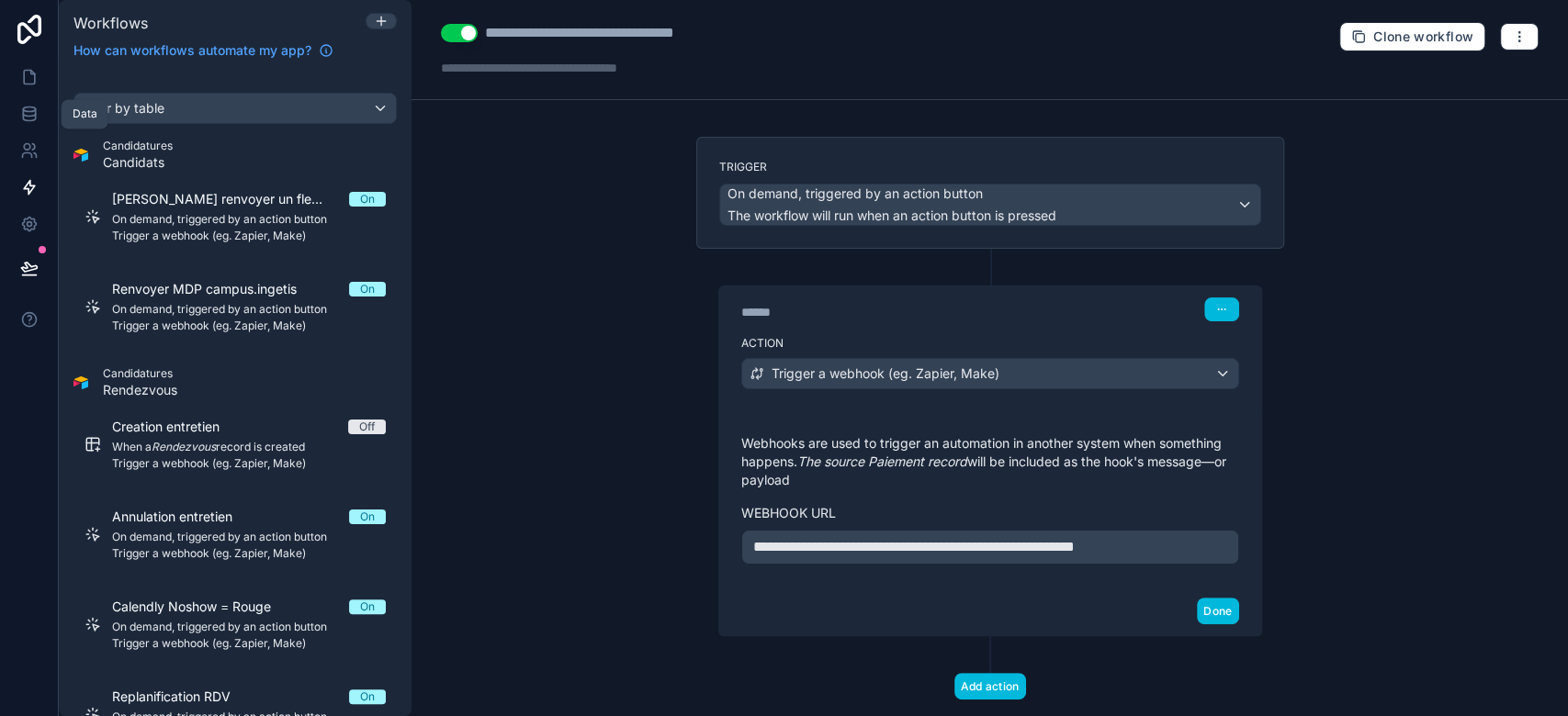
click at [34, 105] on icon at bounding box center [29, 114] width 18 height 18
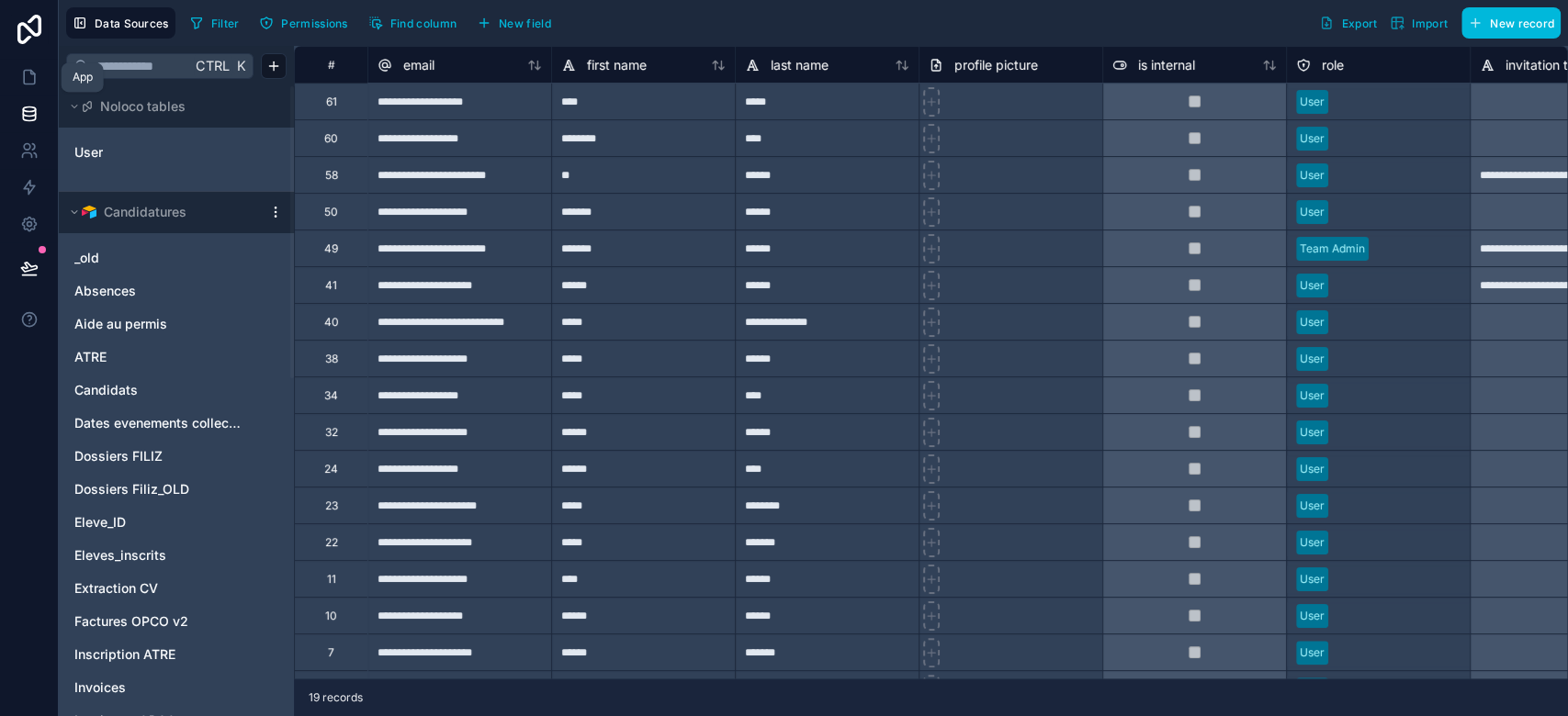
click at [29, 77] on icon at bounding box center [29, 76] width 18 height 18
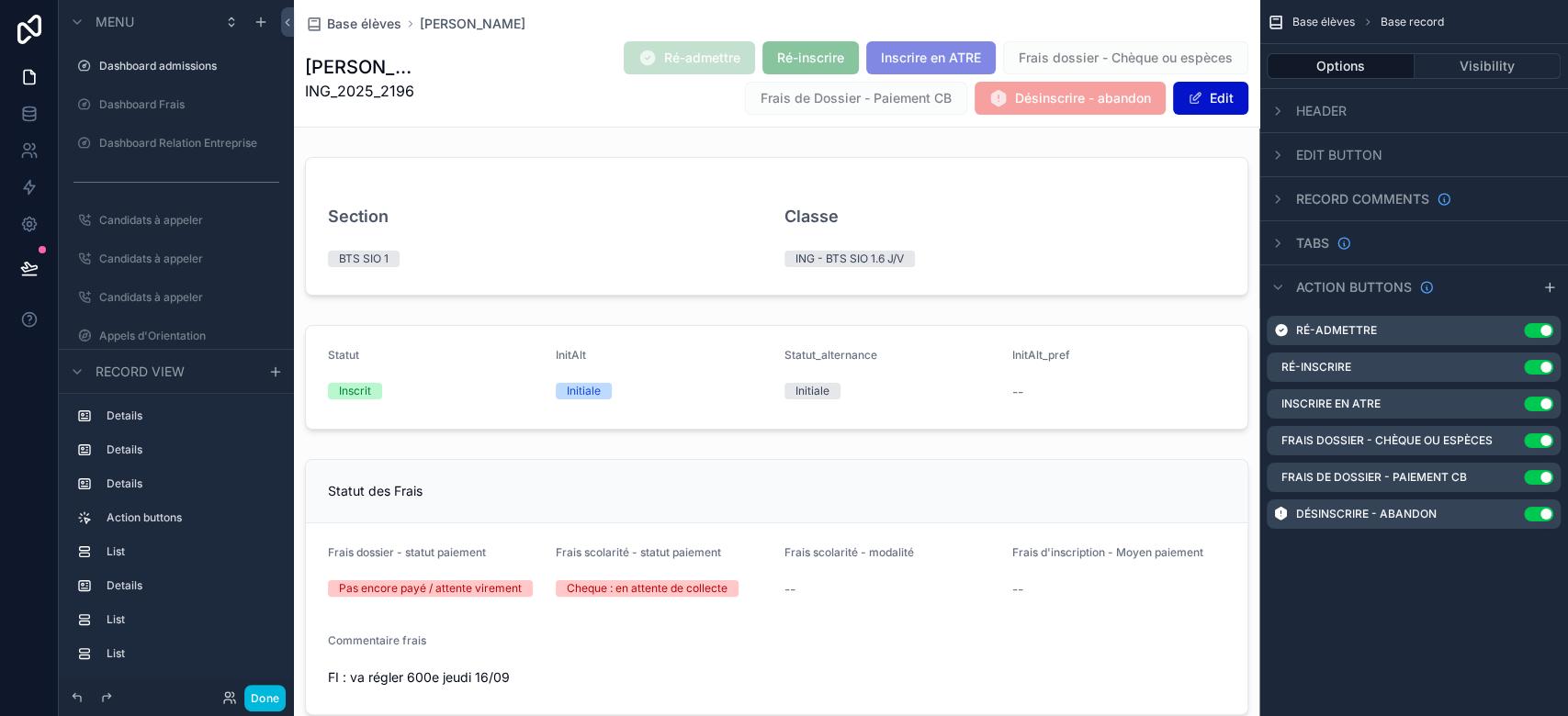
click at [0, 0] on icon "scrollable content" at bounding box center [0, 0] width 0 height 0
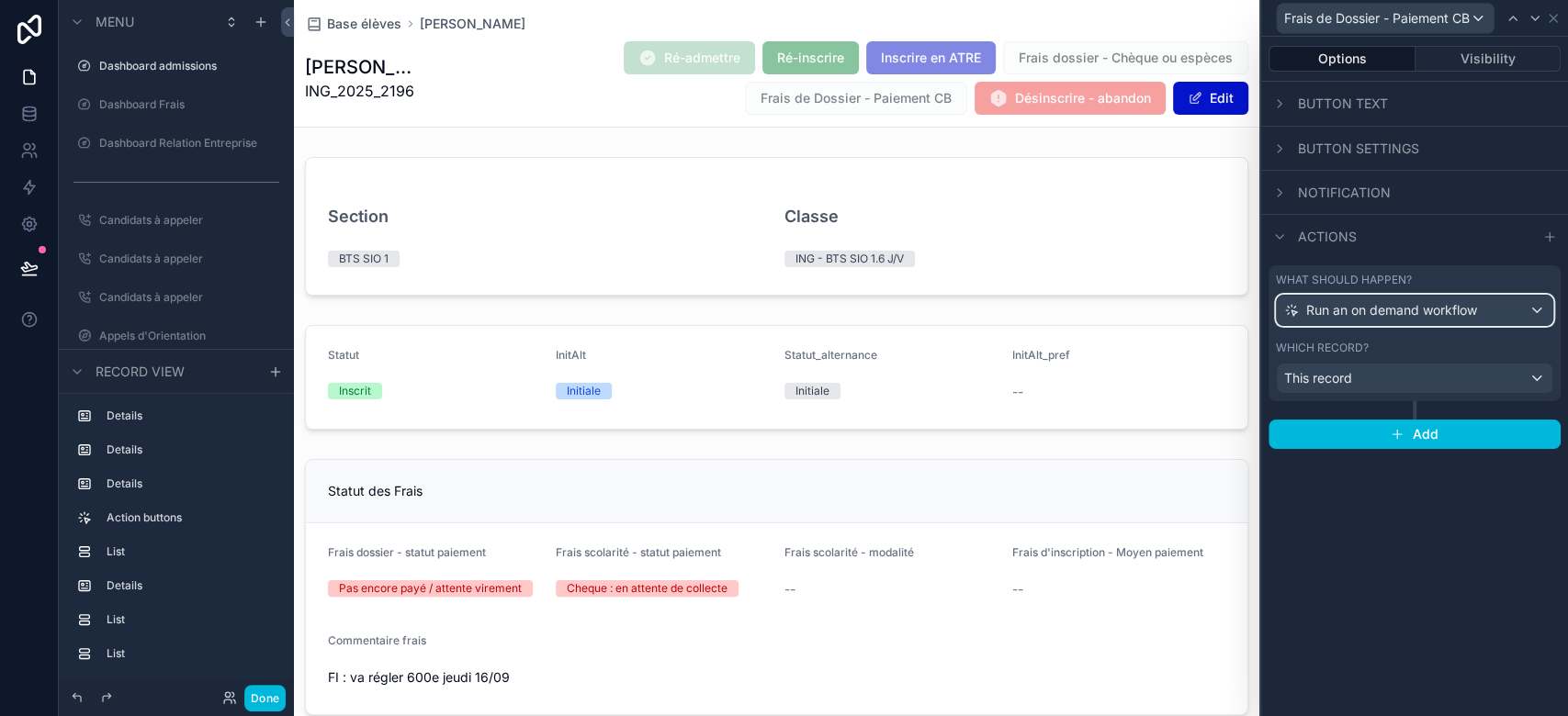
click at [1436, 305] on span "Run an on demand workflow" at bounding box center [1391, 310] width 171 height 18
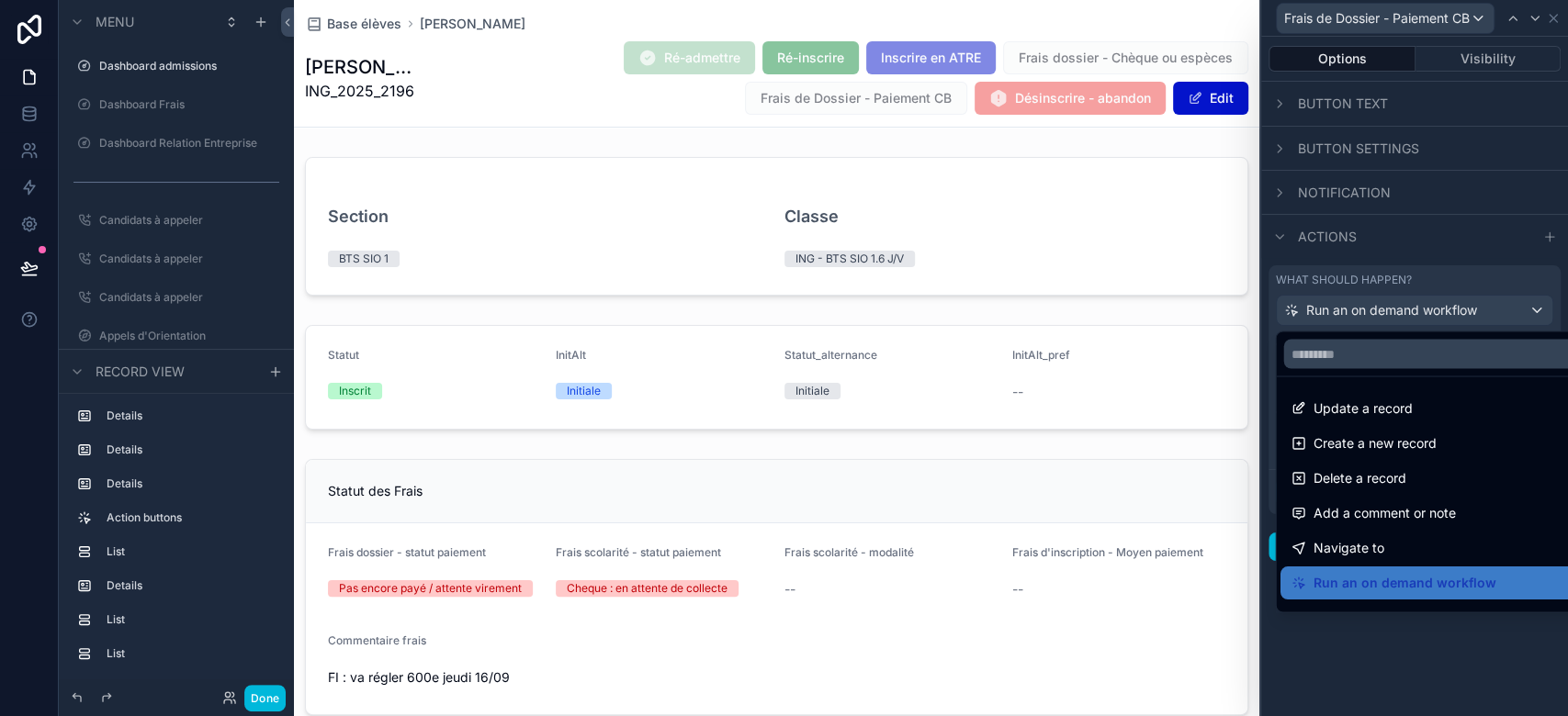
click at [1392, 633] on div at bounding box center [1414, 358] width 307 height 716
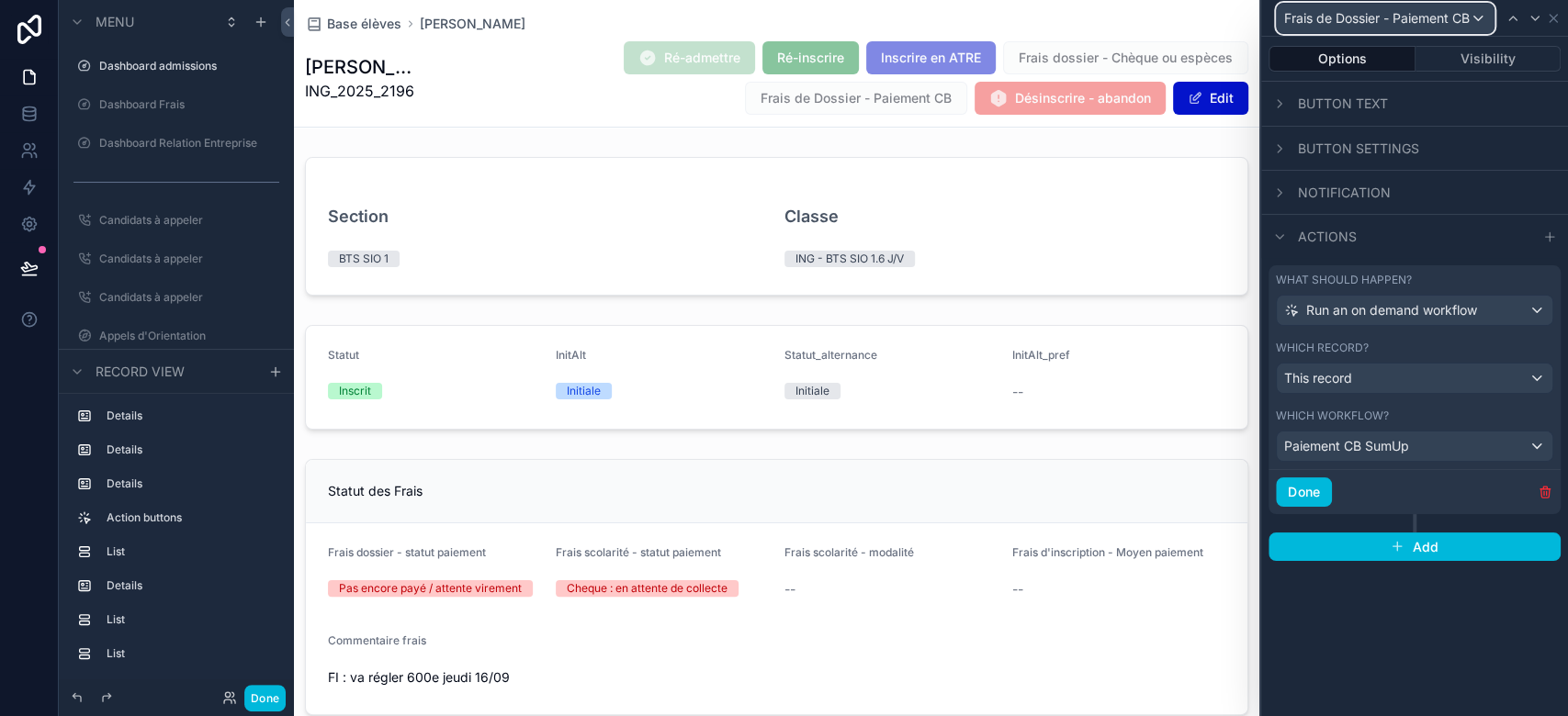
click at [1440, 27] on div "Frais de Dossier - Paiement CB" at bounding box center [1385, 18] width 217 height 30
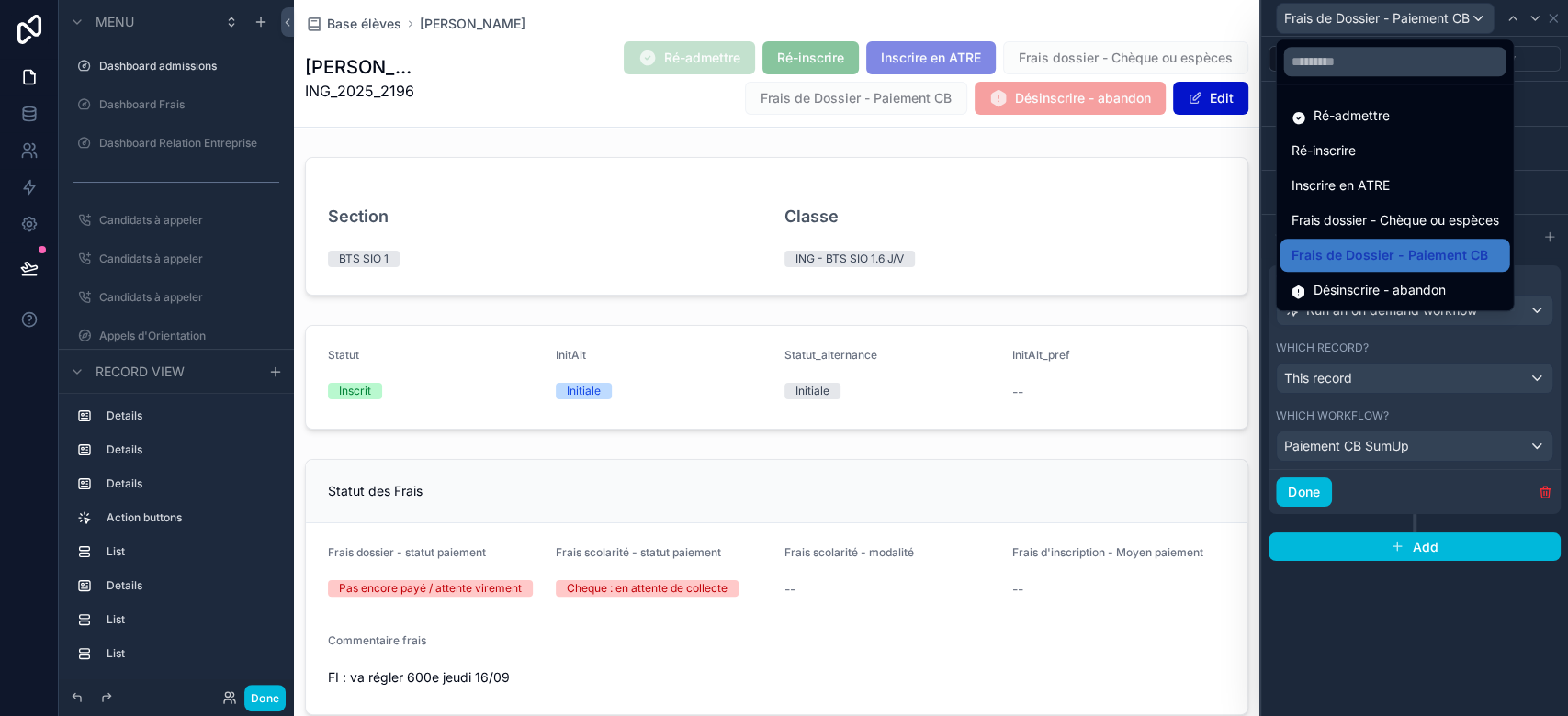
click at [1384, 228] on span "Frais dossier - Chèque ou espèces" at bounding box center [1394, 220] width 207 height 22
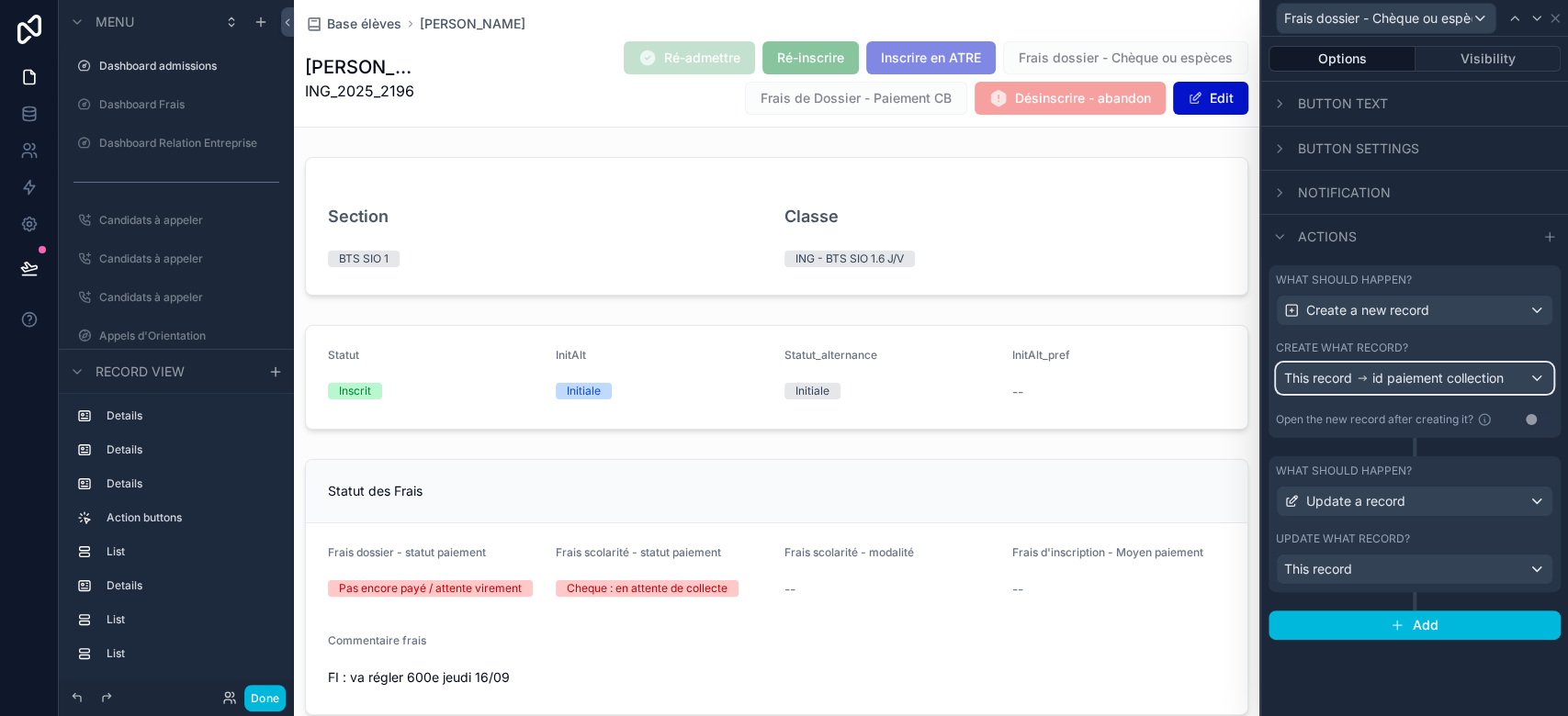
click at [1377, 378] on span "id paiement collection" at bounding box center [1438, 378] width 132 height 18
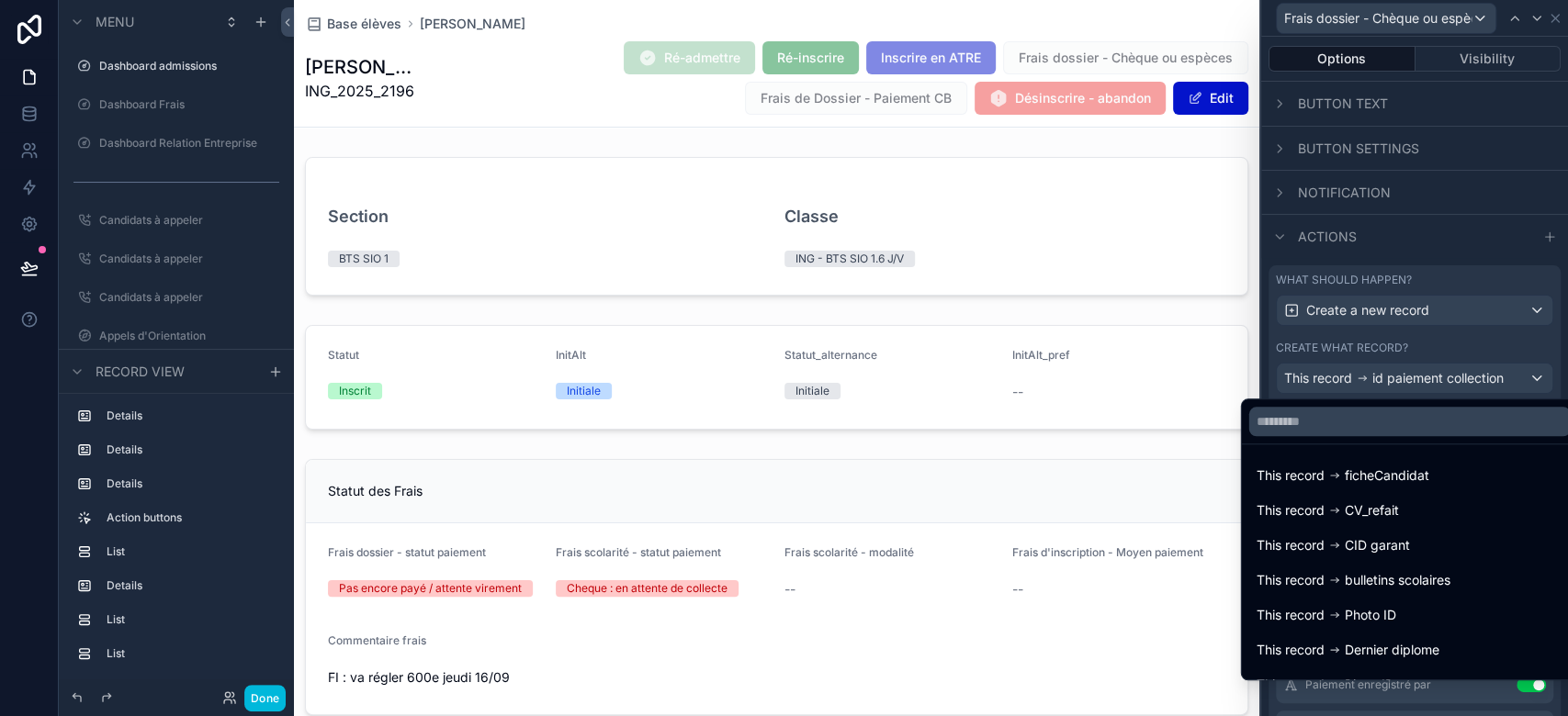
click at [1378, 377] on div at bounding box center [1414, 358] width 307 height 716
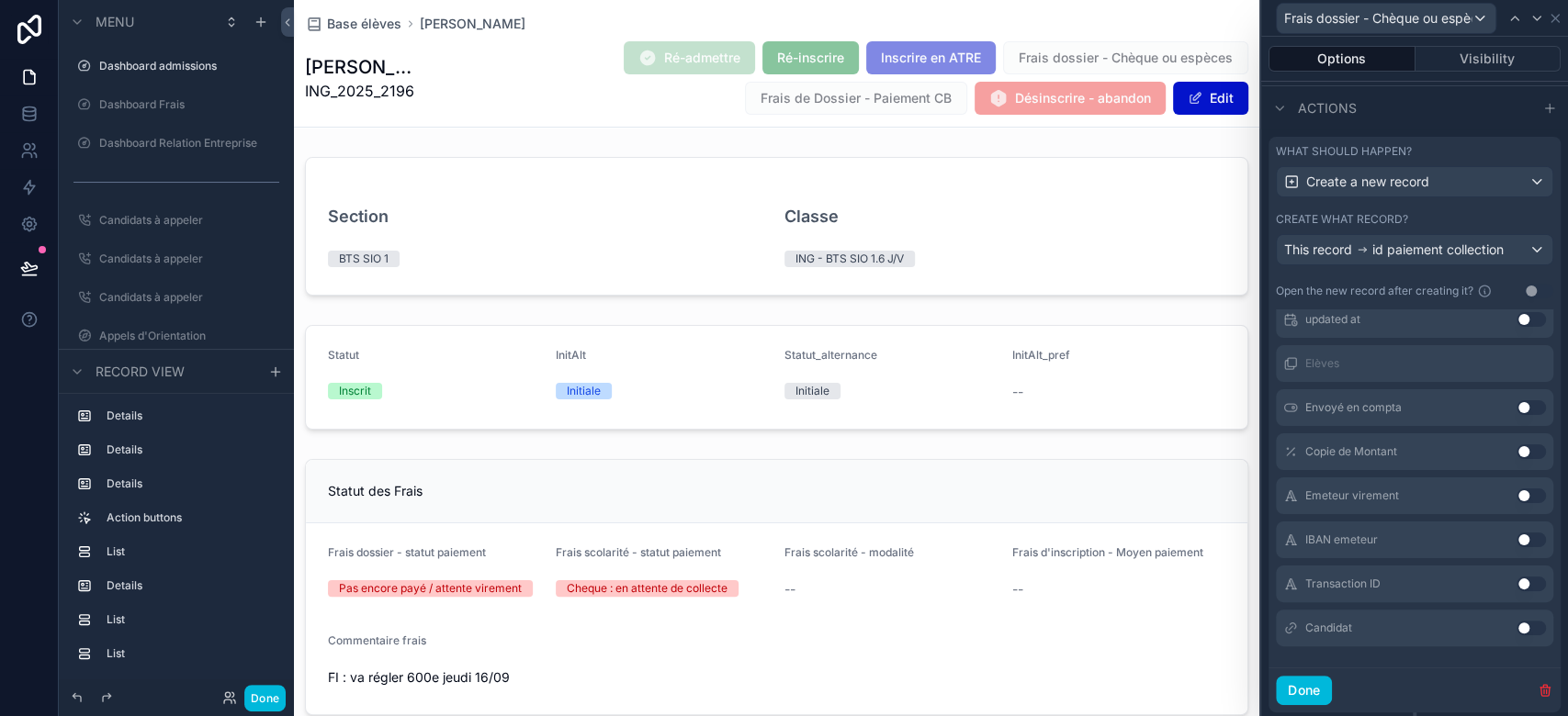
scroll to position [330, 0]
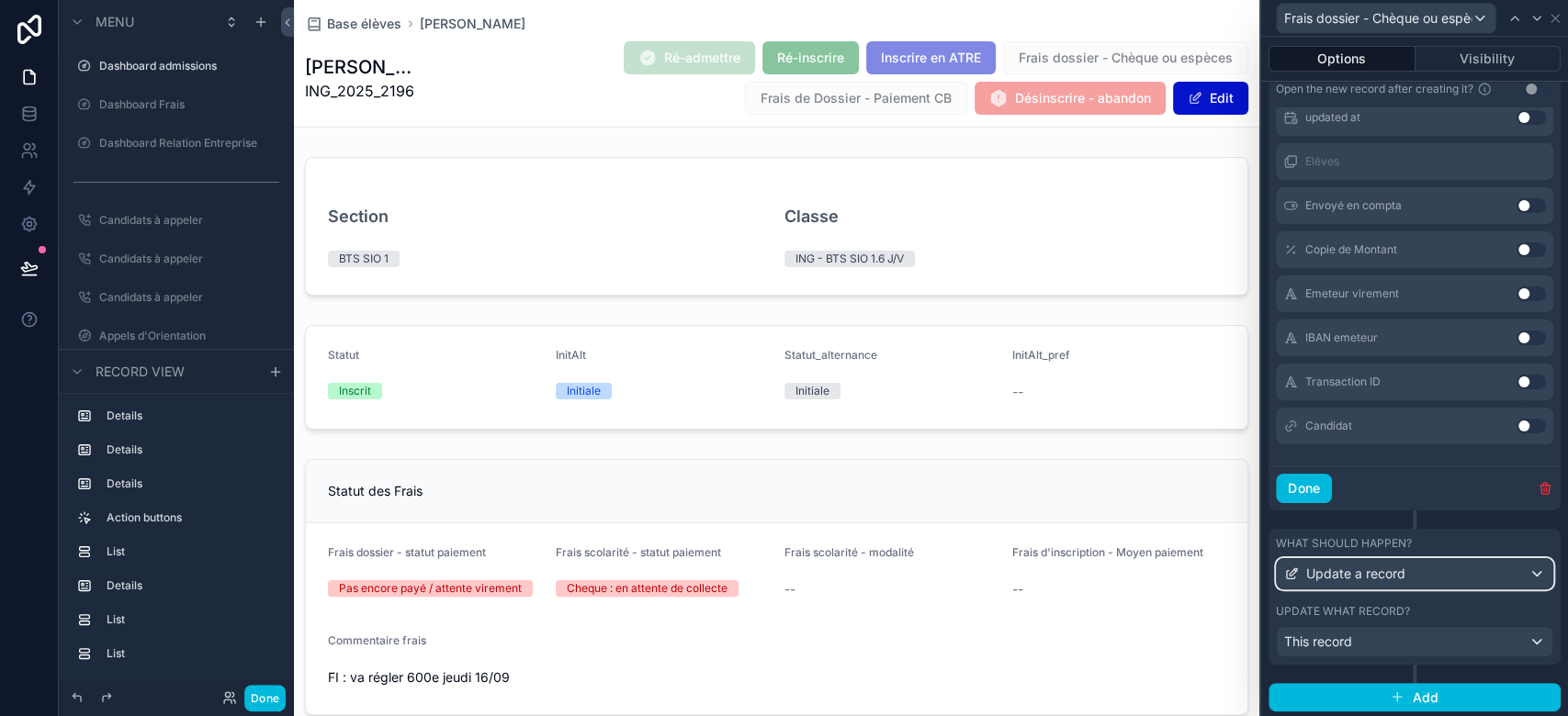
click at [1405, 568] on div "Update a record" at bounding box center [1414, 574] width 276 height 30
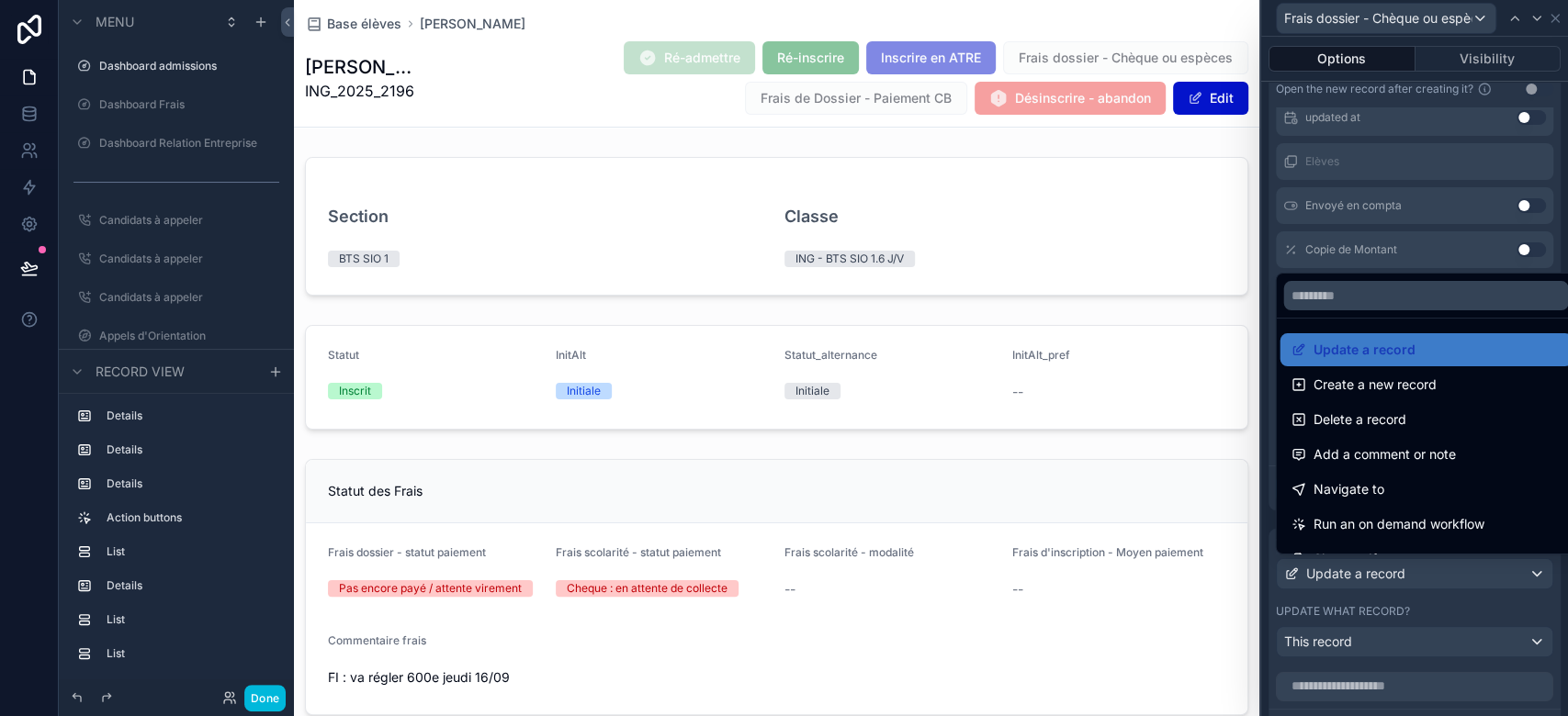
click at [1405, 568] on div at bounding box center [1414, 358] width 307 height 716
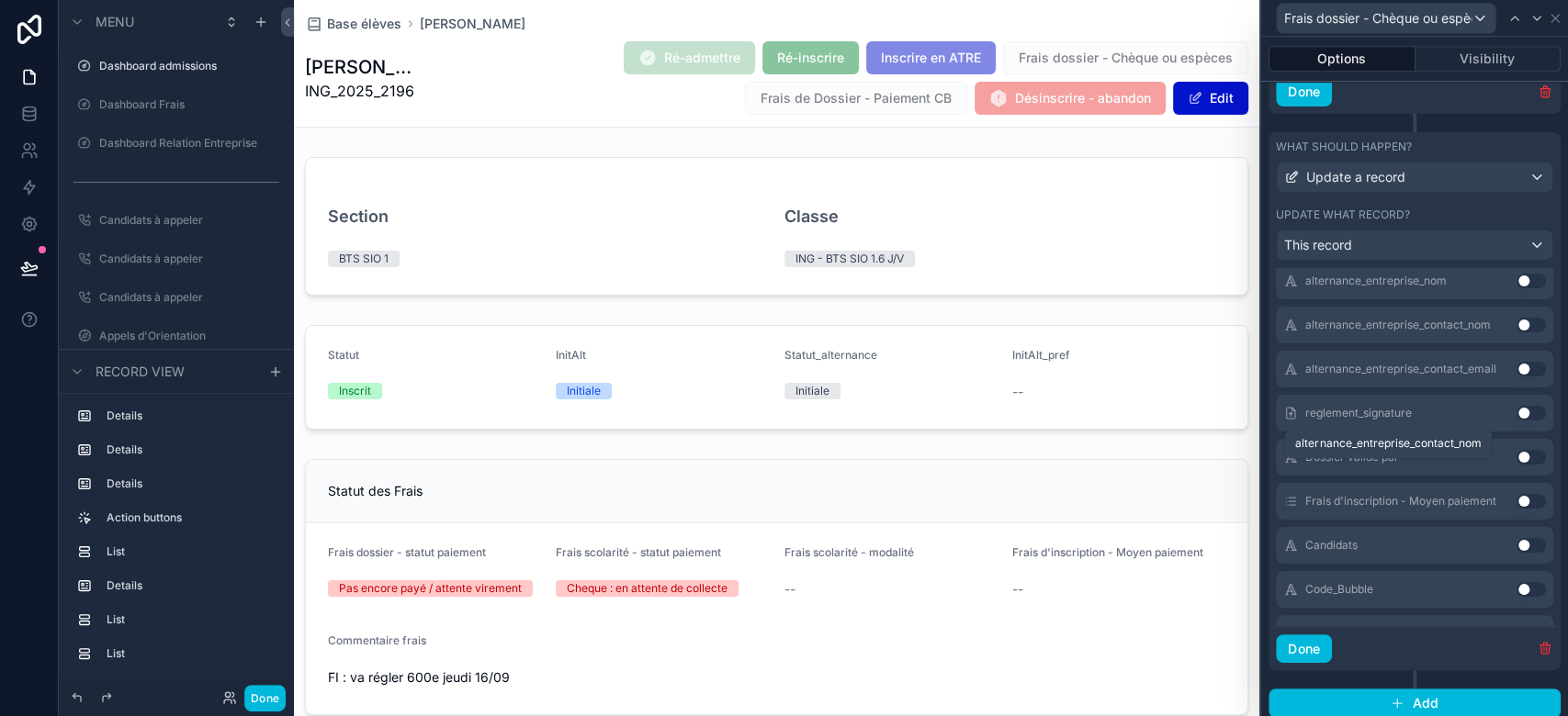
scroll to position [6259, 0]
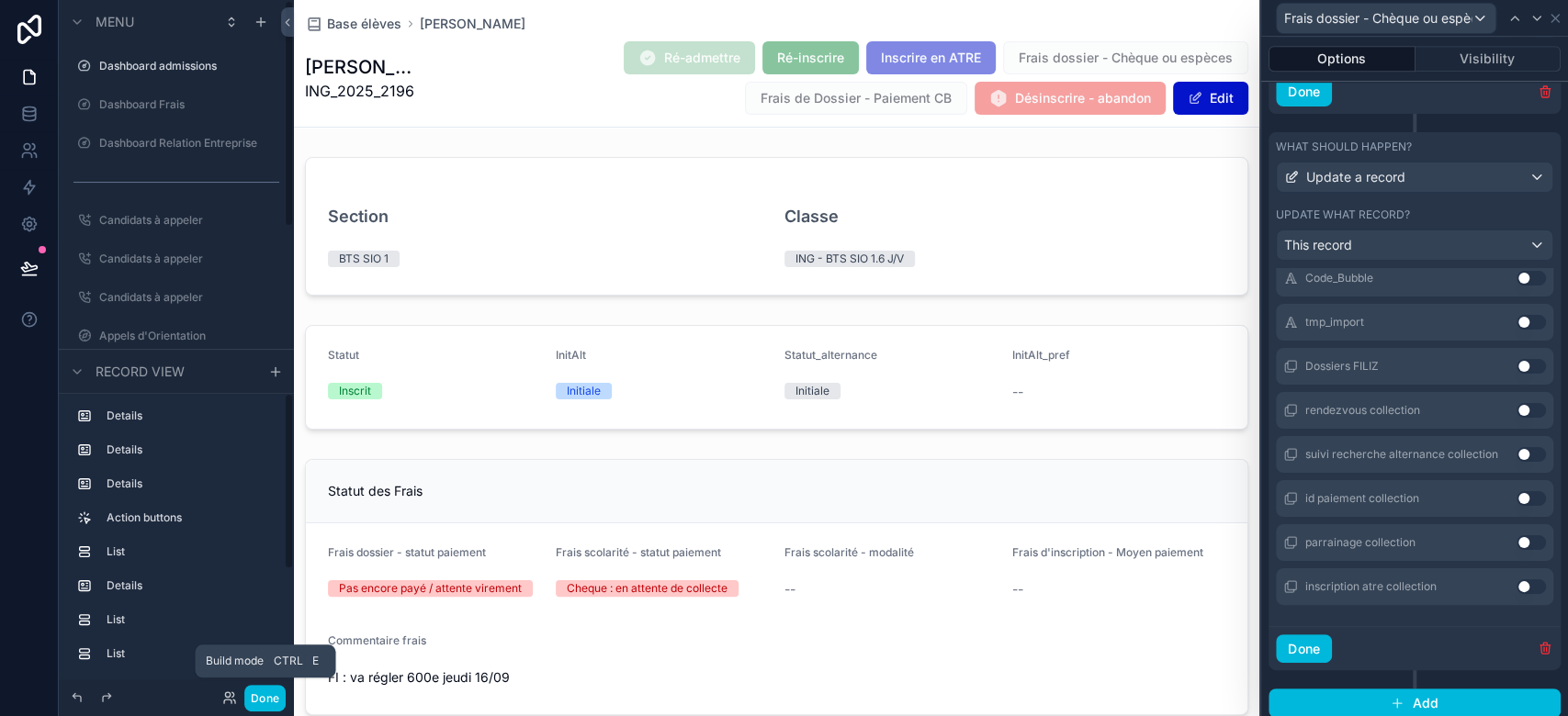
click at [272, 686] on button "Done" at bounding box center [265, 699] width 41 height 27
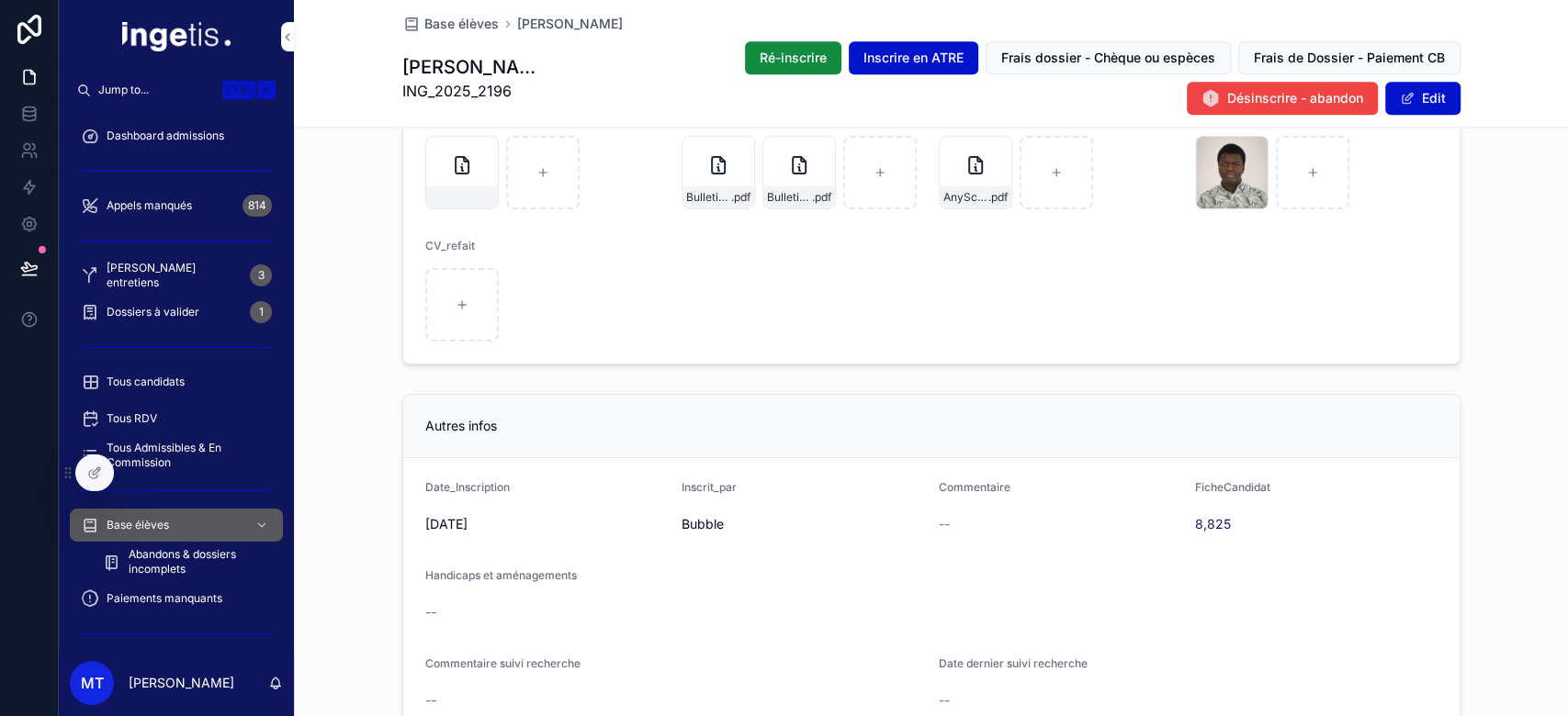
scroll to position [1703, 0]
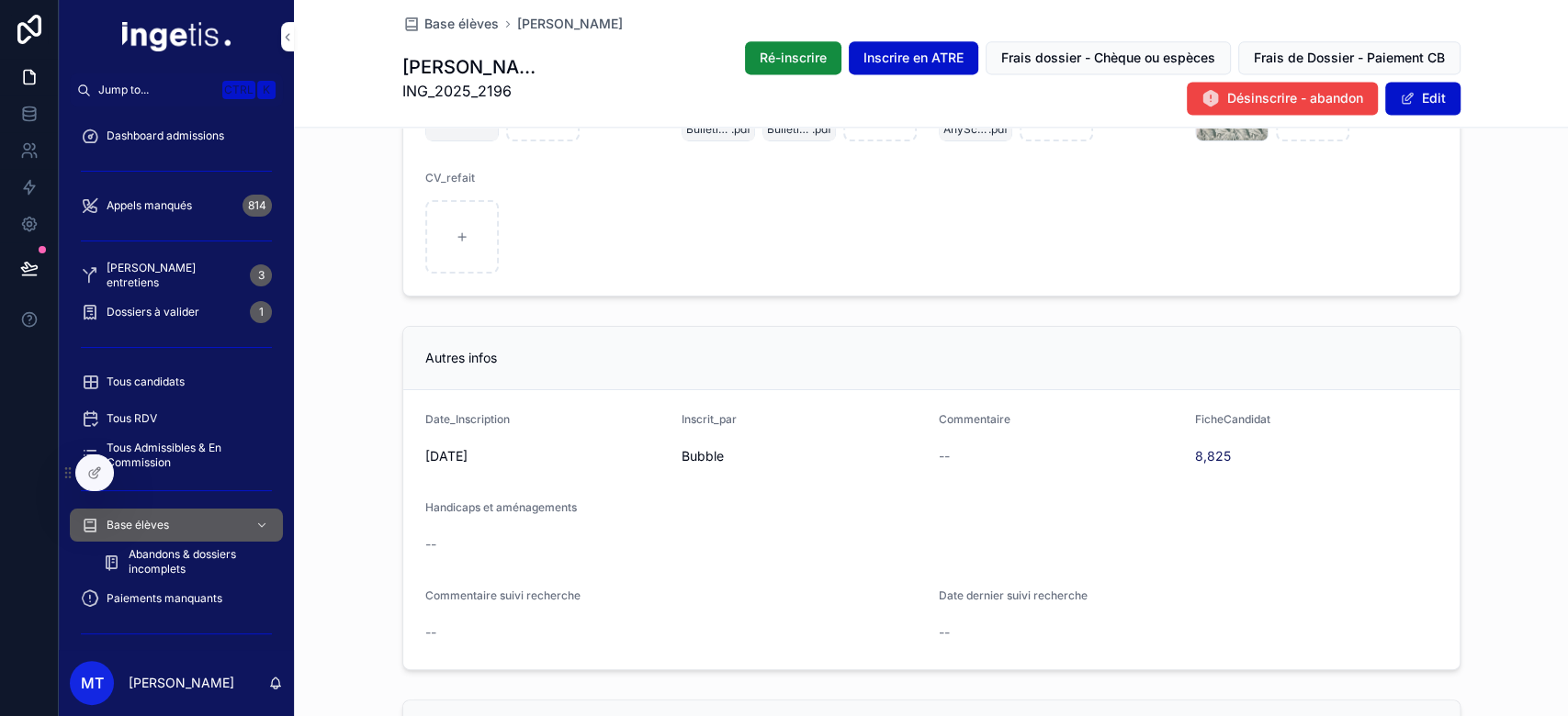
click at [364, 400] on div "Autres infos Date_Inscription 22/07/2025 Inscrit_par Bubble Commentaire -- Fich…" at bounding box center [931, 498] width 1274 height 359
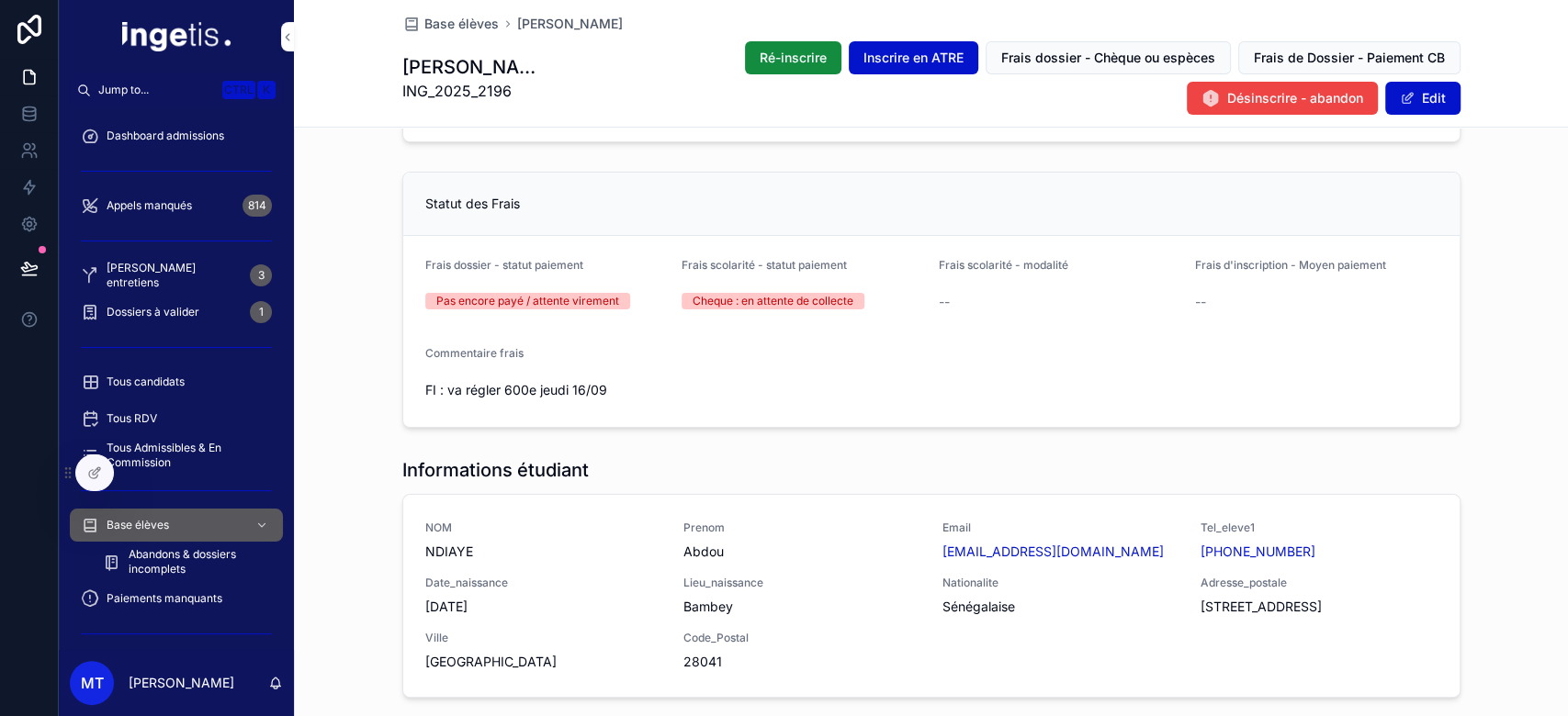
scroll to position [286, 0]
drag, startPoint x: 609, startPoint y: 392, endPoint x: 418, endPoint y: 363, distance: 193.2
click at [425, 363] on div "Commentaire frais FI : va régler 600e jeudi 16/09" at bounding box center [546, 377] width 243 height 59
click at [425, 363] on div "Commentaire frais" at bounding box center [546, 358] width 243 height 22
drag, startPoint x: 412, startPoint y: 343, endPoint x: 622, endPoint y: 408, distance: 219.8
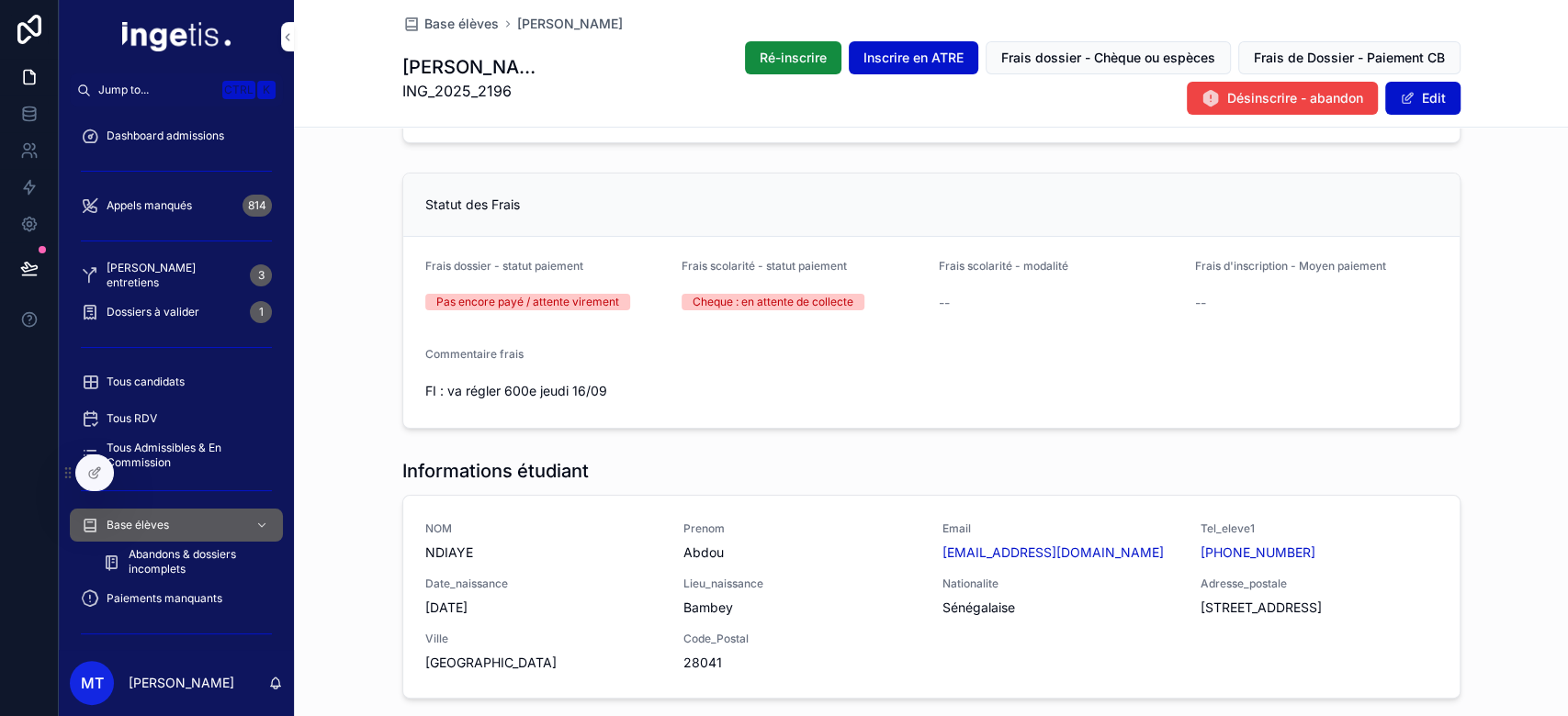
click at [622, 408] on form "Frais dossier - statut paiement Pas encore payé / attente virement Frais scolar…" at bounding box center [931, 332] width 1056 height 191
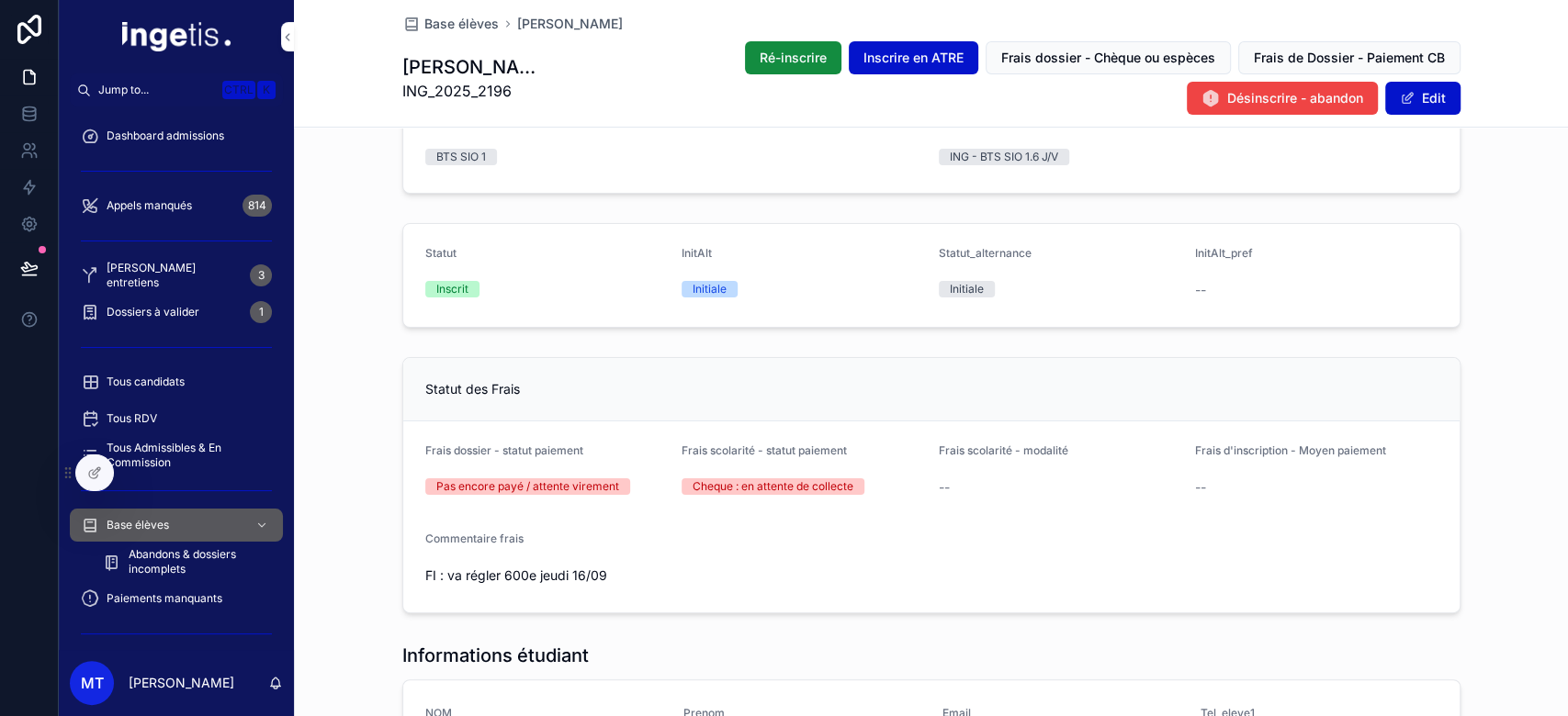
scroll to position [103, 0]
click at [622, 408] on div "Statut des Frais" at bounding box center [931, 389] width 1056 height 63
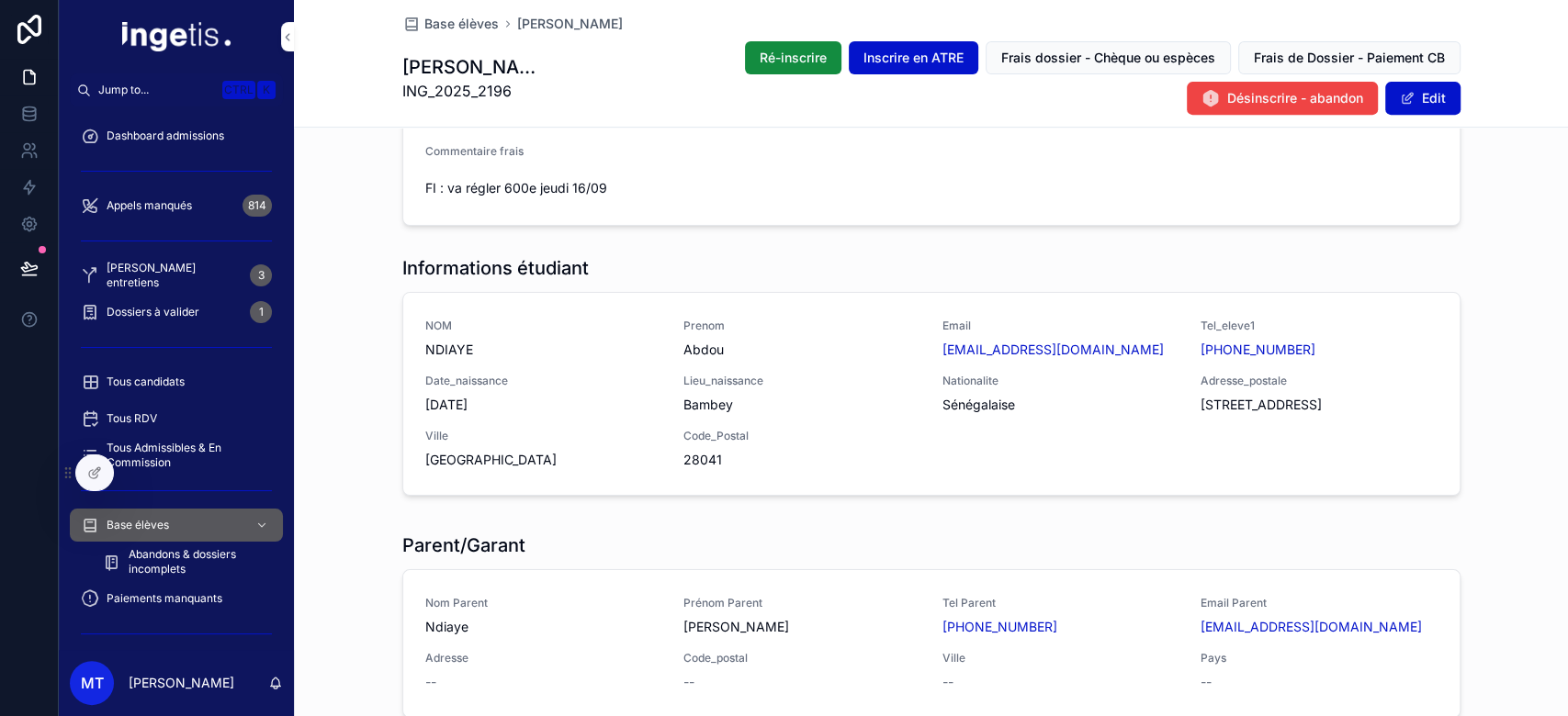
scroll to position [0, 0]
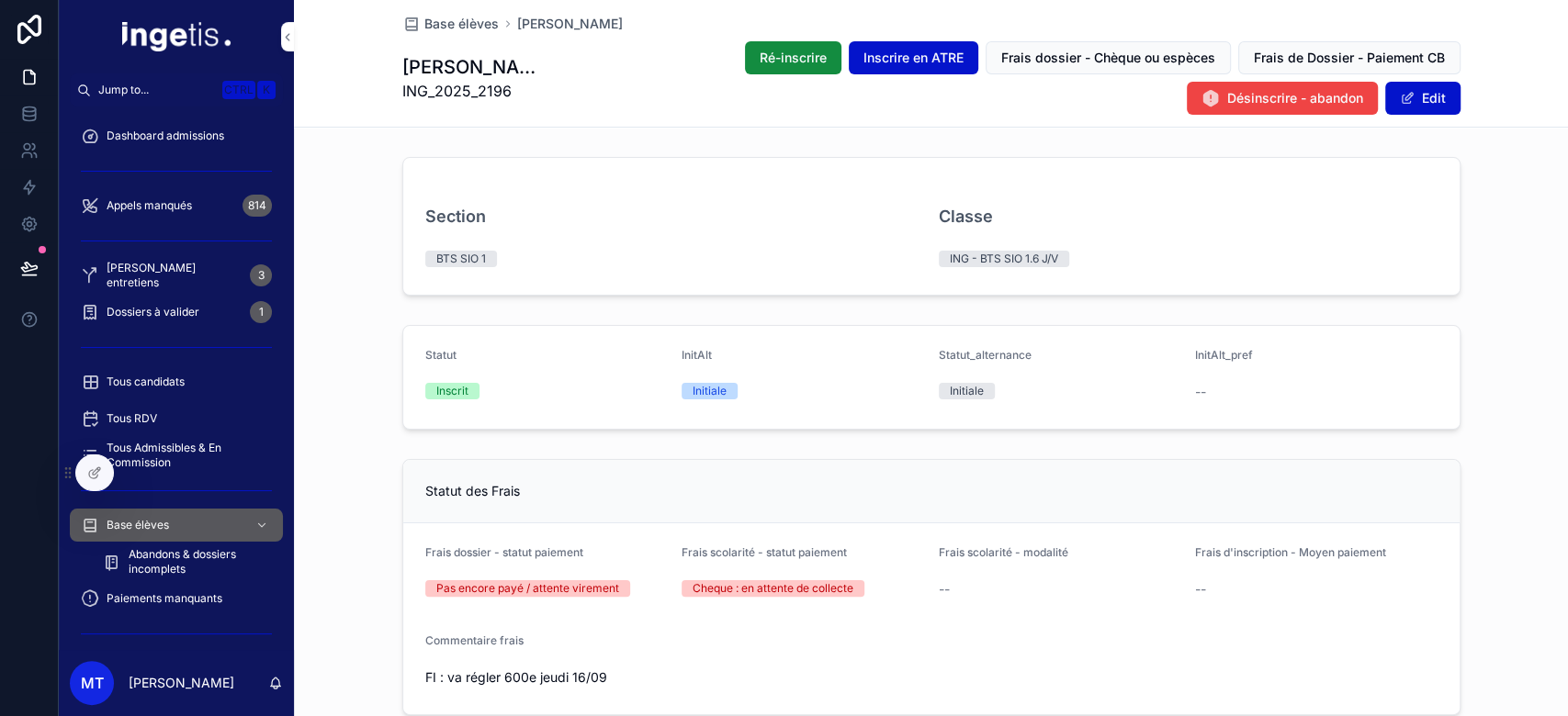
click at [1010, 22] on div "Base élèves NDIAYE Abdou" at bounding box center [931, 23] width 1058 height 18
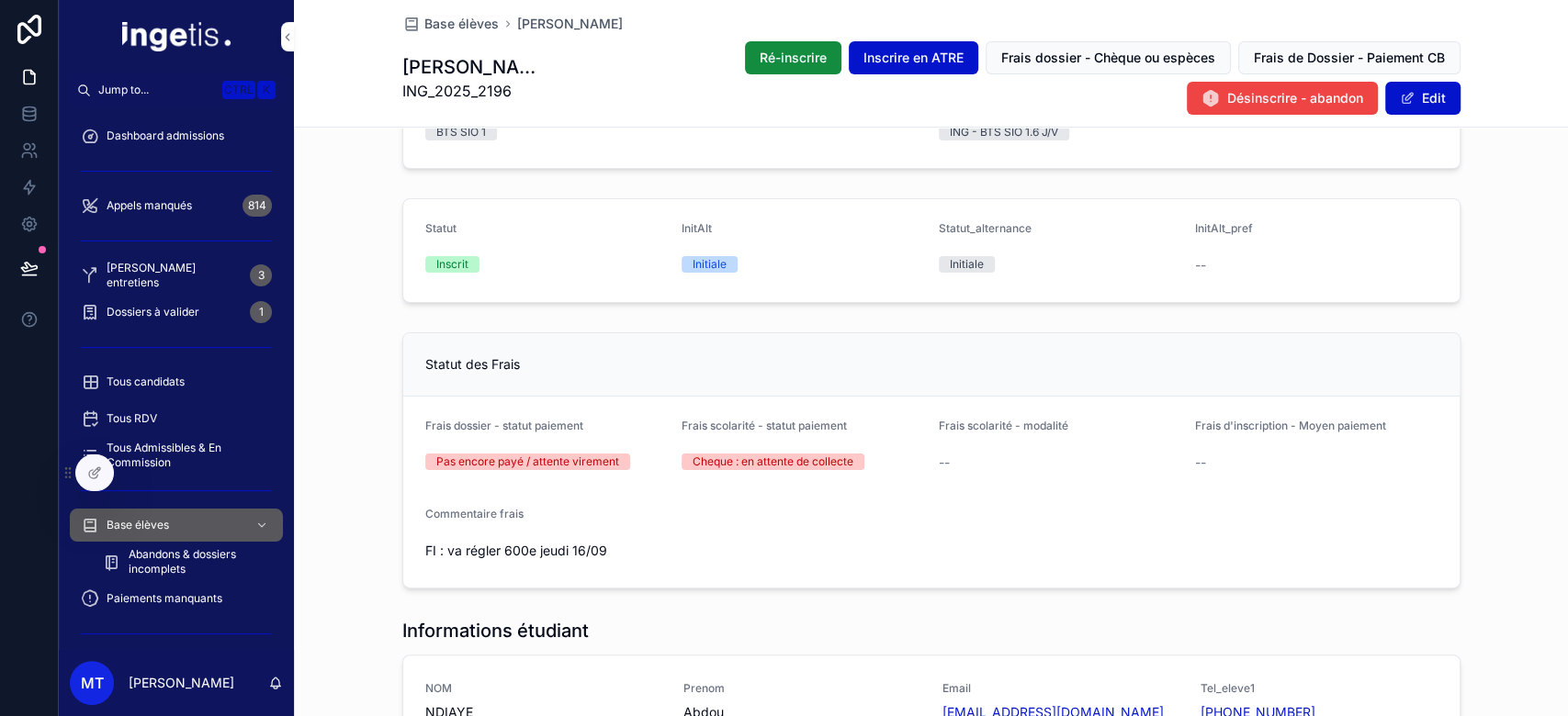
scroll to position [78, 0]
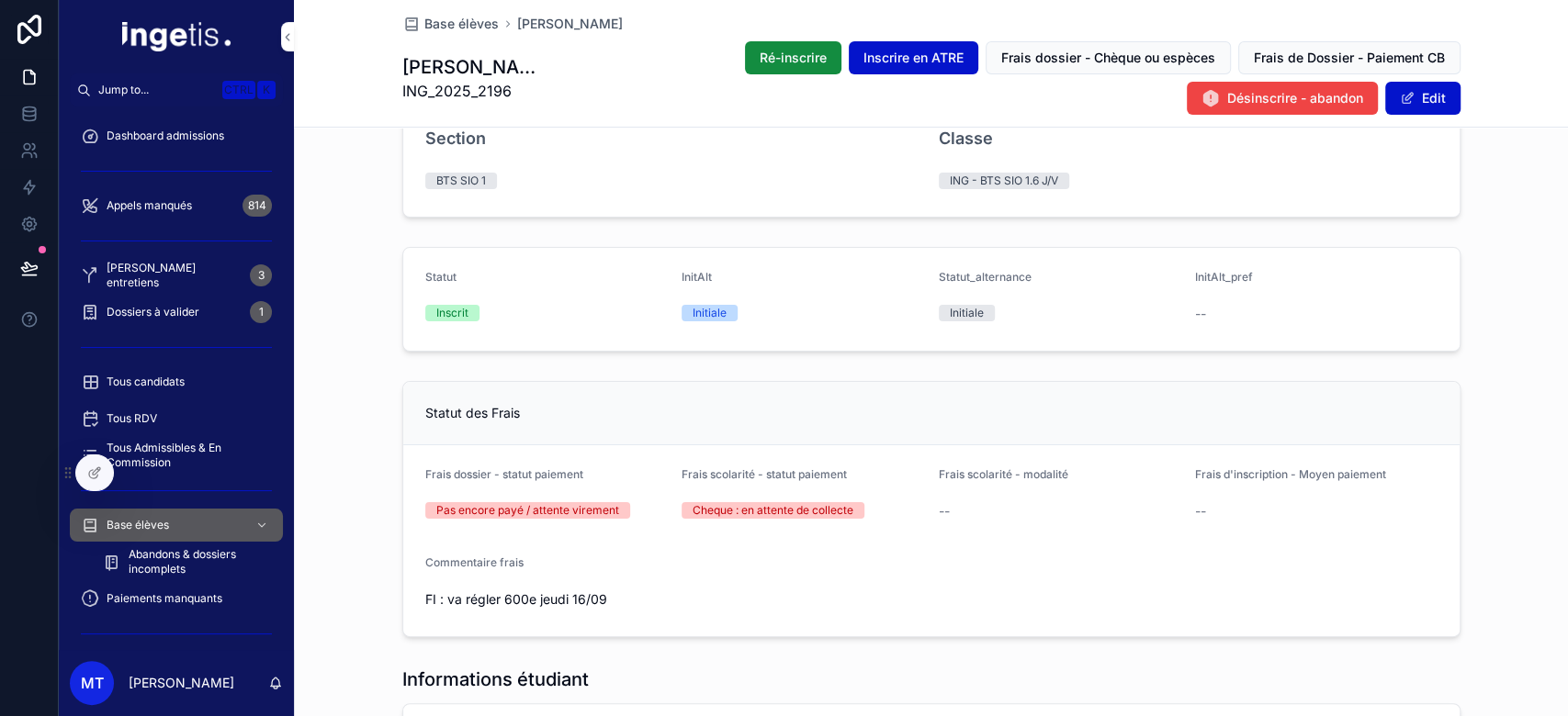
drag, startPoint x: 625, startPoint y: 607, endPoint x: 405, endPoint y: 599, distance: 220.1
click at [405, 599] on form "Frais dossier - statut paiement Pas encore payé / attente virement Frais scolar…" at bounding box center [931, 541] width 1056 height 191
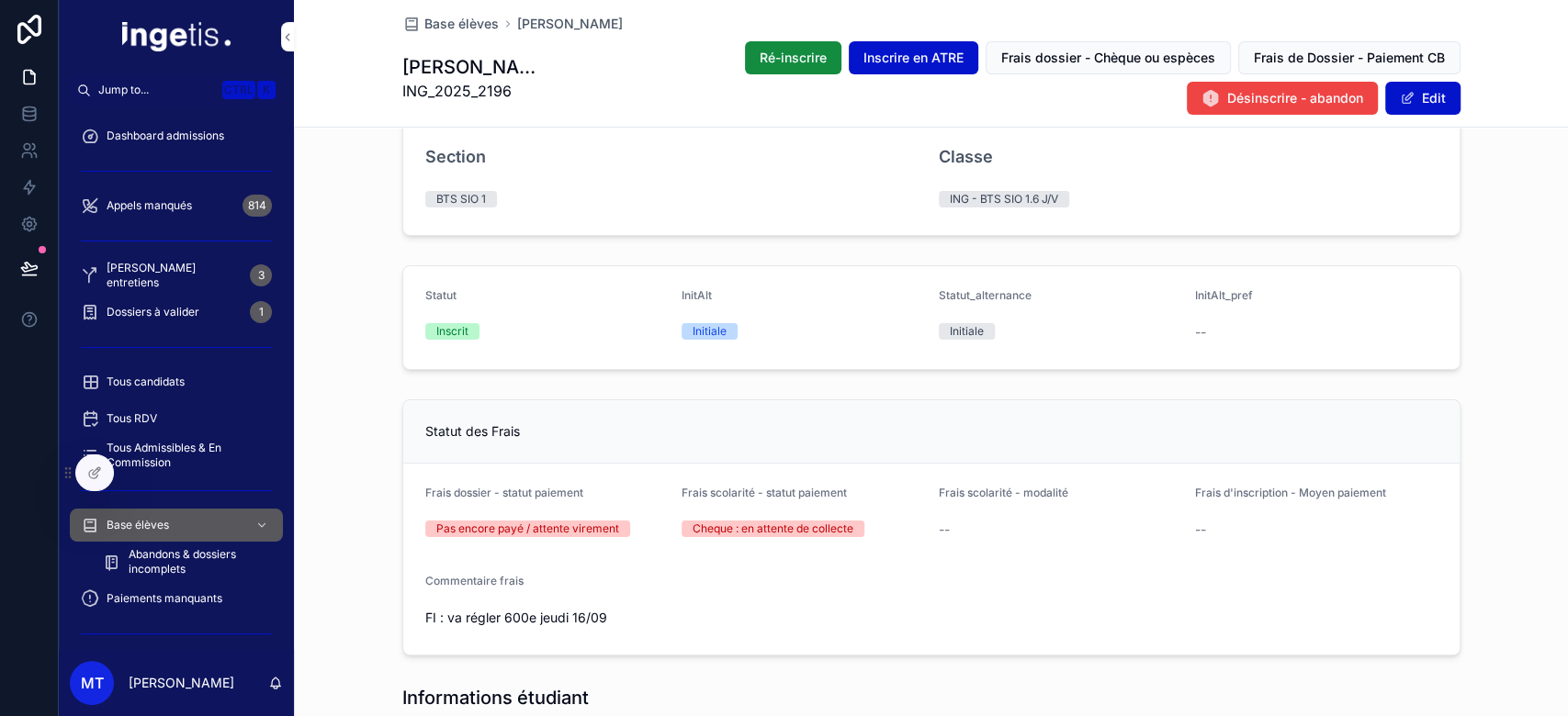
scroll to position [0, 0]
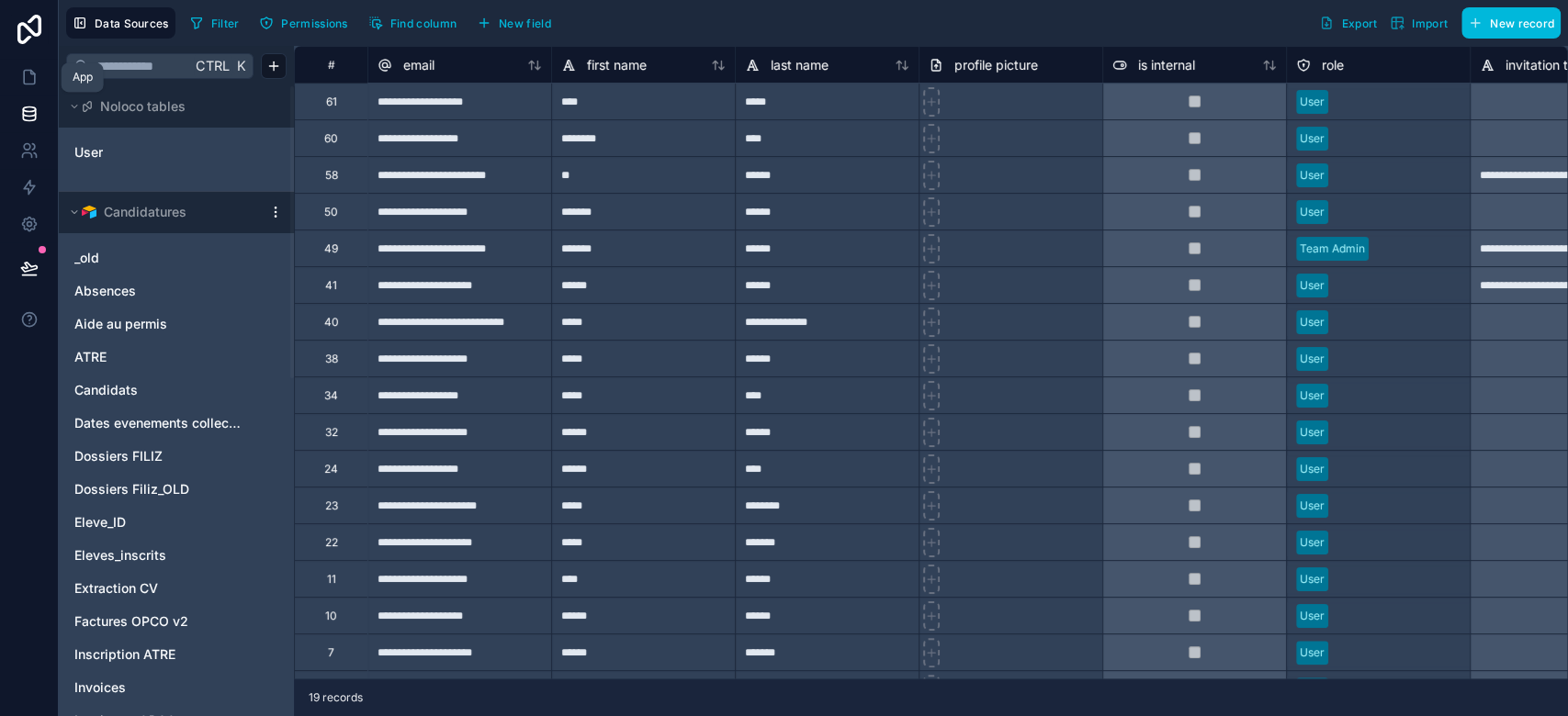
click at [35, 85] on icon at bounding box center [29, 76] width 18 height 18
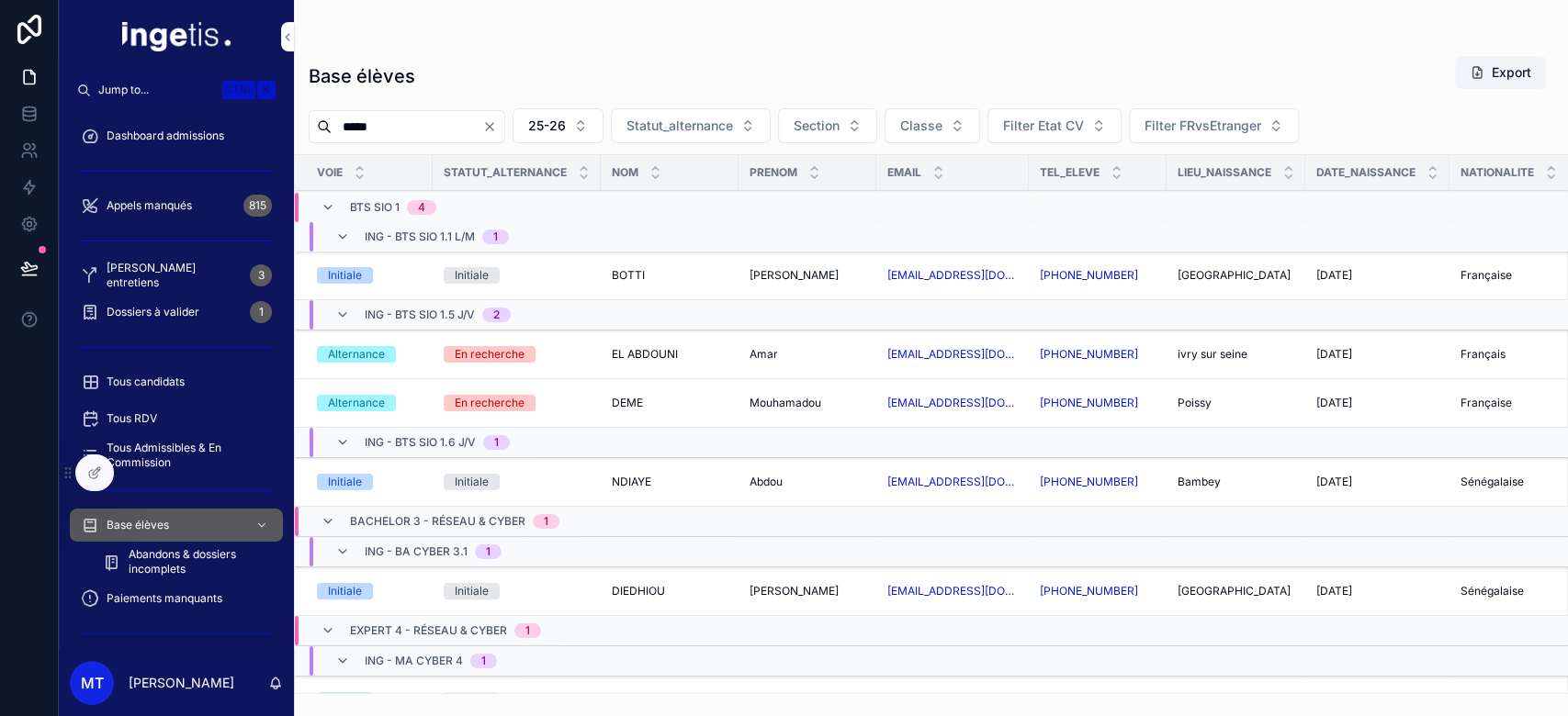
click at [422, 120] on input "*****" at bounding box center [407, 126] width 151 height 26
paste input "***"
click at [422, 120] on input "********" at bounding box center [407, 126] width 151 height 26
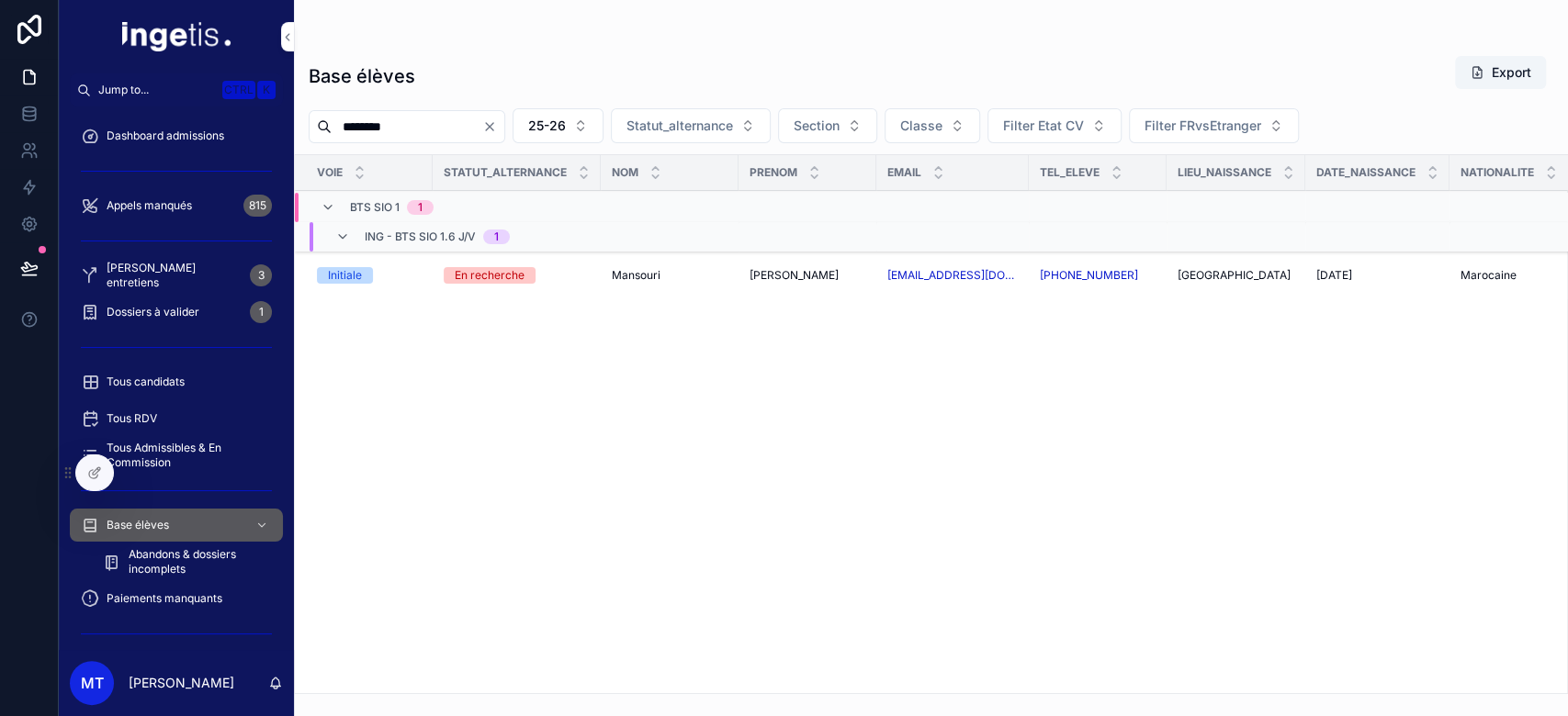
type input "********"
click at [488, 269] on div "En recherche" at bounding box center [489, 275] width 70 height 16
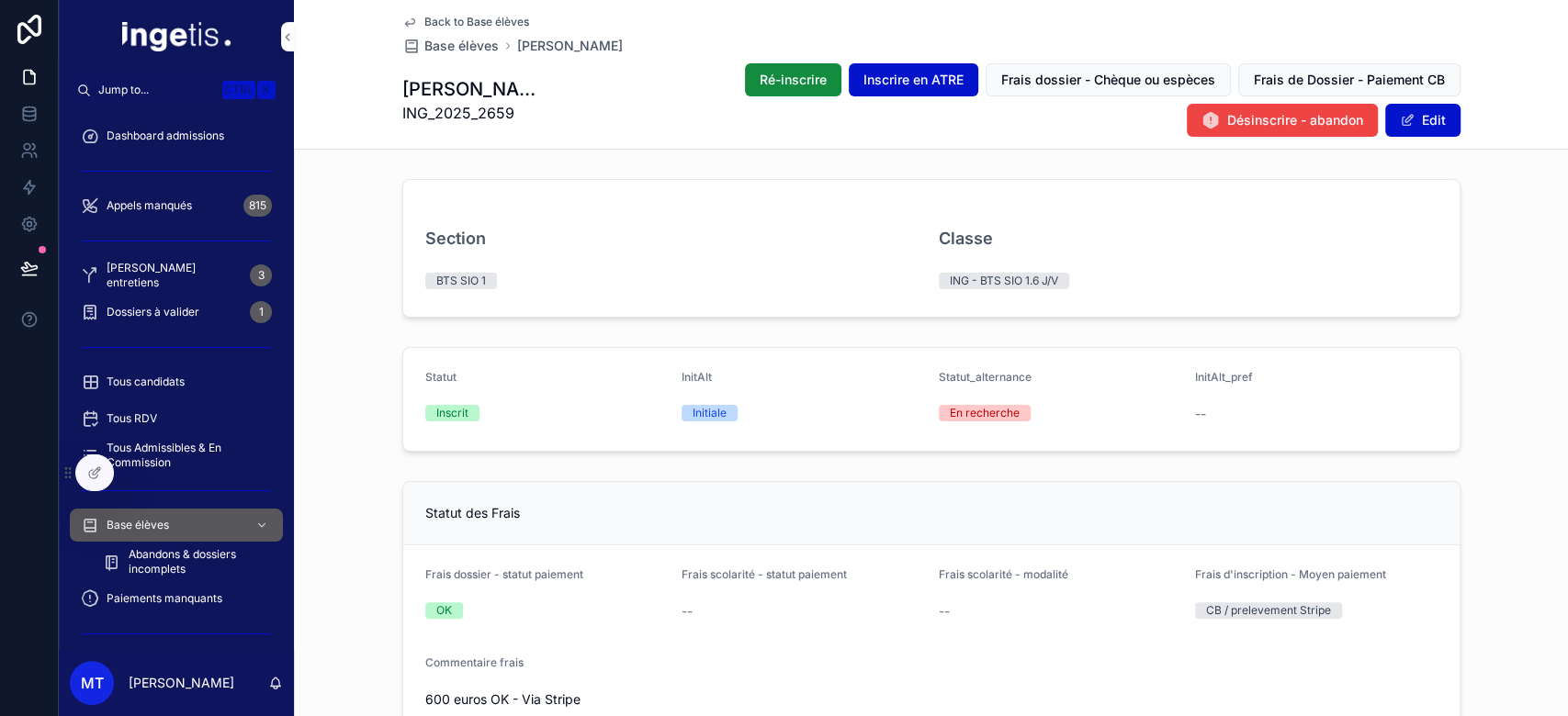
click at [1406, 121] on button "Edit" at bounding box center [1423, 120] width 75 height 33
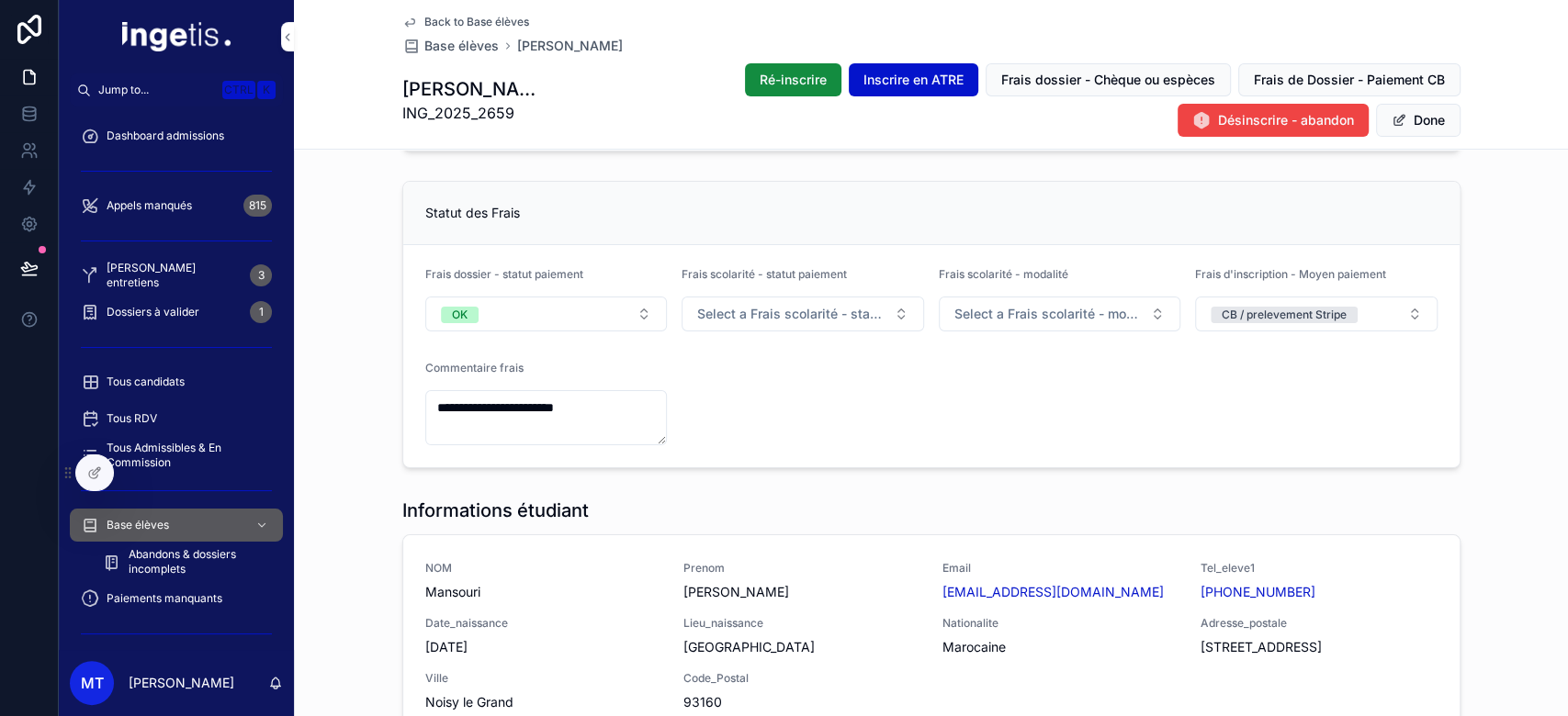
scroll to position [320, 0]
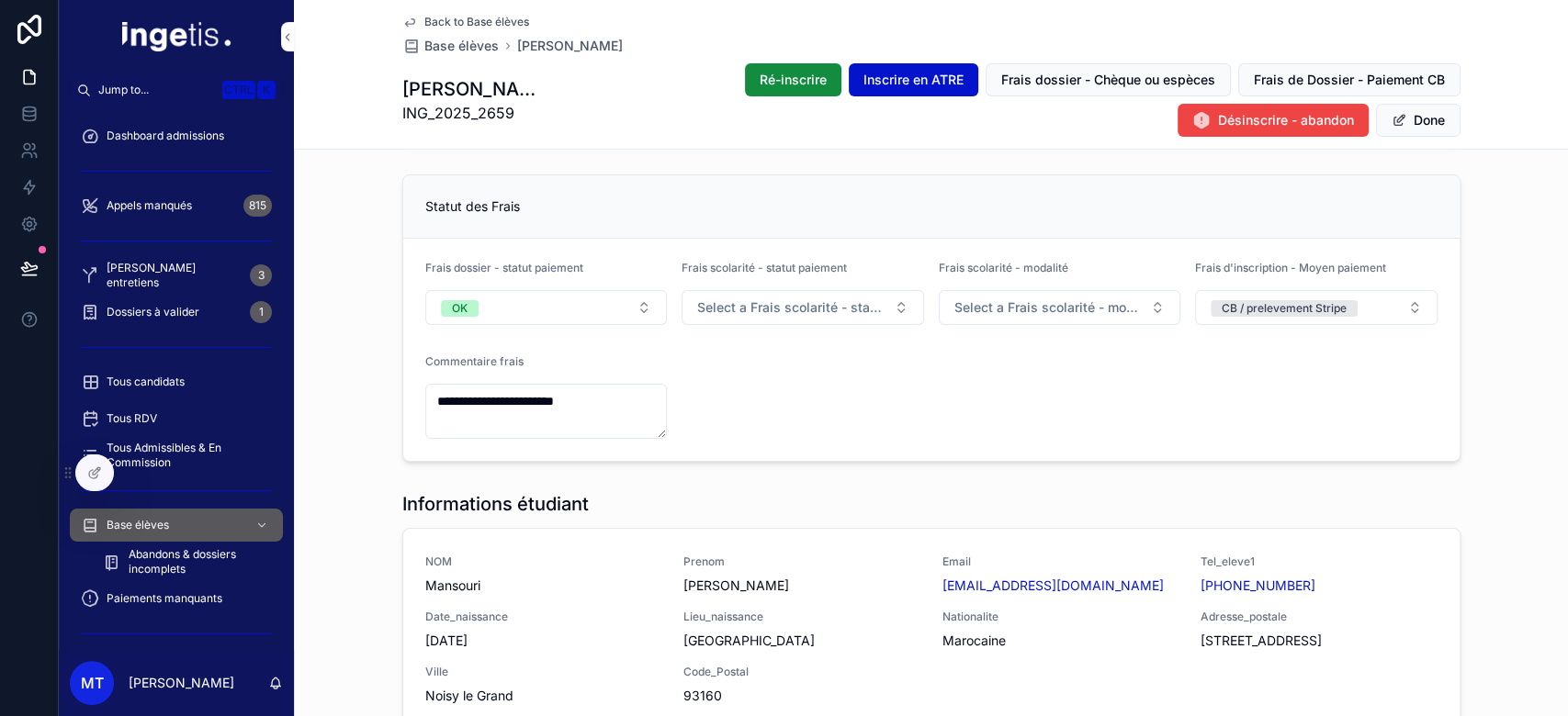
click at [1391, 114] on span "scrollable content" at bounding box center [1398, 119] width 14 height 14
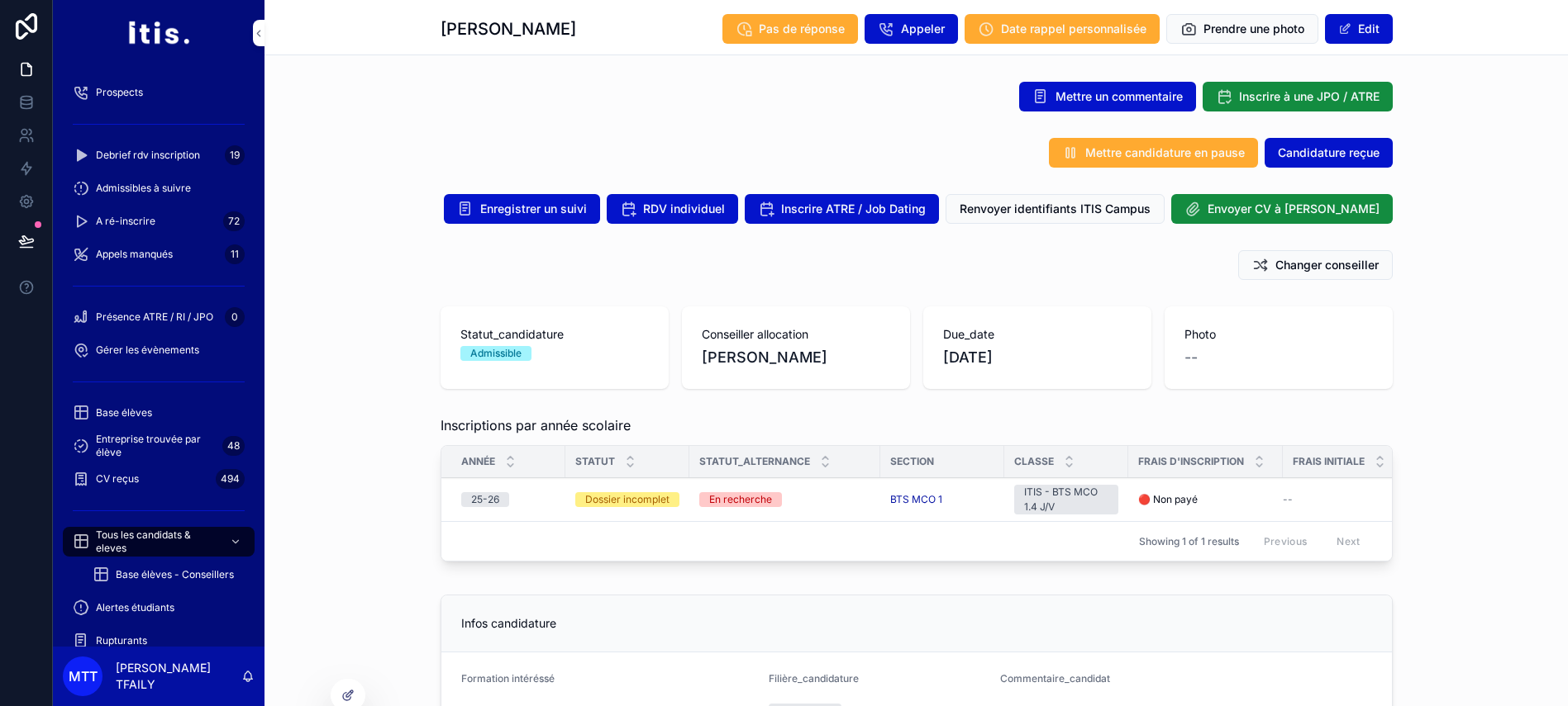
scroll to position [47, 0]
